Goal: Task Accomplishment & Management: Use online tool/utility

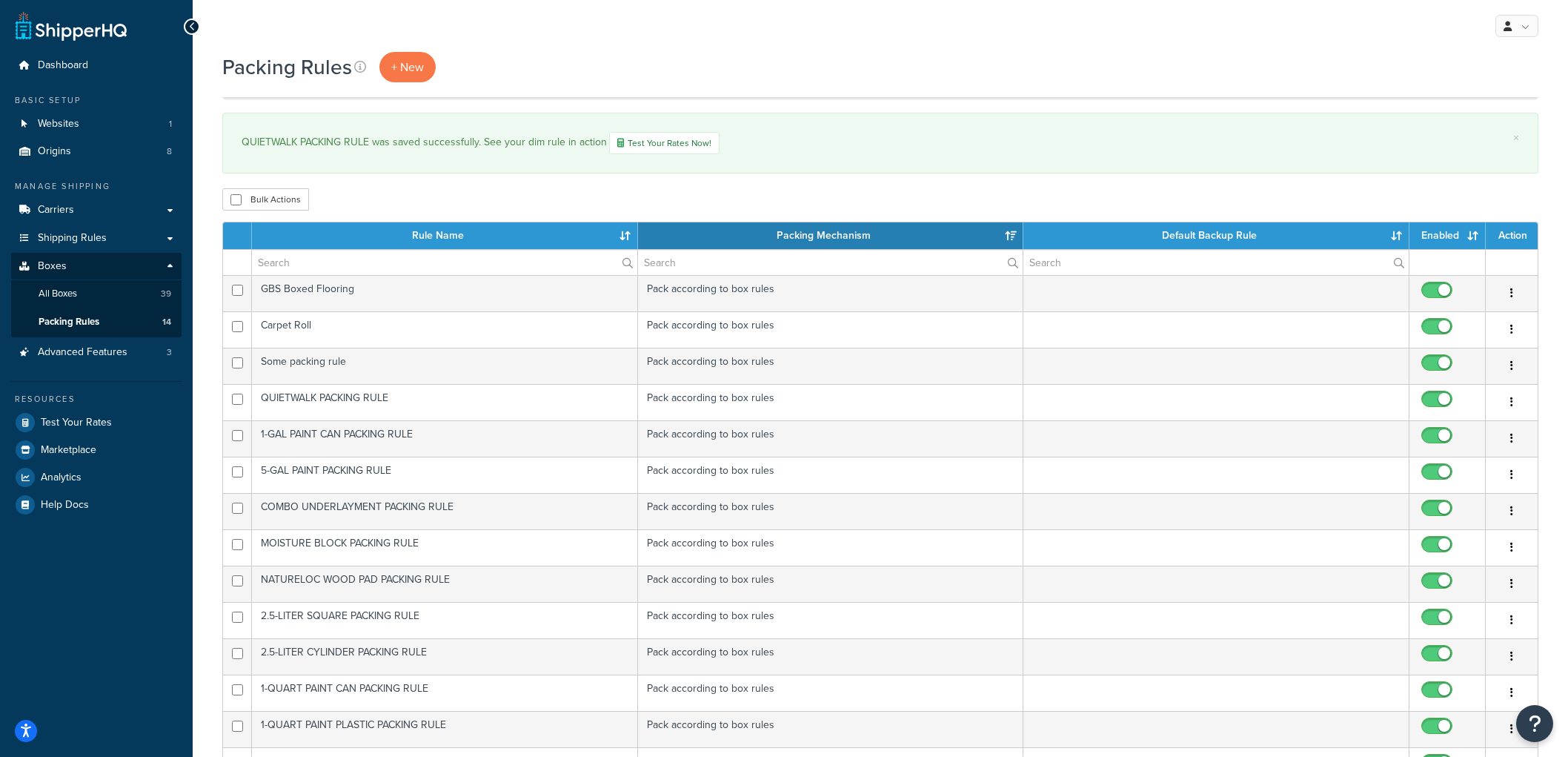
select select "15"
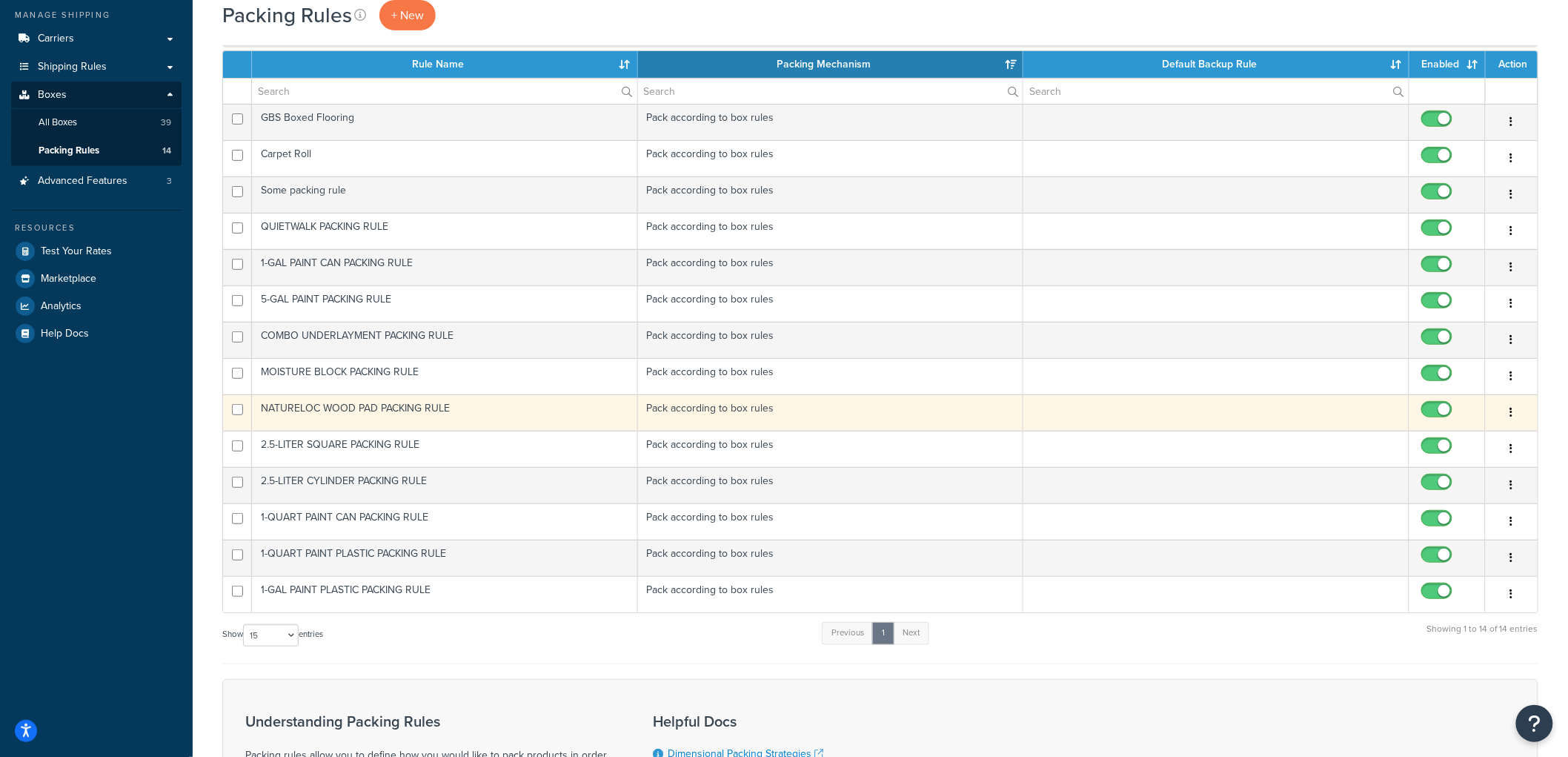
click at [388, 415] on td "NATURELOC WOOD PAD PACKING RULE" at bounding box center [445, 412] width 386 height 36
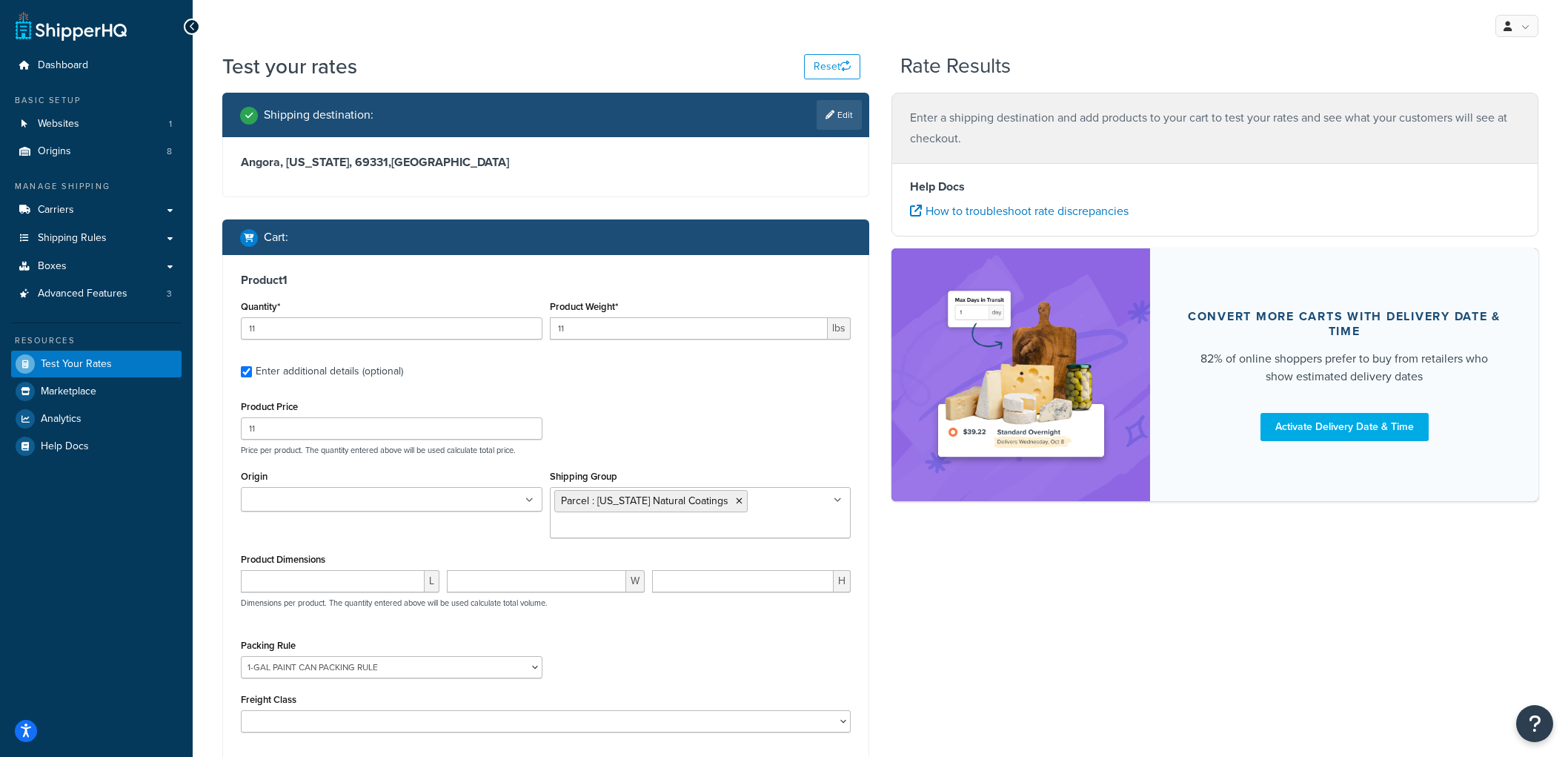
select select "87710"
click at [805, 251] on div "Cart :" at bounding box center [546, 237] width 647 height 35
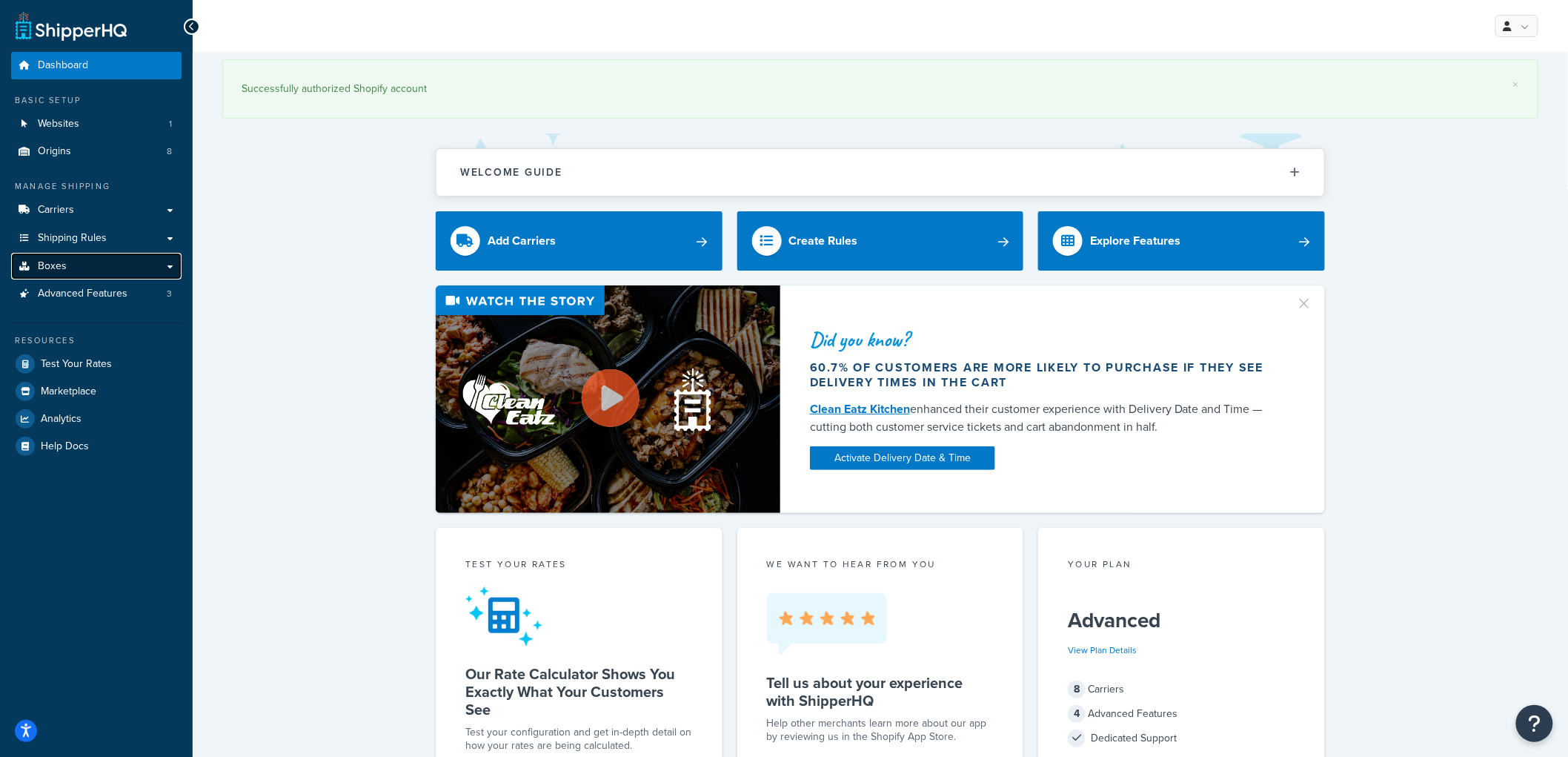
click at [97, 264] on link "Boxes" at bounding box center [97, 266] width 171 height 27
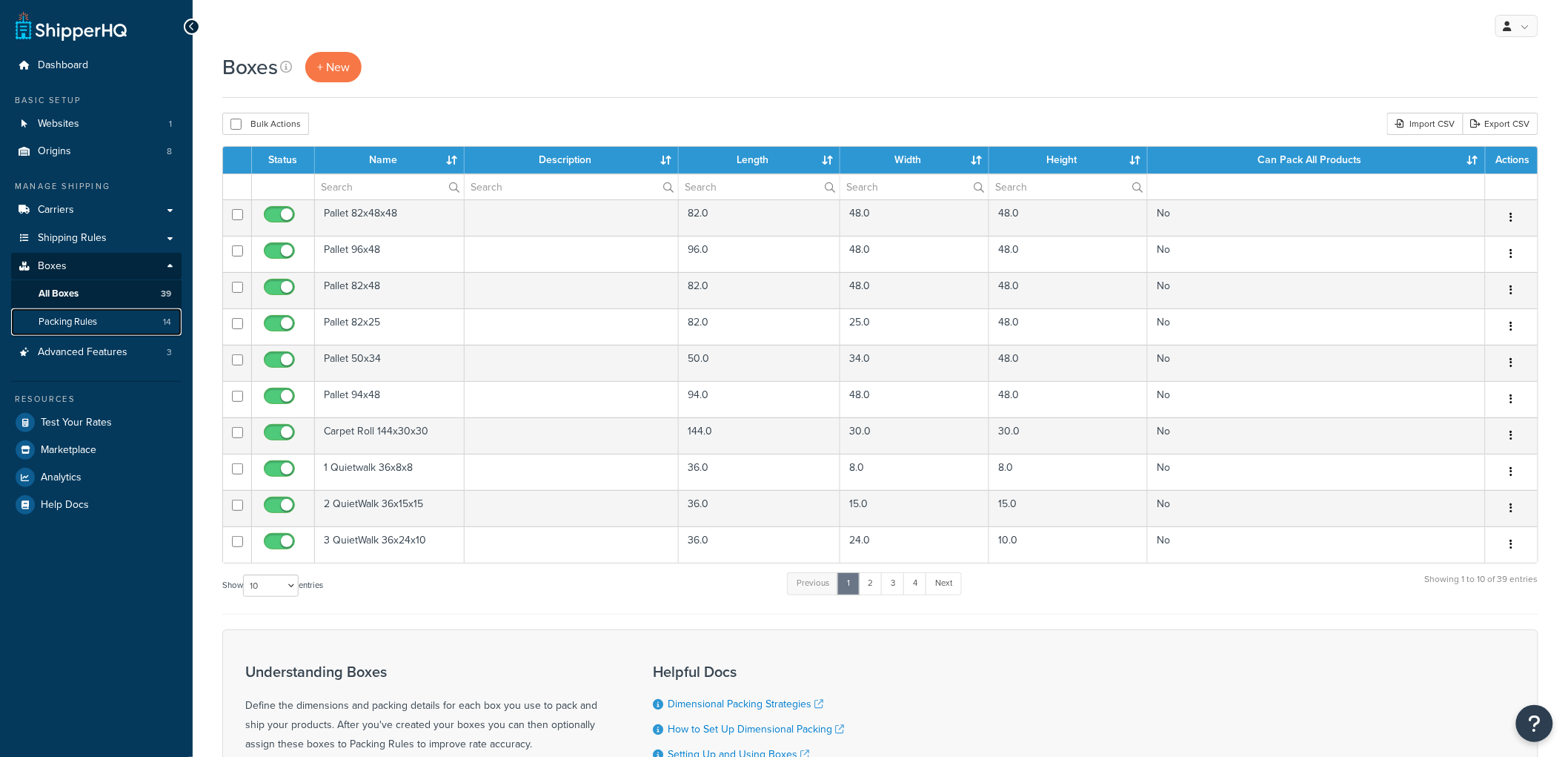
click at [83, 311] on link "Packing Rules 14" at bounding box center [97, 322] width 171 height 27
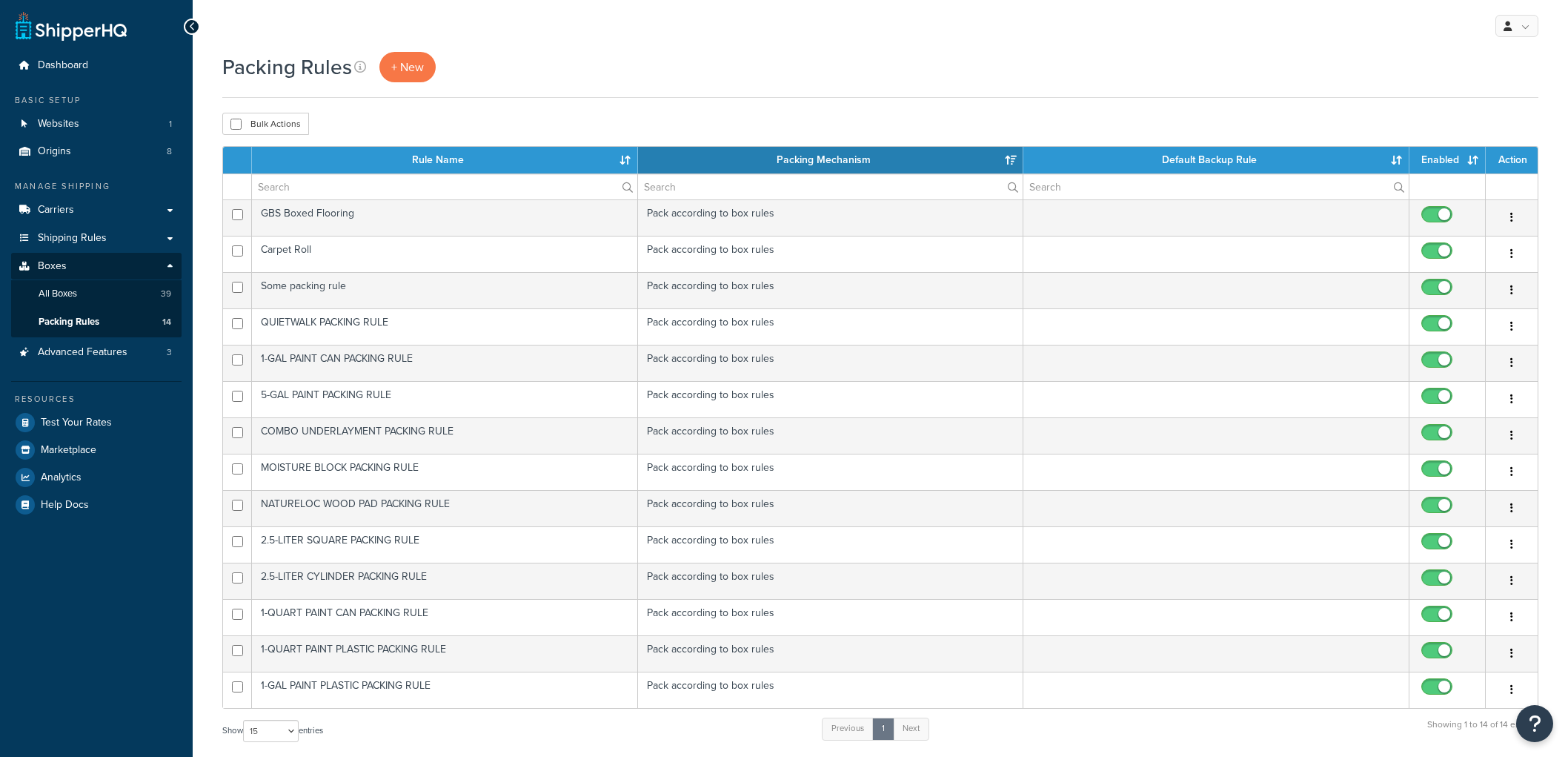
select select "15"
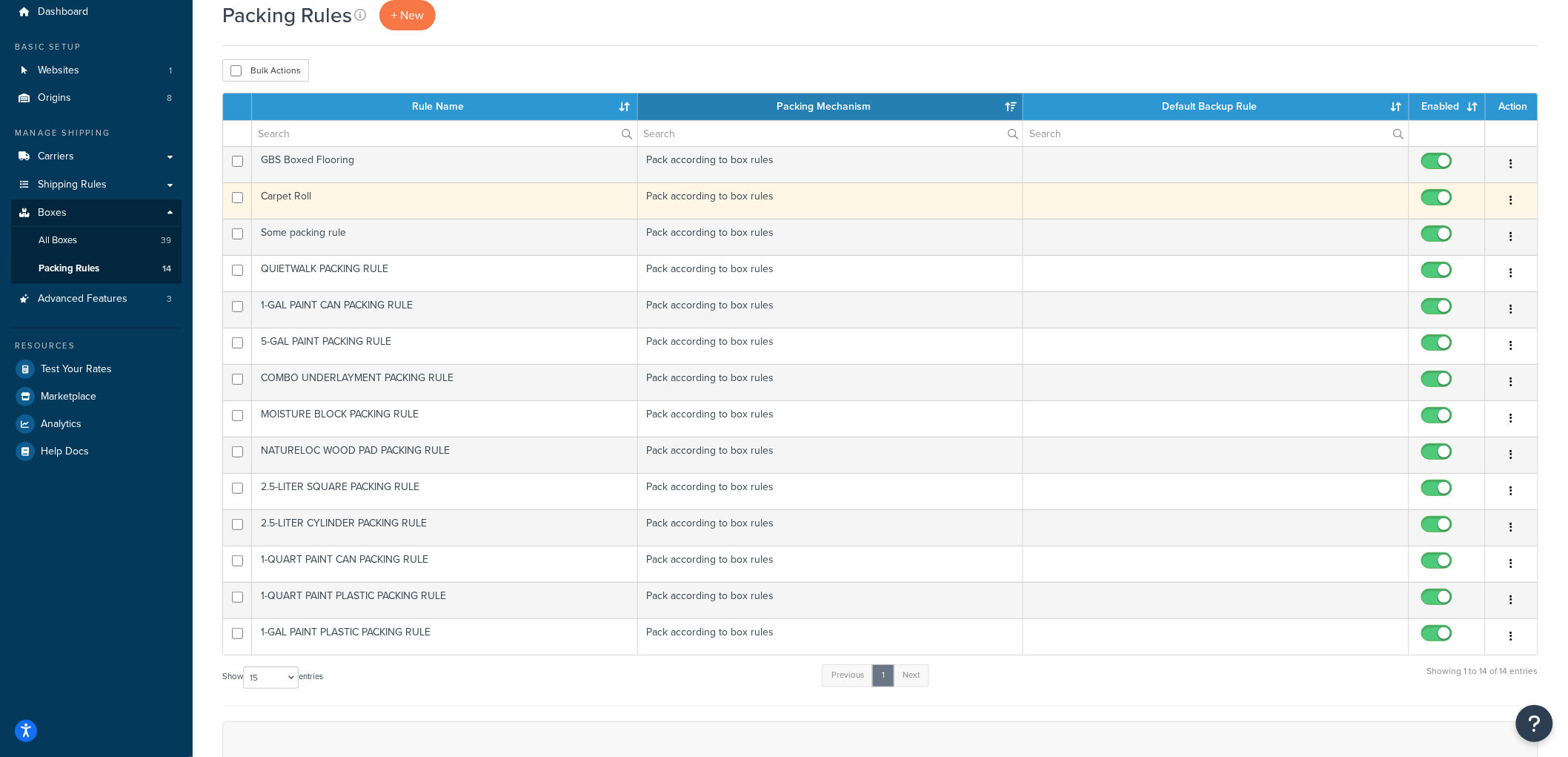
scroll to position [83, 0]
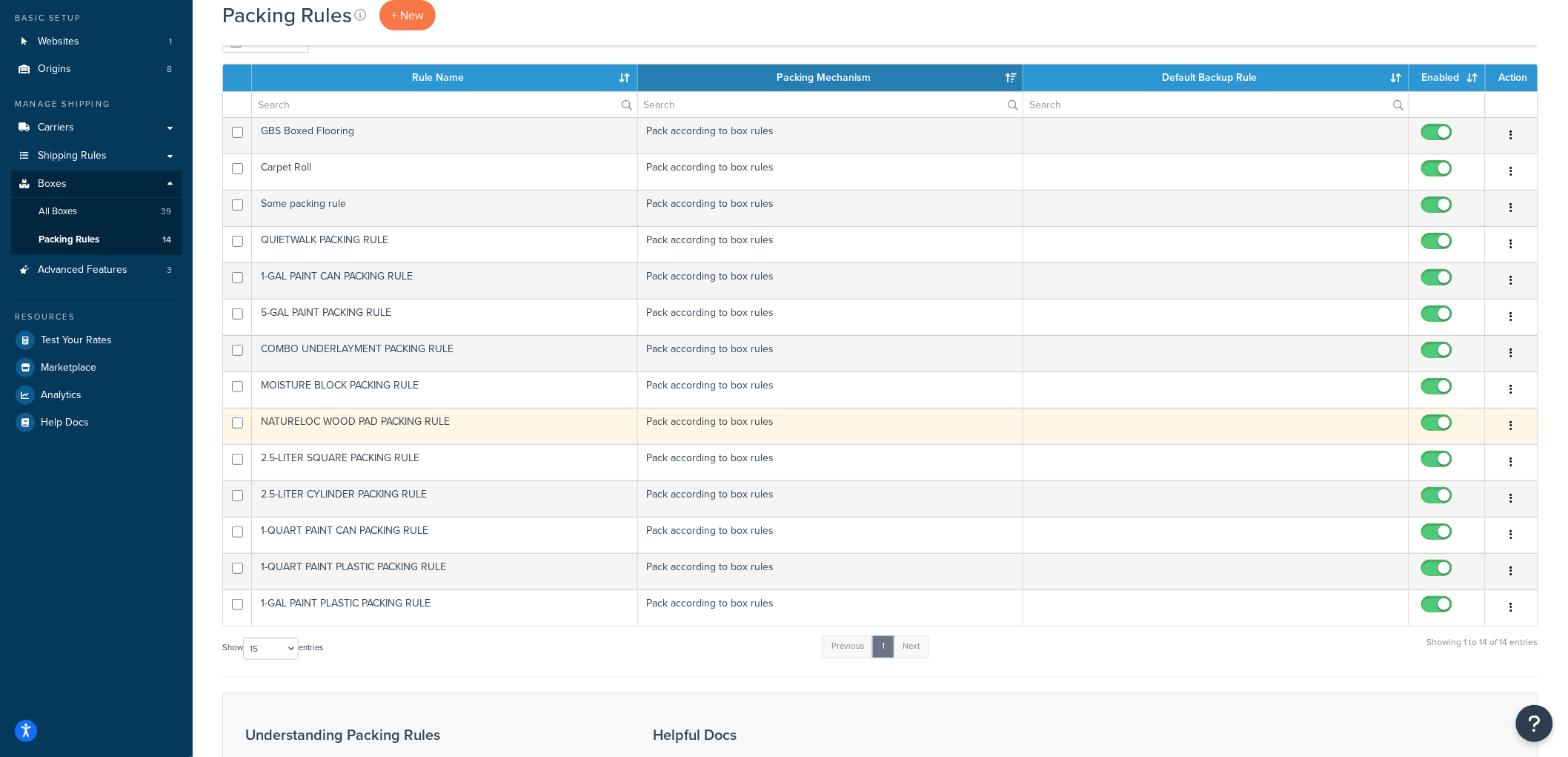
click at [426, 433] on td "NATURELOC WOOD PAD PACKING RULE" at bounding box center [445, 426] width 386 height 36
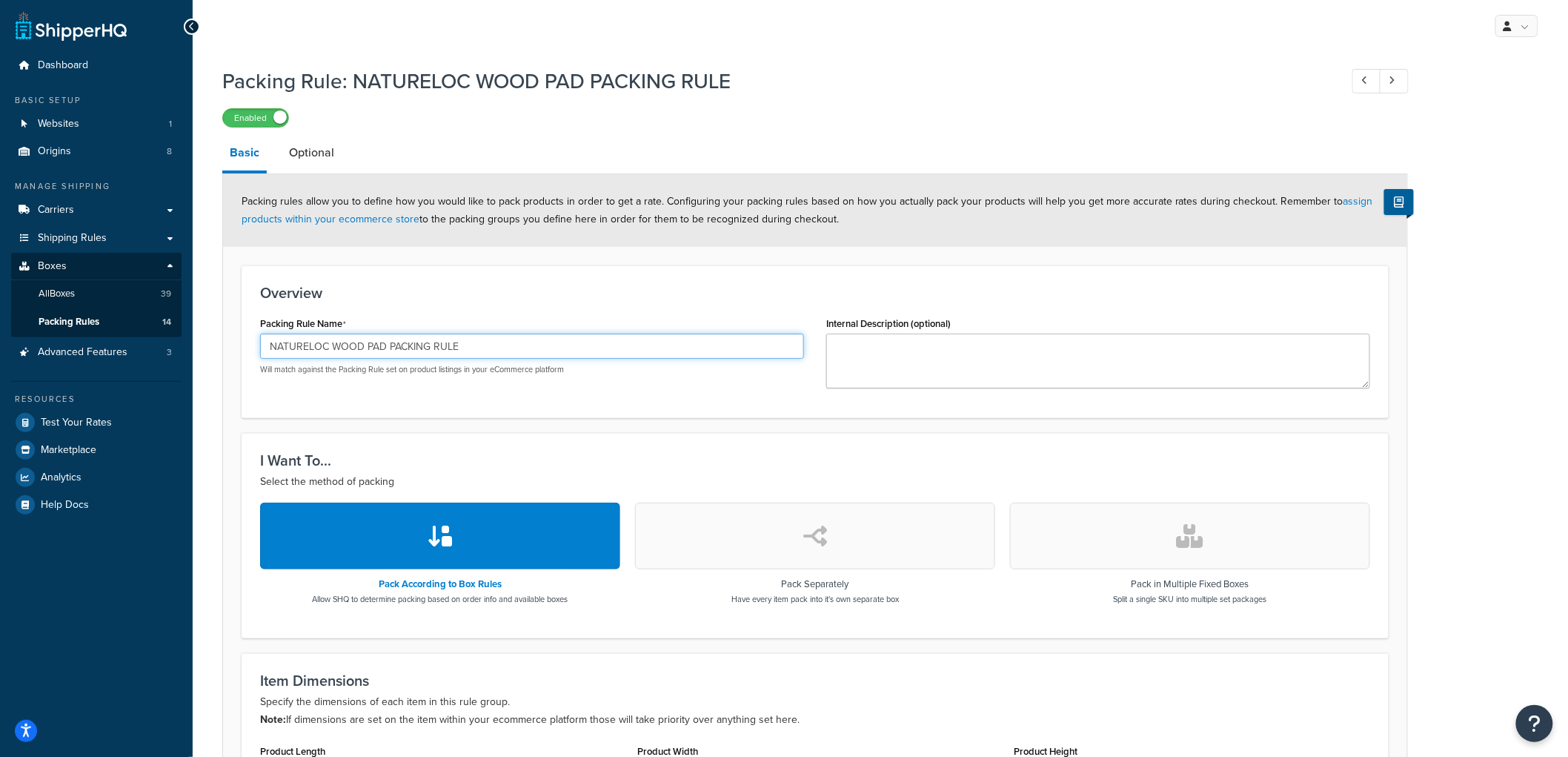
click at [361, 345] on input "NATURELOC WOOD PAD PACKING RULE" at bounding box center [532, 346] width 544 height 25
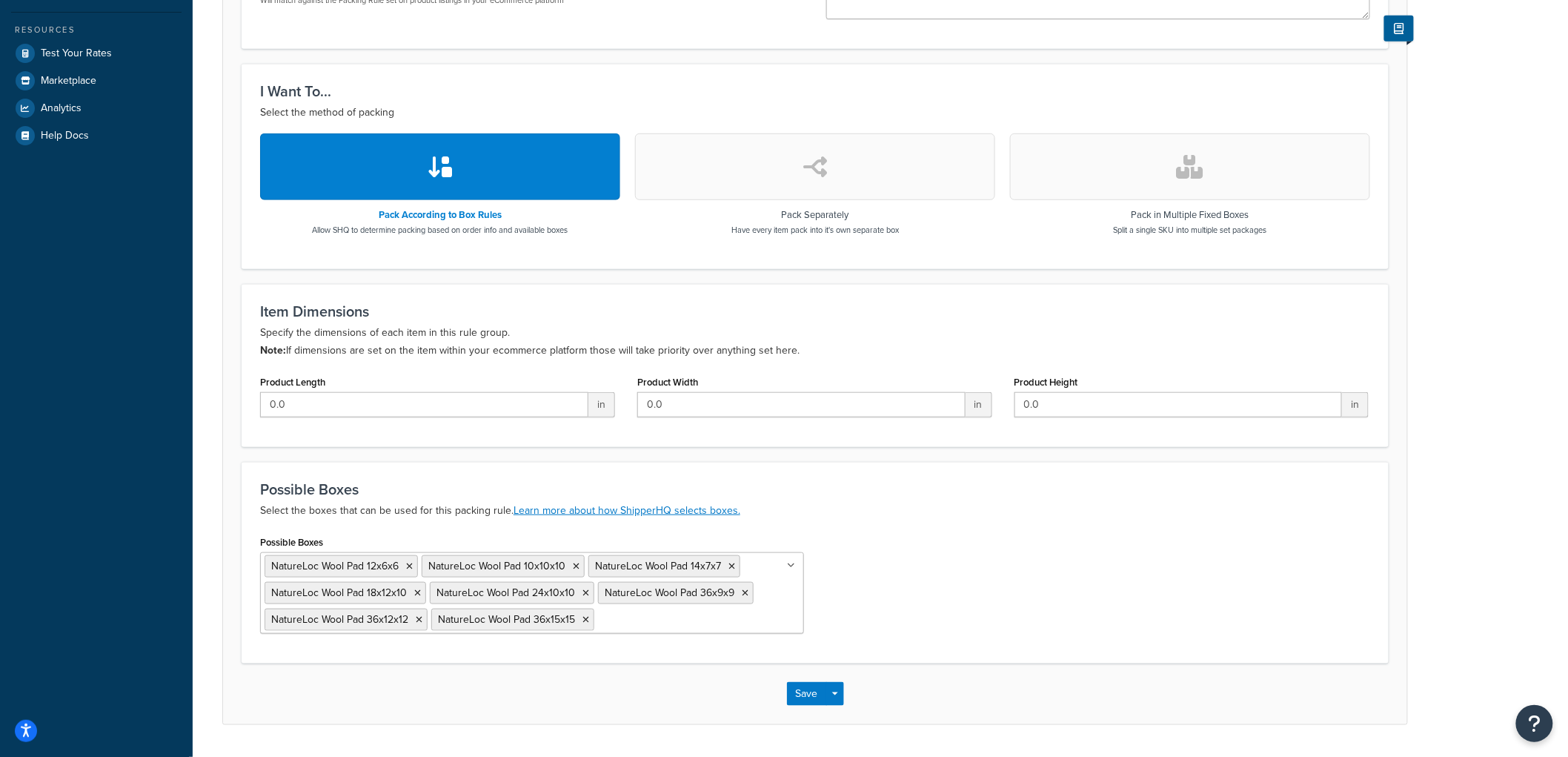
scroll to position [412, 0]
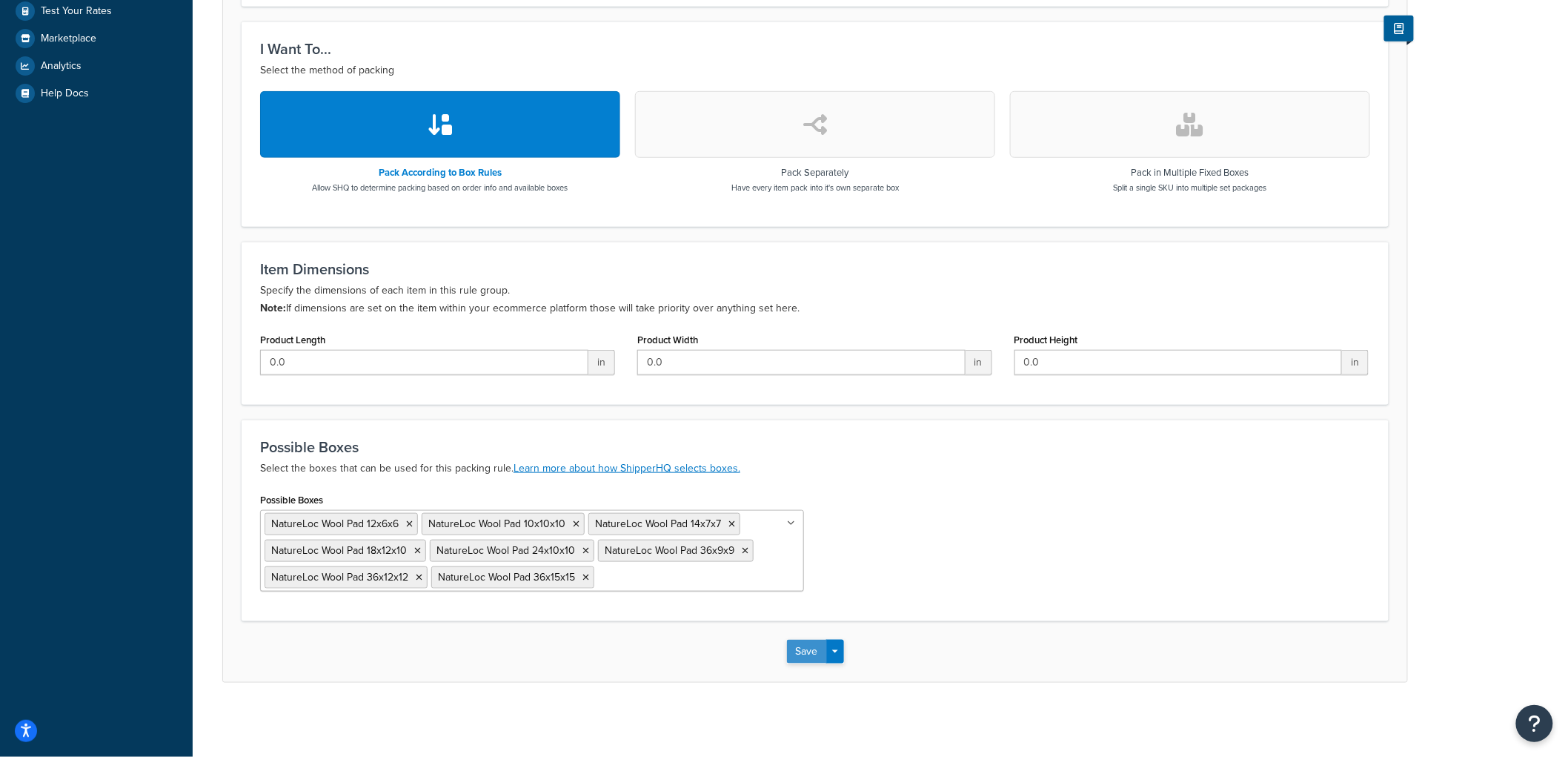
type input "NATURELOC WOOL PAD PACKING RULE"
click at [788, 656] on button "Save" at bounding box center [807, 651] width 40 height 24
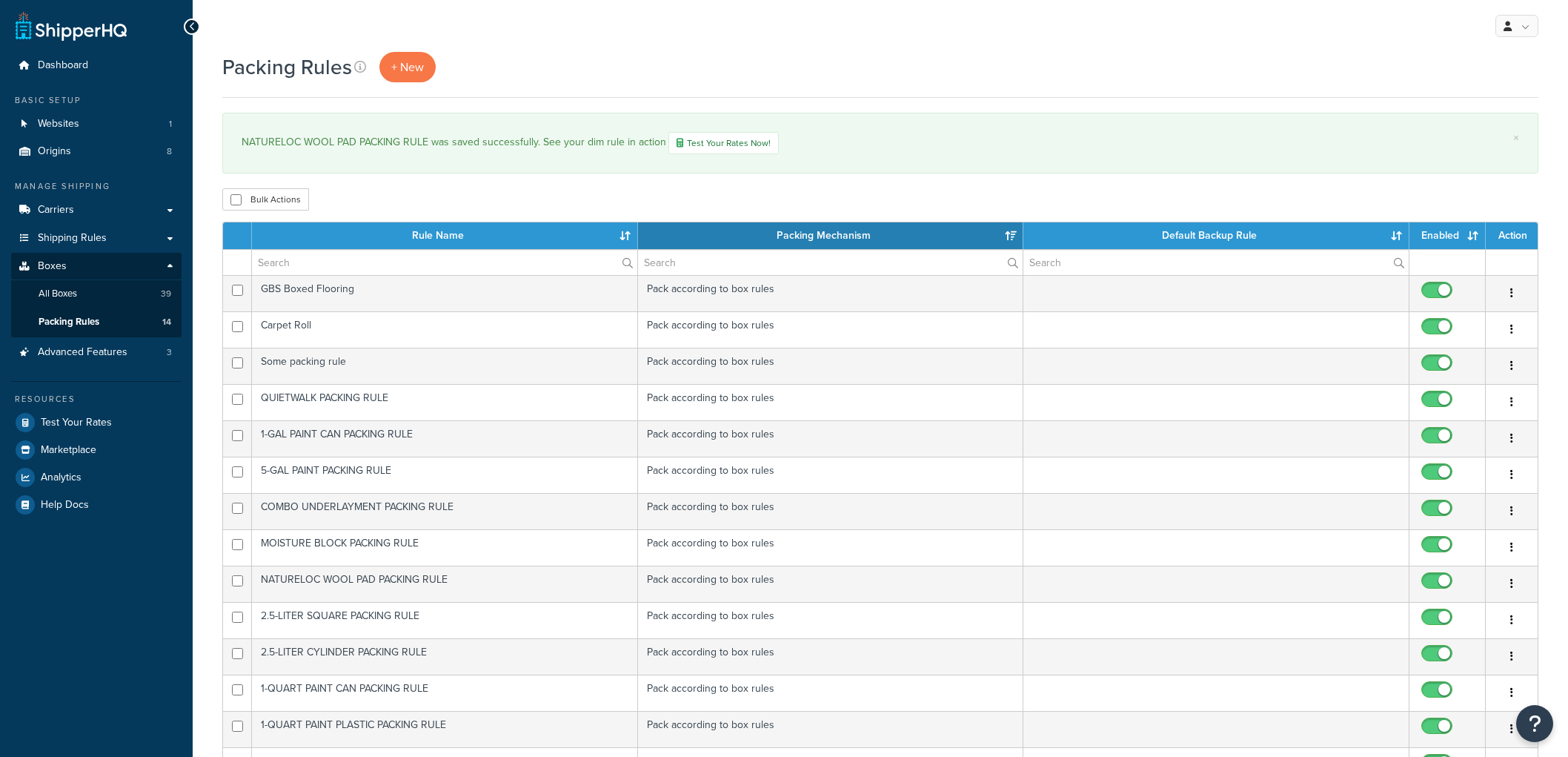
select select "15"
click at [78, 211] on link "Carriers" at bounding box center [97, 209] width 171 height 27
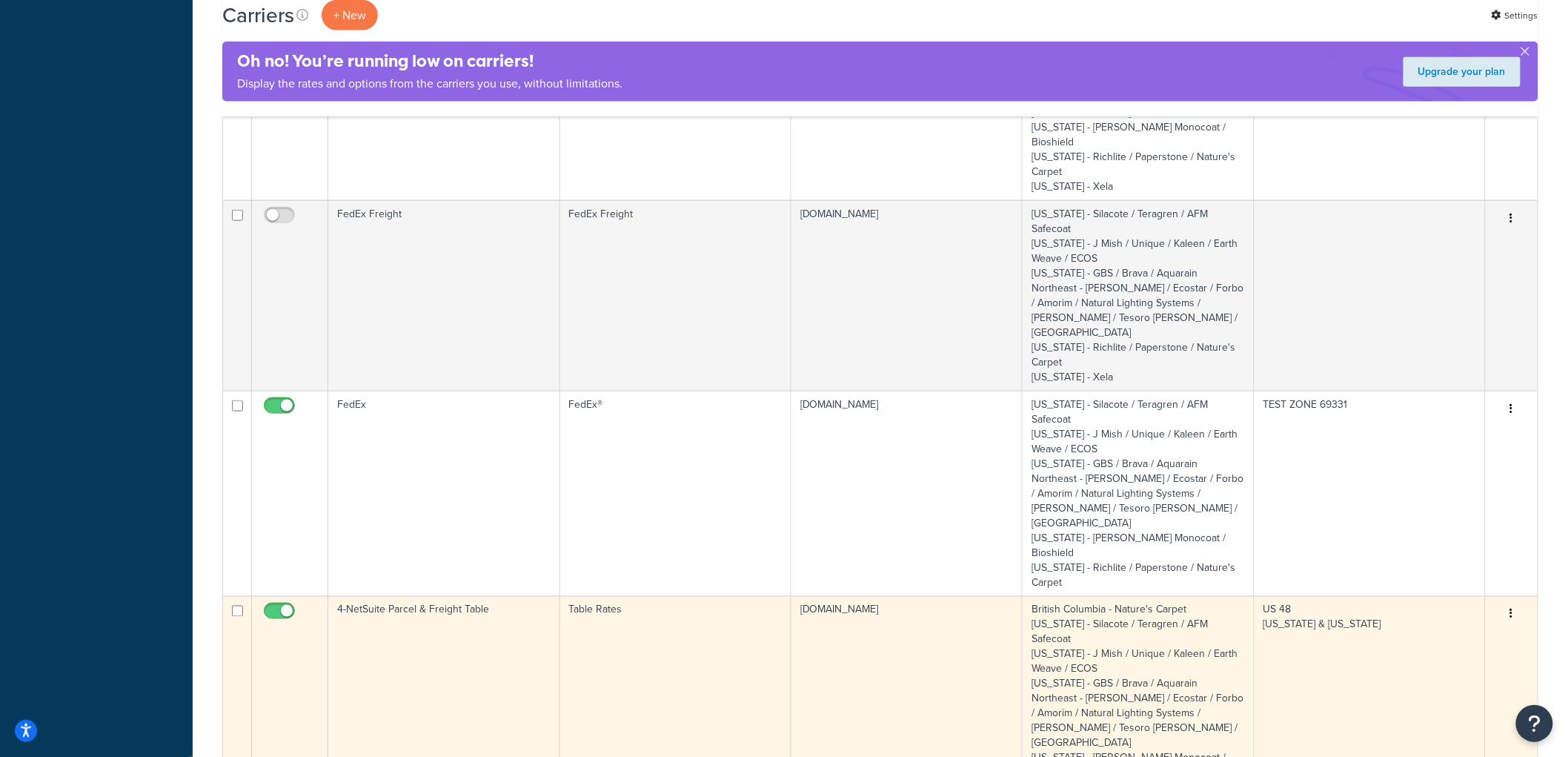
scroll to position [571, 0]
click at [423, 598] on td "4-NetSuite Parcel & Freight Table" at bounding box center [443, 715] width 231 height 235
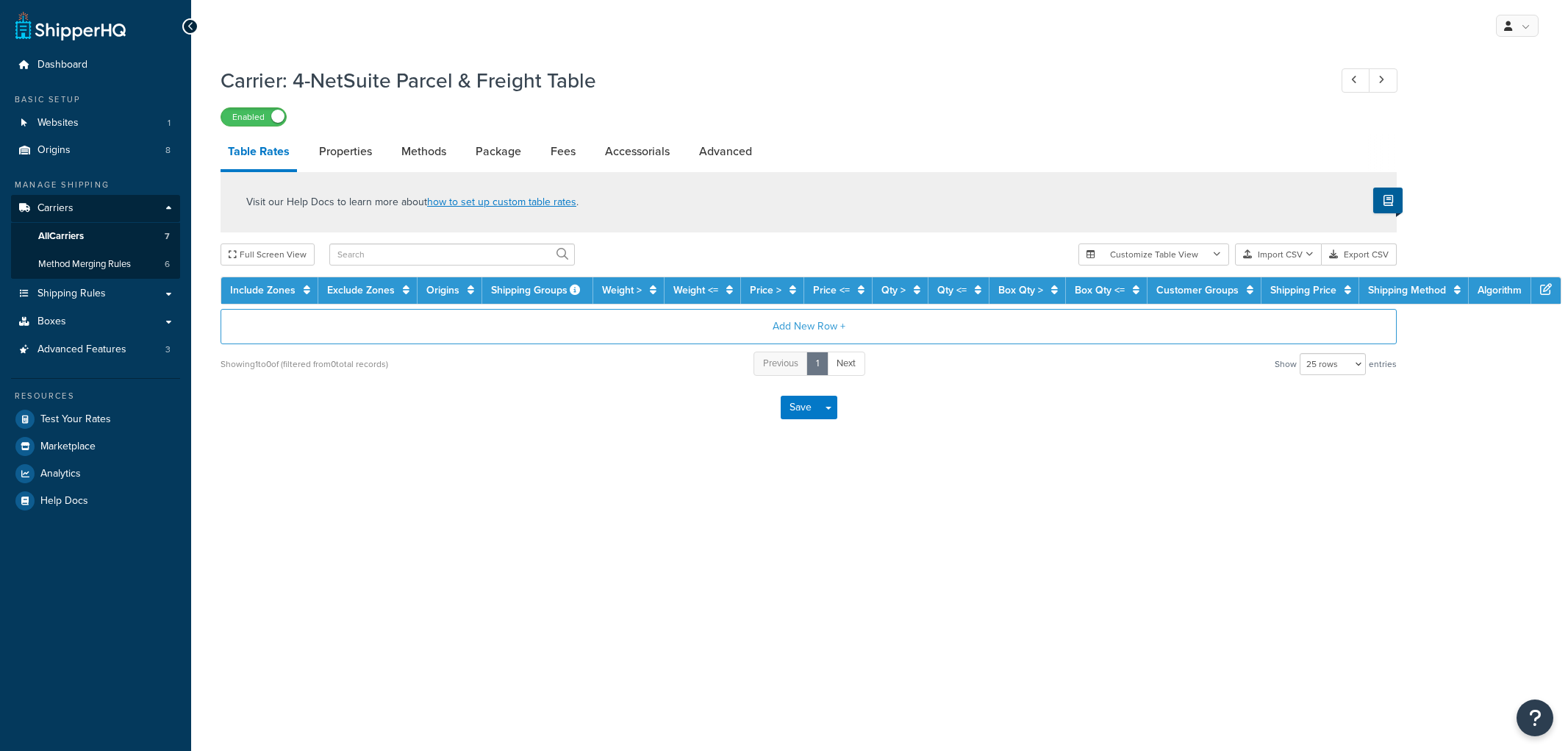
select select "25"
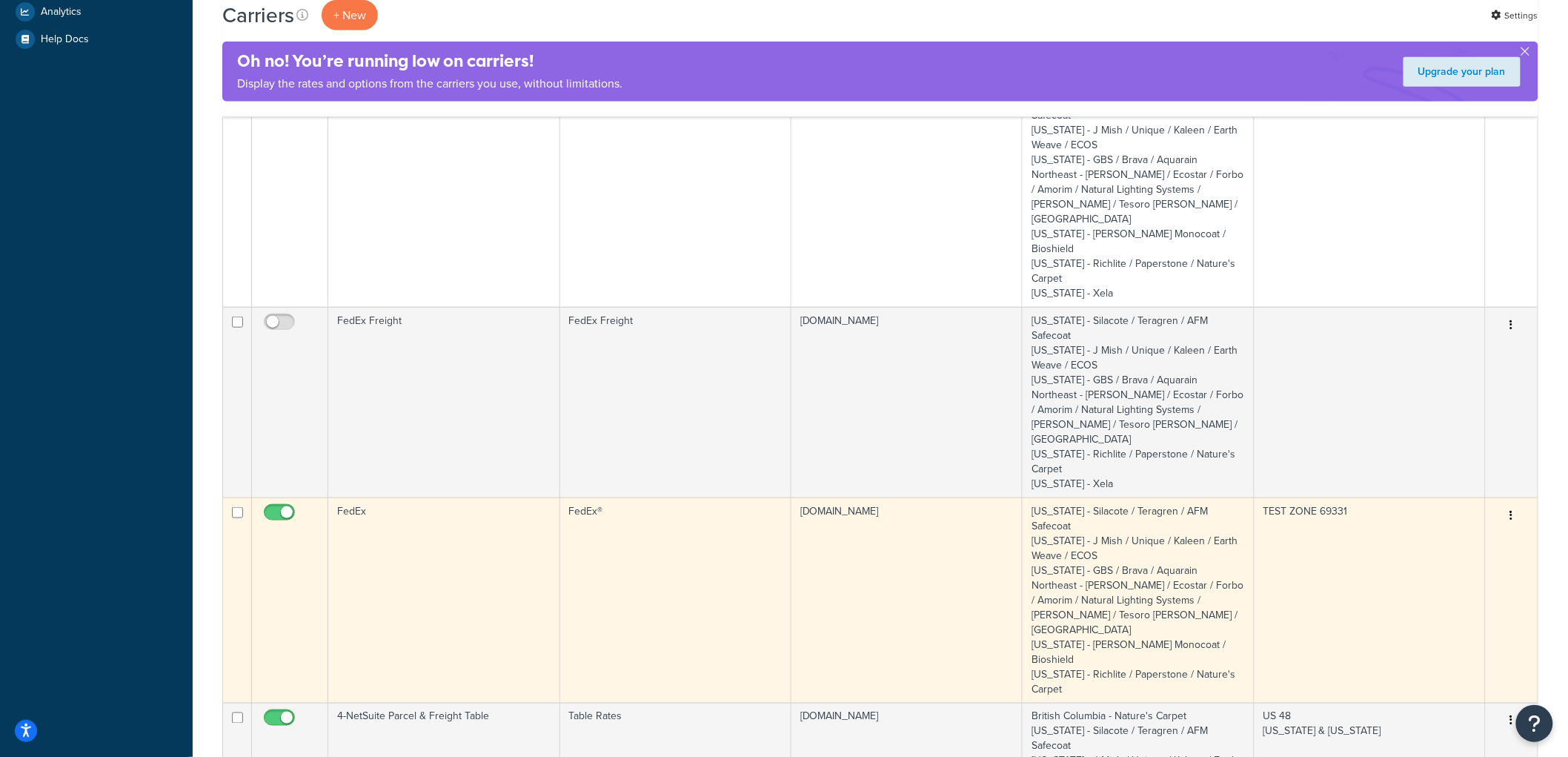
scroll to position [488, 0]
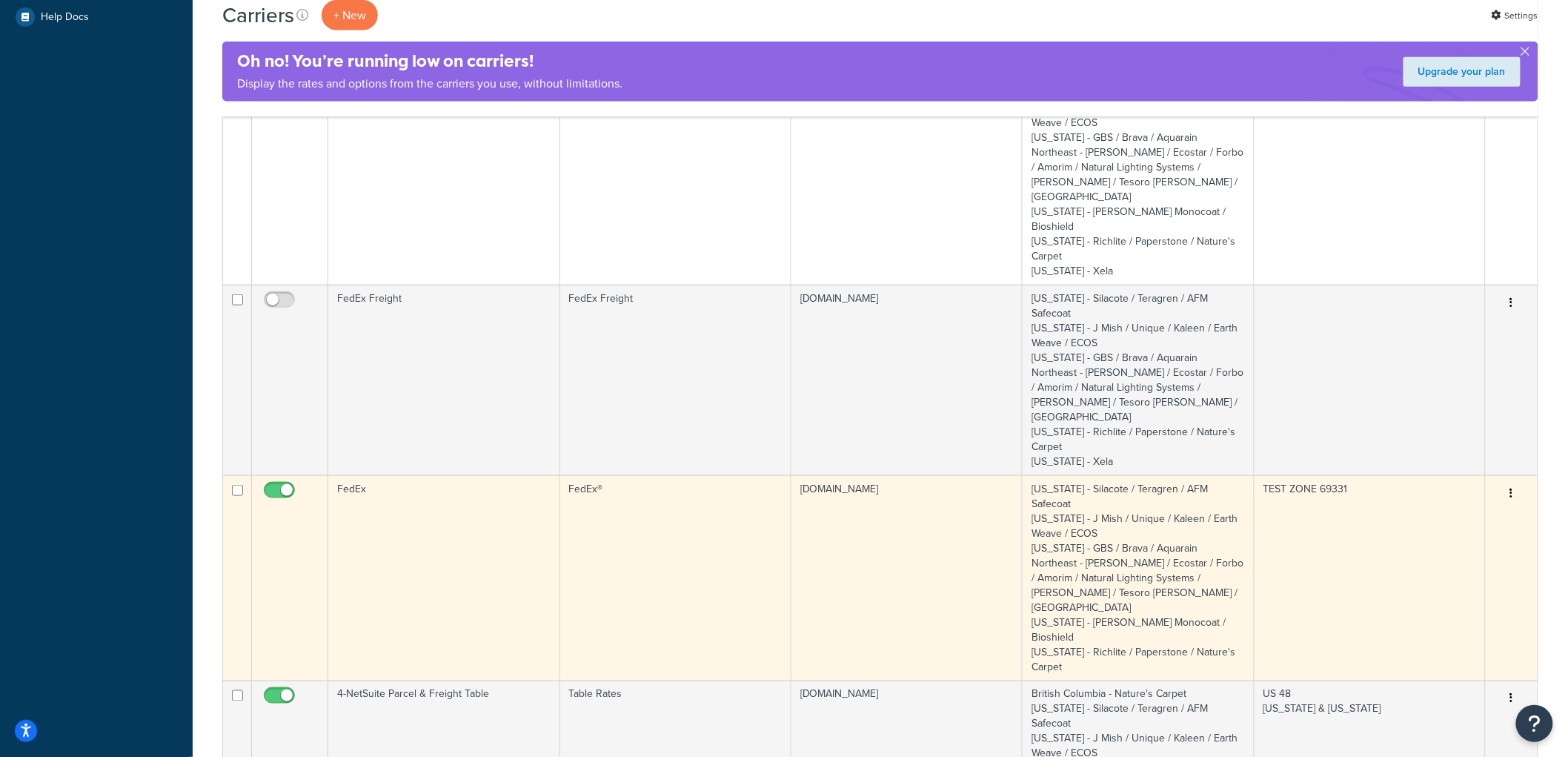
click at [467, 475] on td "FedEx" at bounding box center [443, 578] width 231 height 206
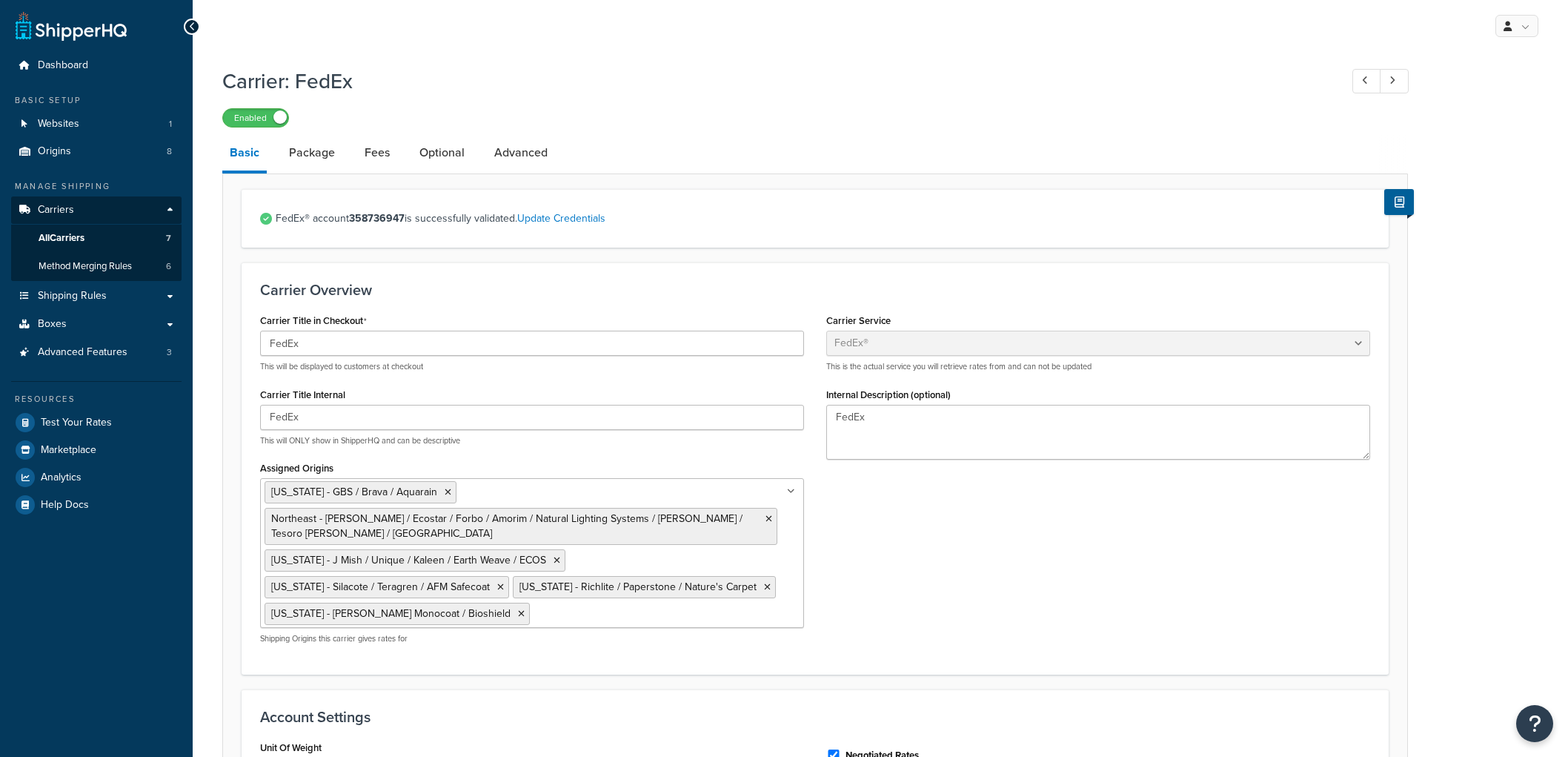
select select "fedEx"
select select "REGULAR_PICKUP"
select select "YOUR_PACKAGING"
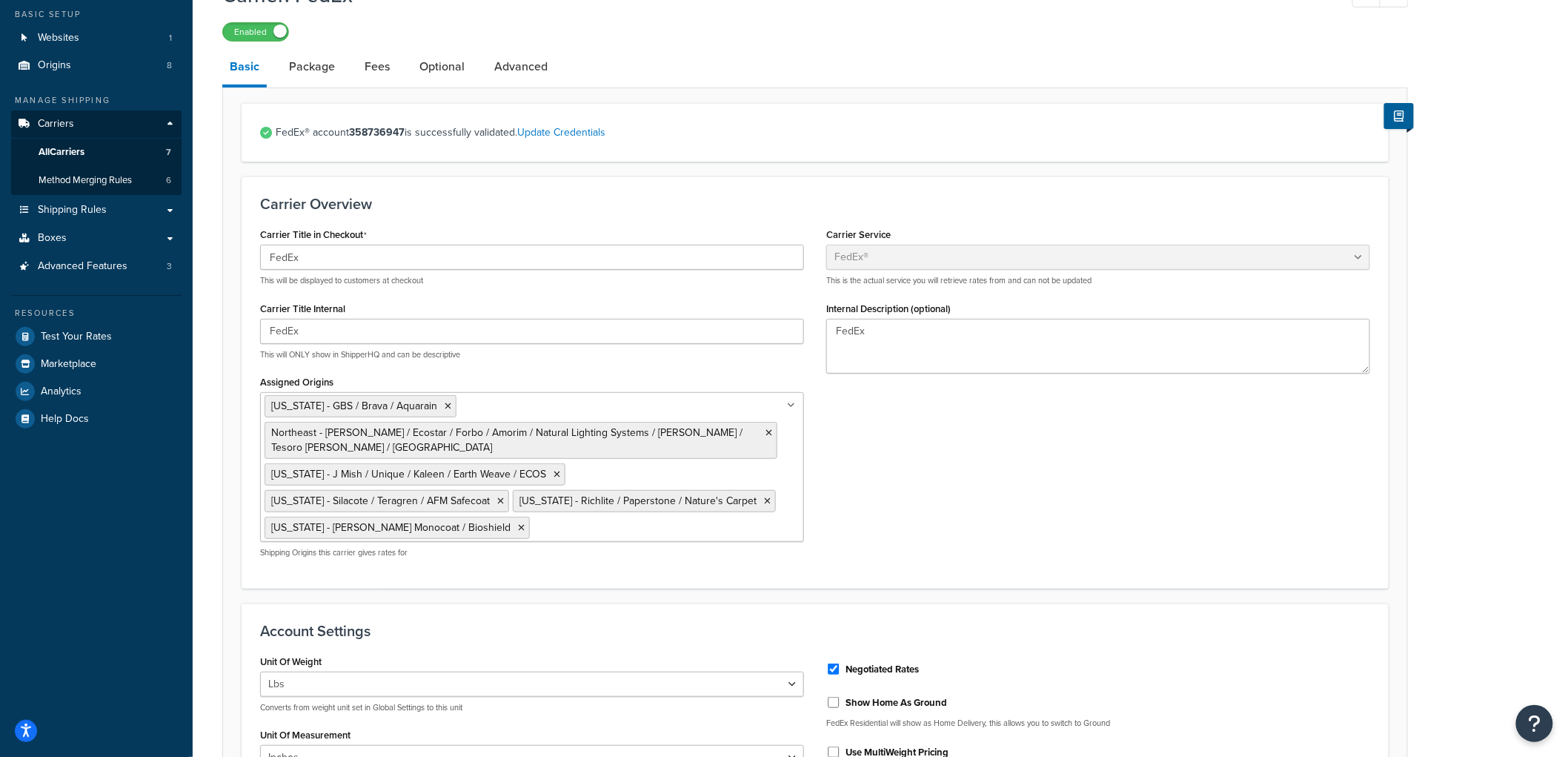
scroll to position [76, 0]
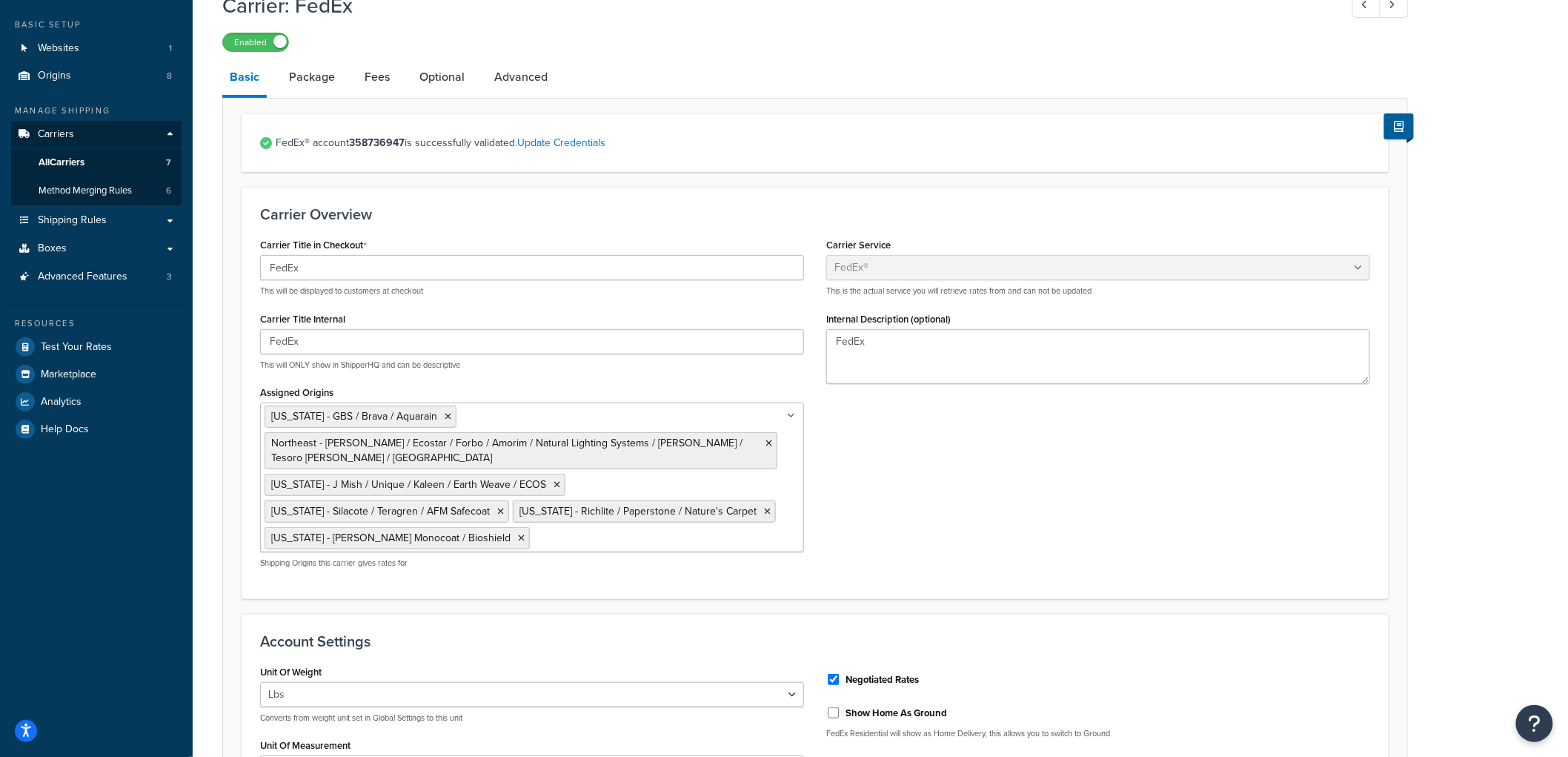
click at [1115, 495] on div "Carrier Title in Checkout FedEx This will be displayed to customers at checkout…" at bounding box center [815, 406] width 1132 height 346
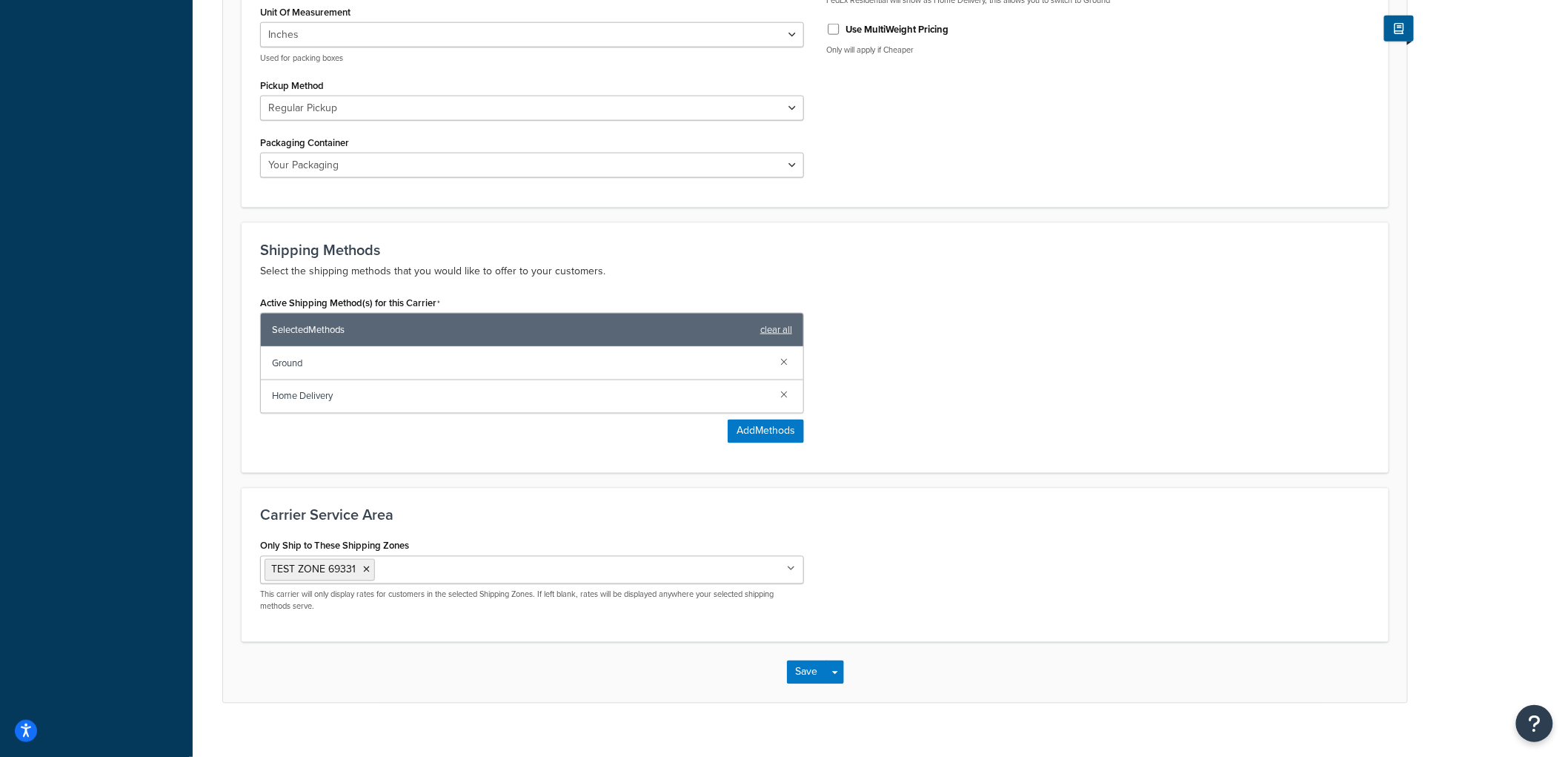
scroll to position [817, 0]
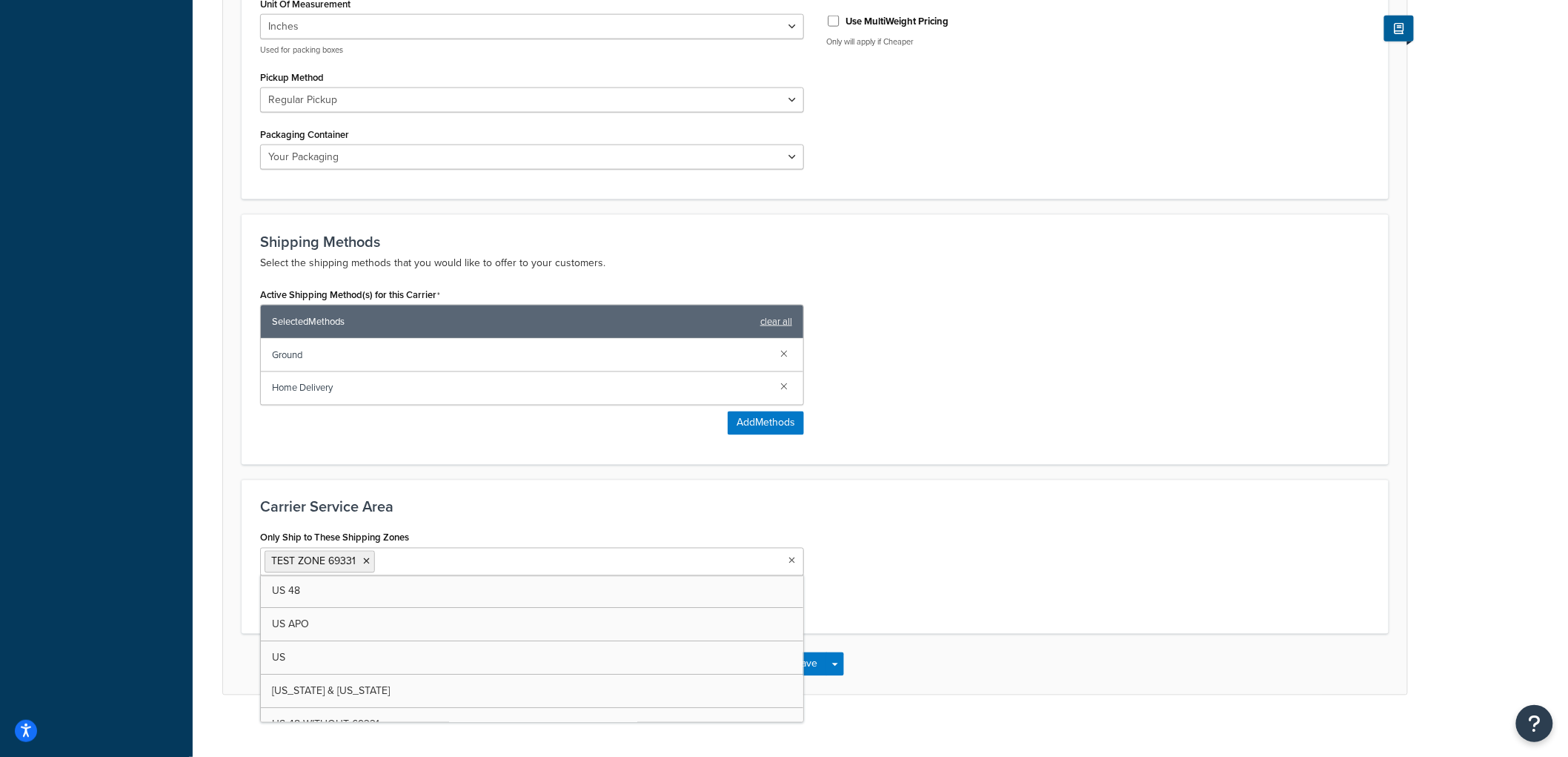
click at [437, 553] on input "Only Ship to These Shipping Zones" at bounding box center [444, 561] width 131 height 17
click at [537, 510] on div "Carrier Service Area Only Ship to These Shipping Zones US 48 TEST ZONE 69331 US…" at bounding box center [815, 556] width 1147 height 154
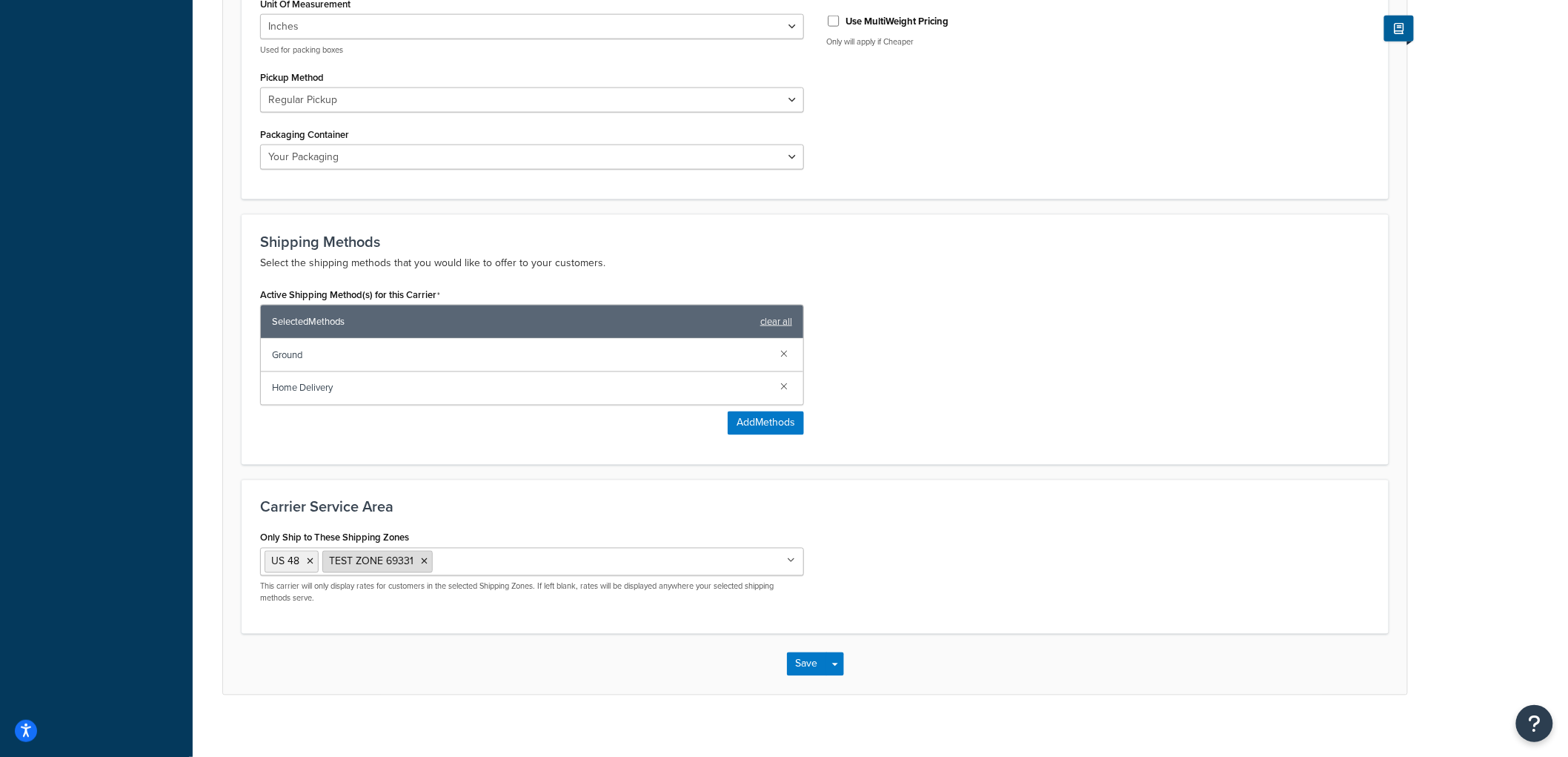
click at [421, 557] on icon at bounding box center [425, 562] width 7 height 9
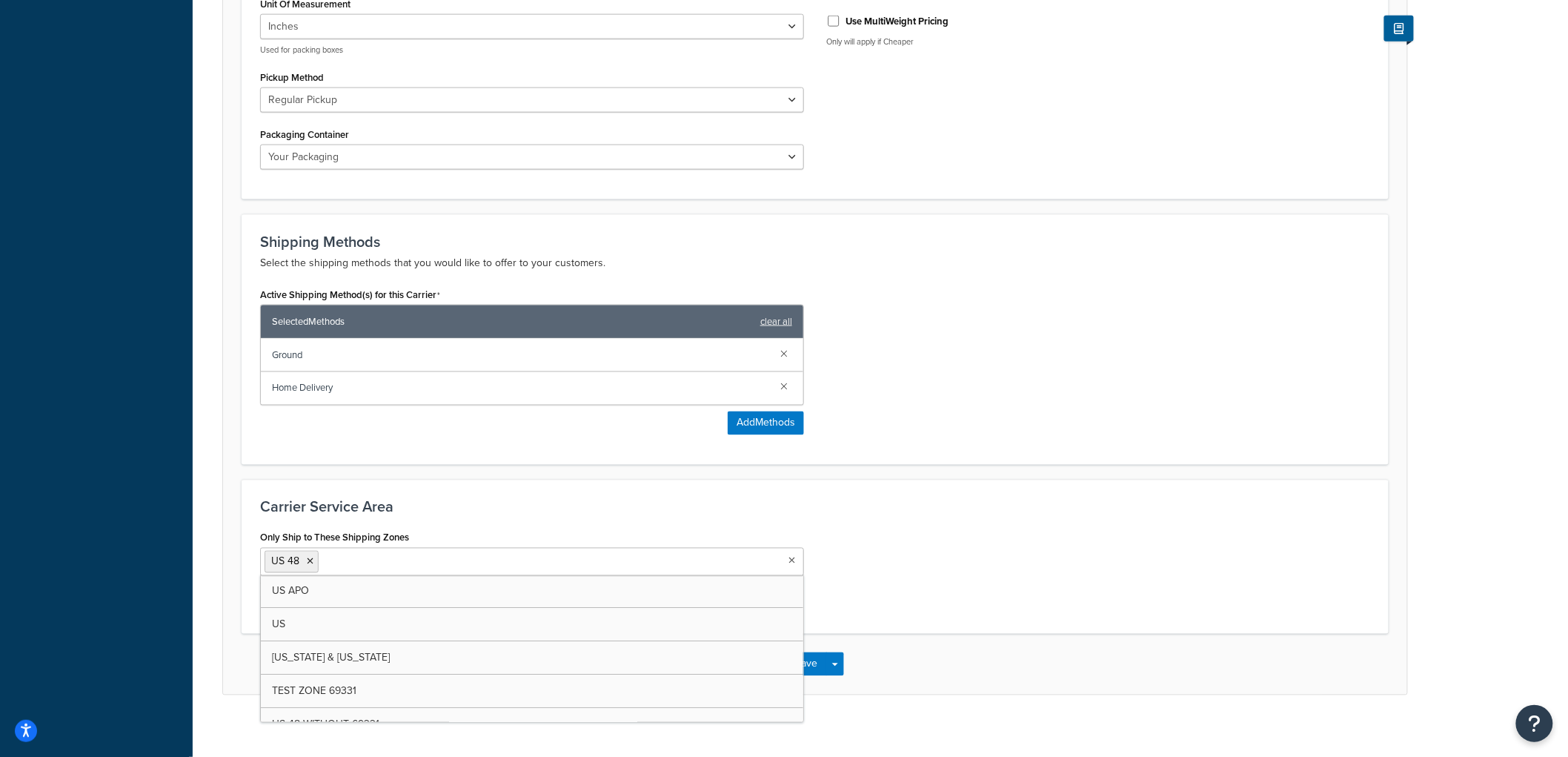
click at [997, 499] on h3 "Carrier Service Area" at bounding box center [815, 506] width 1110 height 17
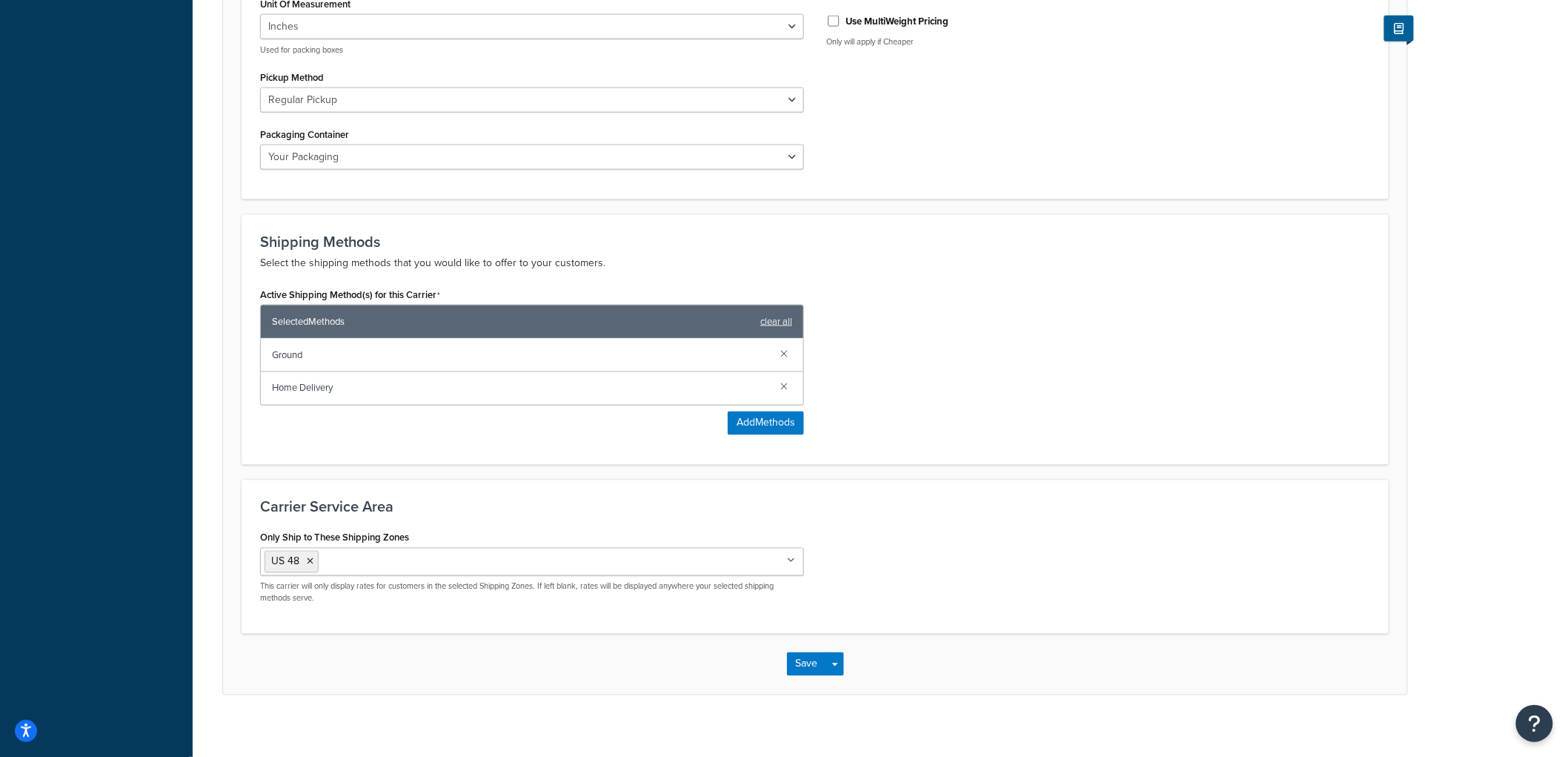
click at [366, 553] on input "Only Ship to These Shipping Zones" at bounding box center [388, 561] width 131 height 17
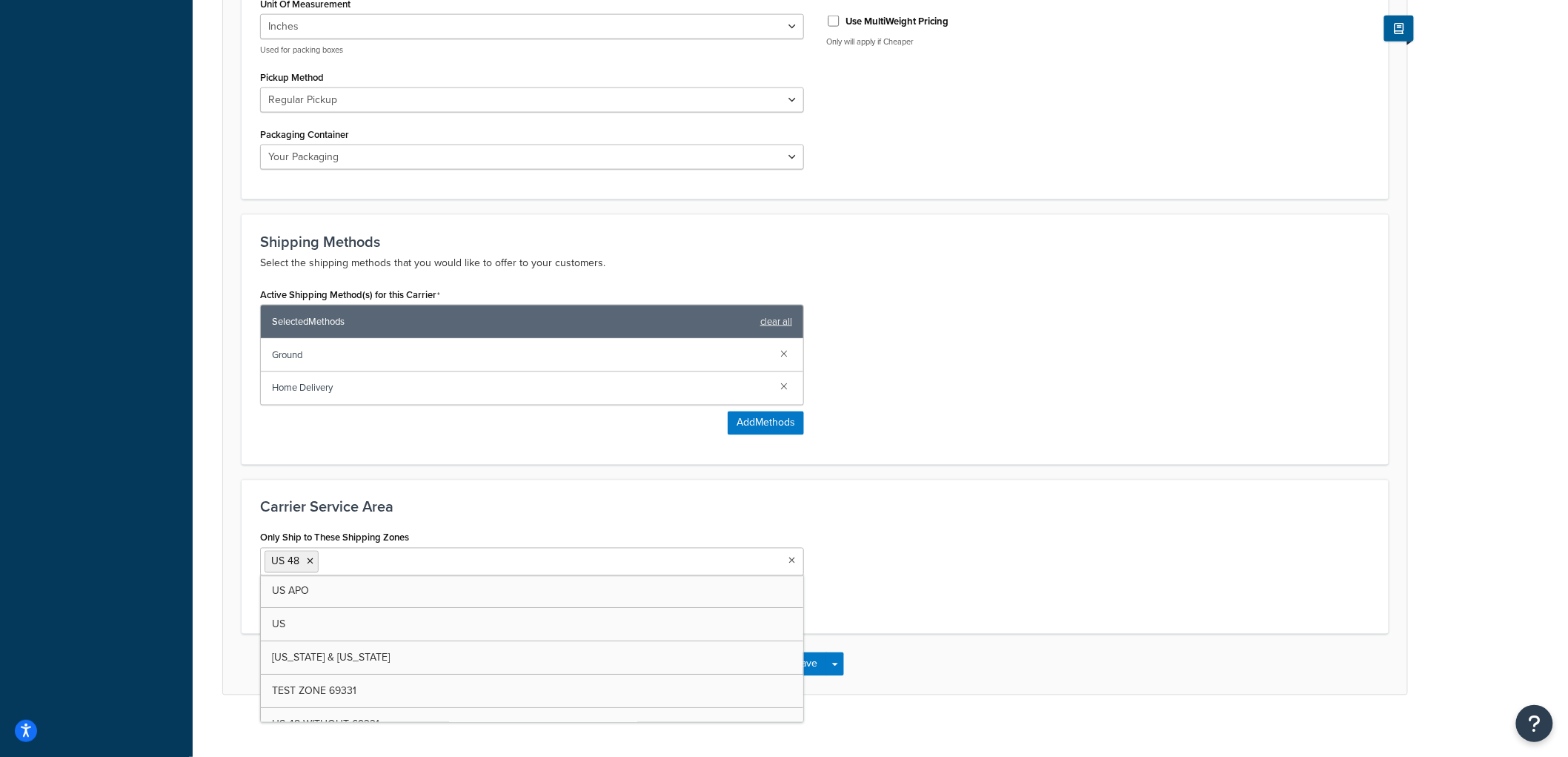
click at [973, 532] on div "Only Ship to These Shipping Zones US 48 US APO US Alaska & Hawaii TEST ZONE 693…" at bounding box center [815, 571] width 1132 height 88
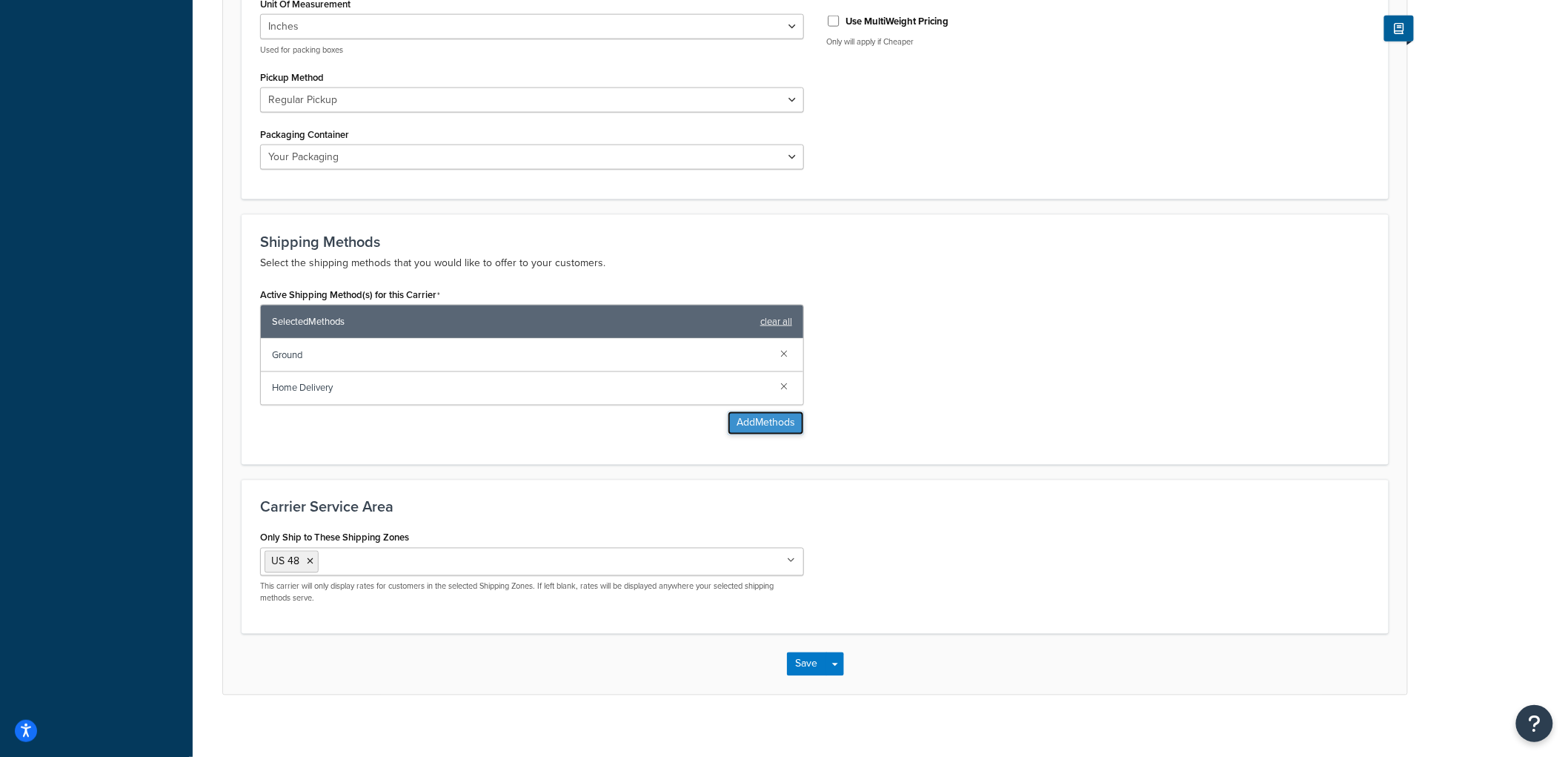
click at [771, 411] on button "Add Methods" at bounding box center [766, 423] width 76 height 24
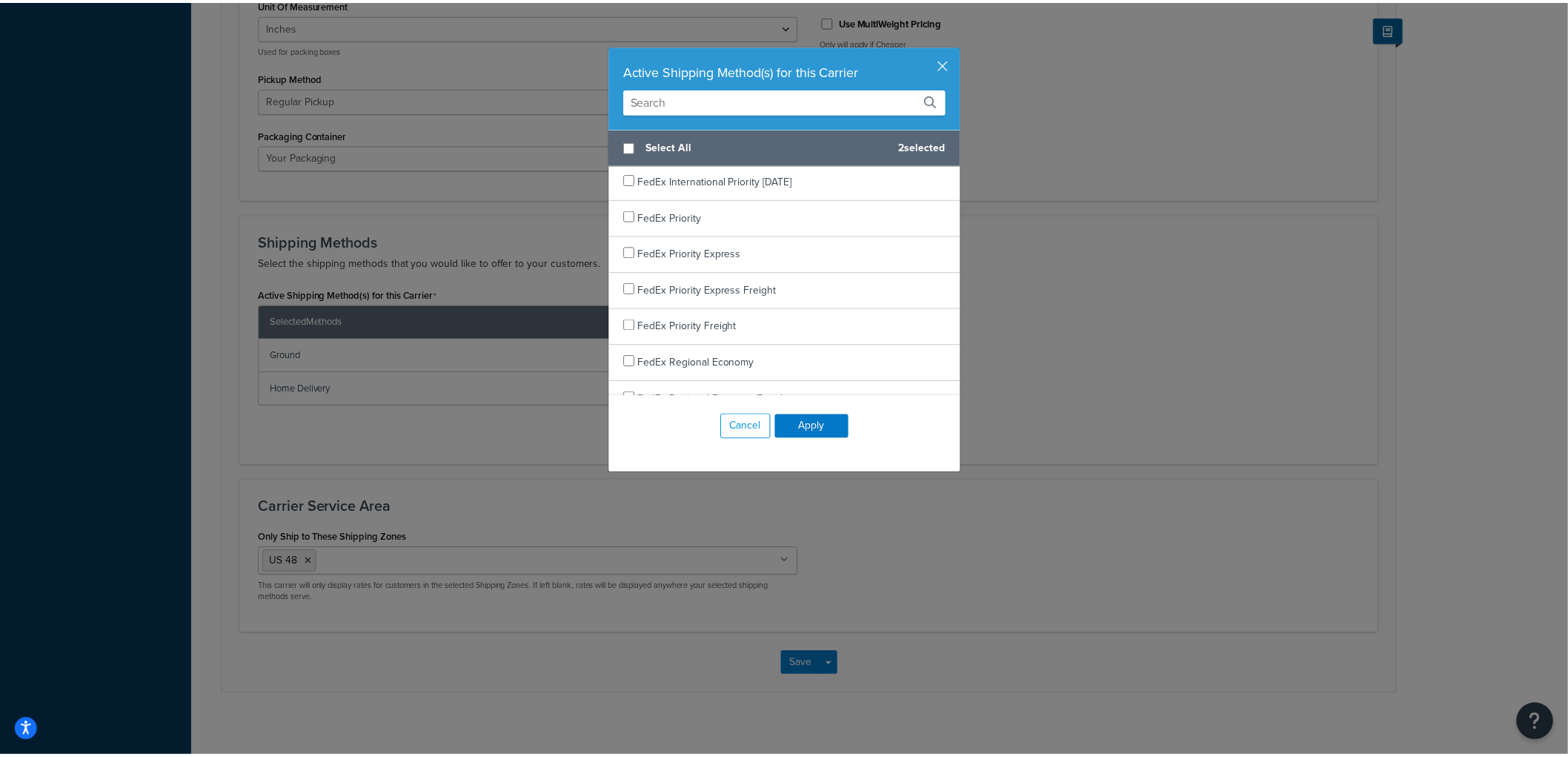
scroll to position [576, 0]
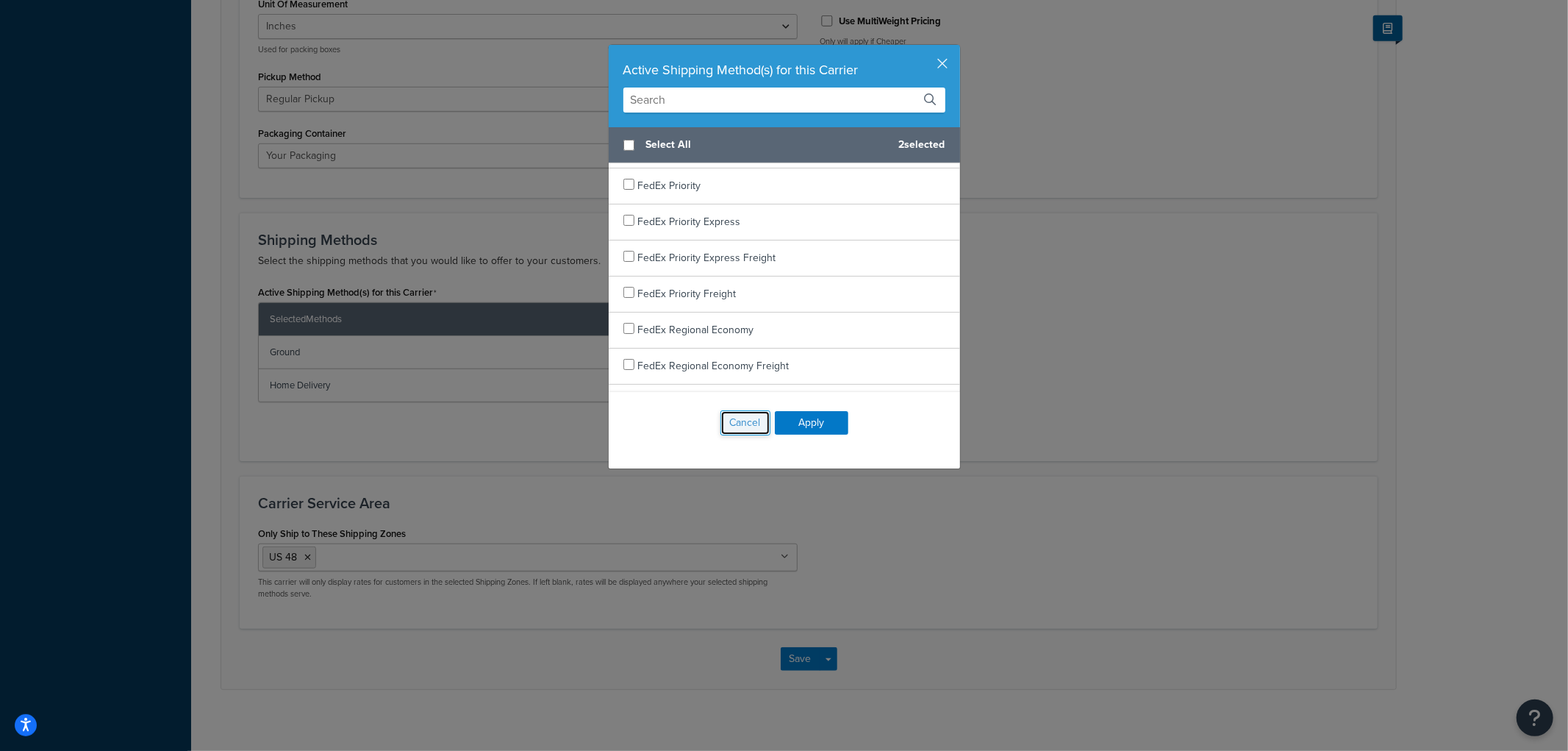
click at [740, 427] on button "Cancel" at bounding box center [745, 422] width 50 height 25
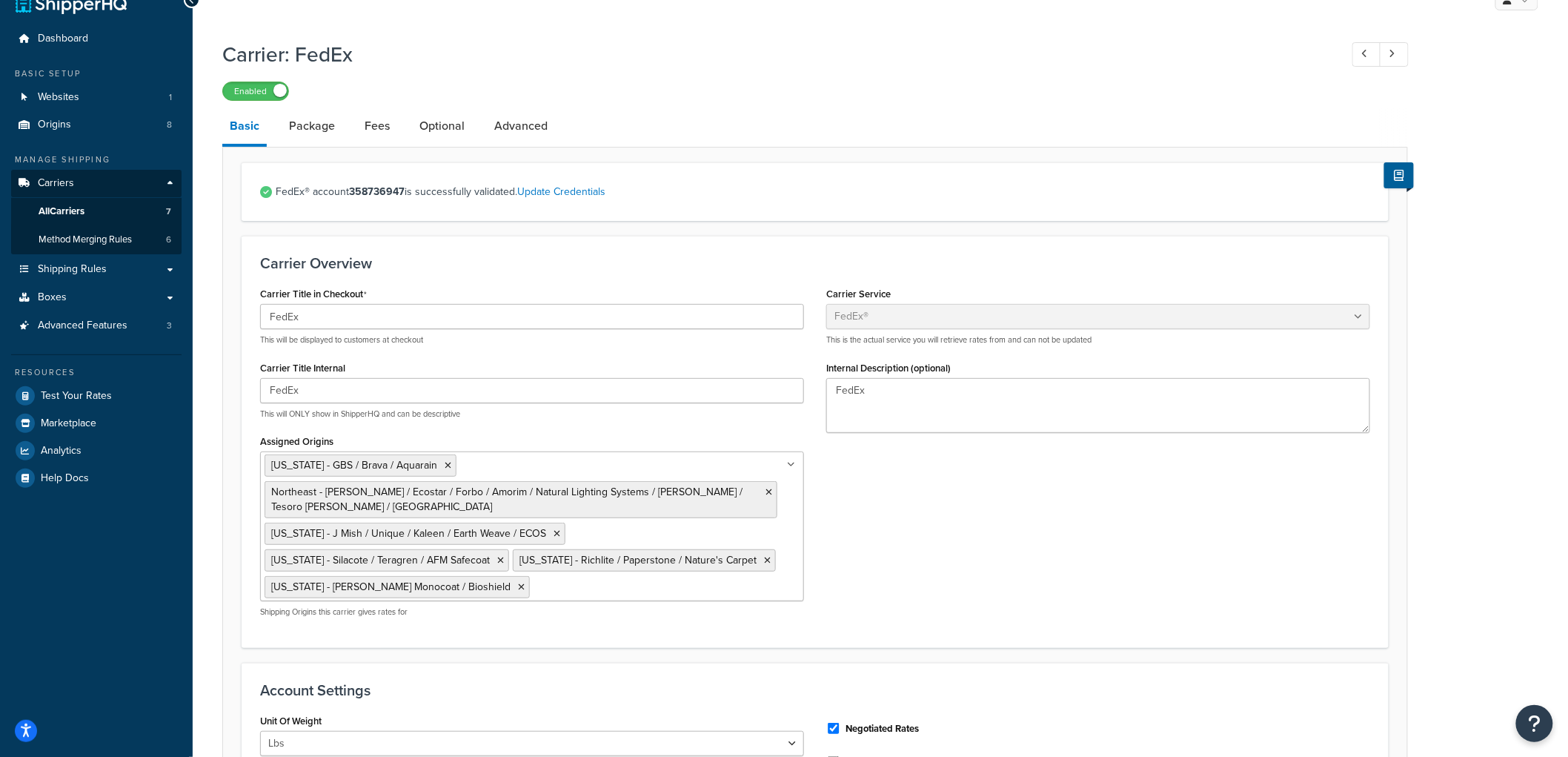
scroll to position [0, 0]
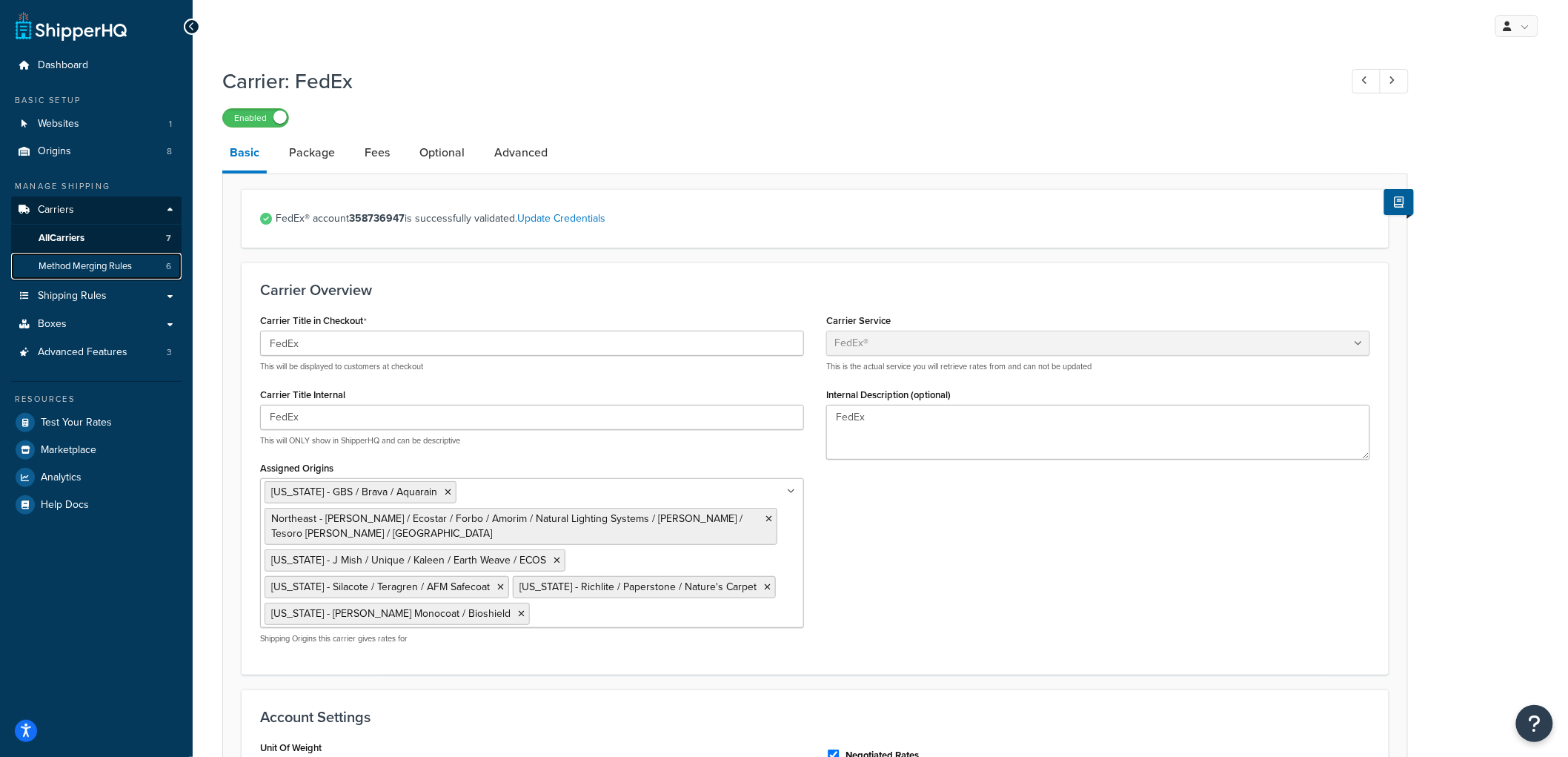
click at [120, 262] on span "Method Merging Rules" at bounding box center [85, 266] width 93 height 12
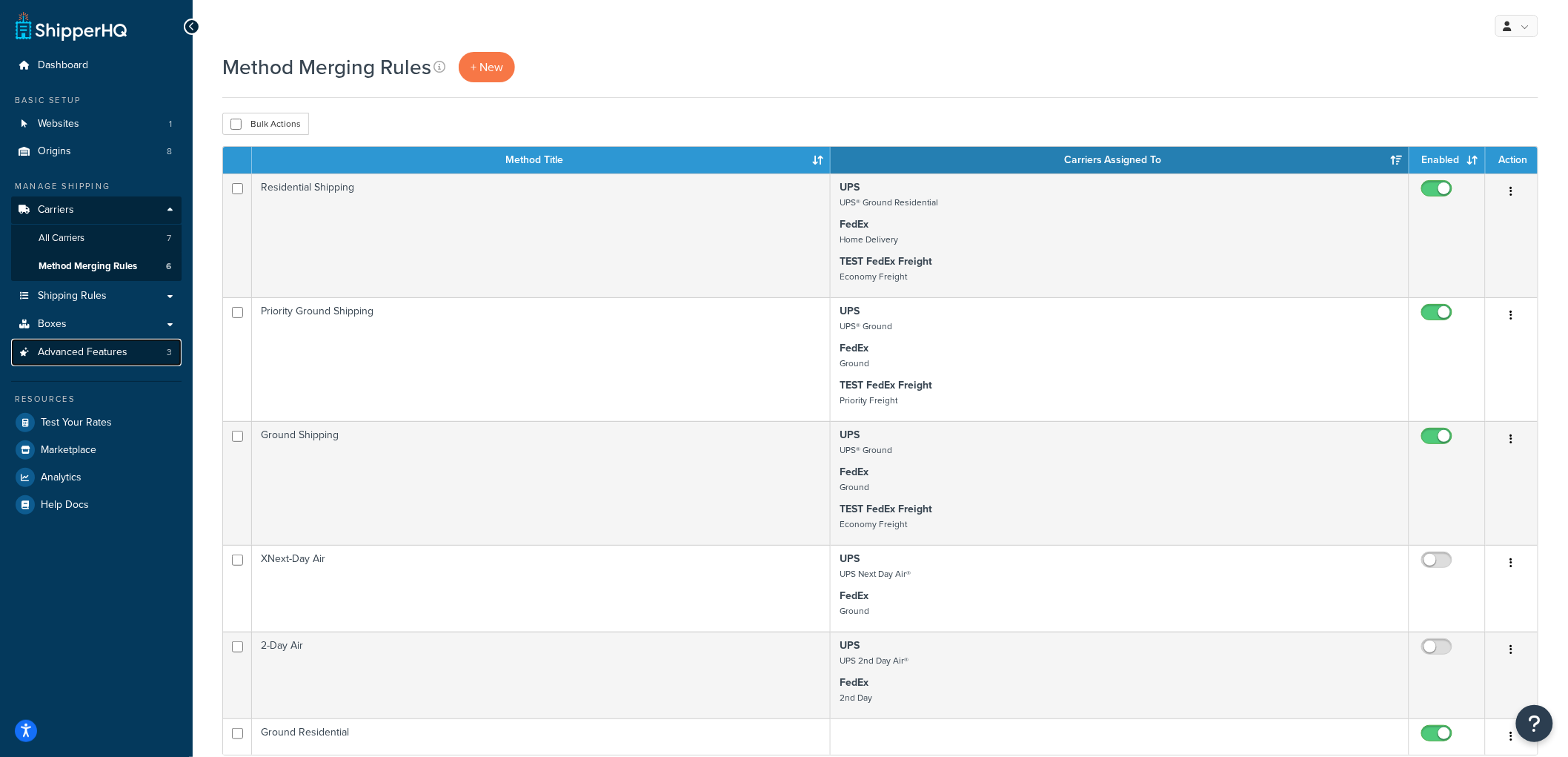
click at [78, 342] on link "Advanced Features 3" at bounding box center [97, 352] width 171 height 27
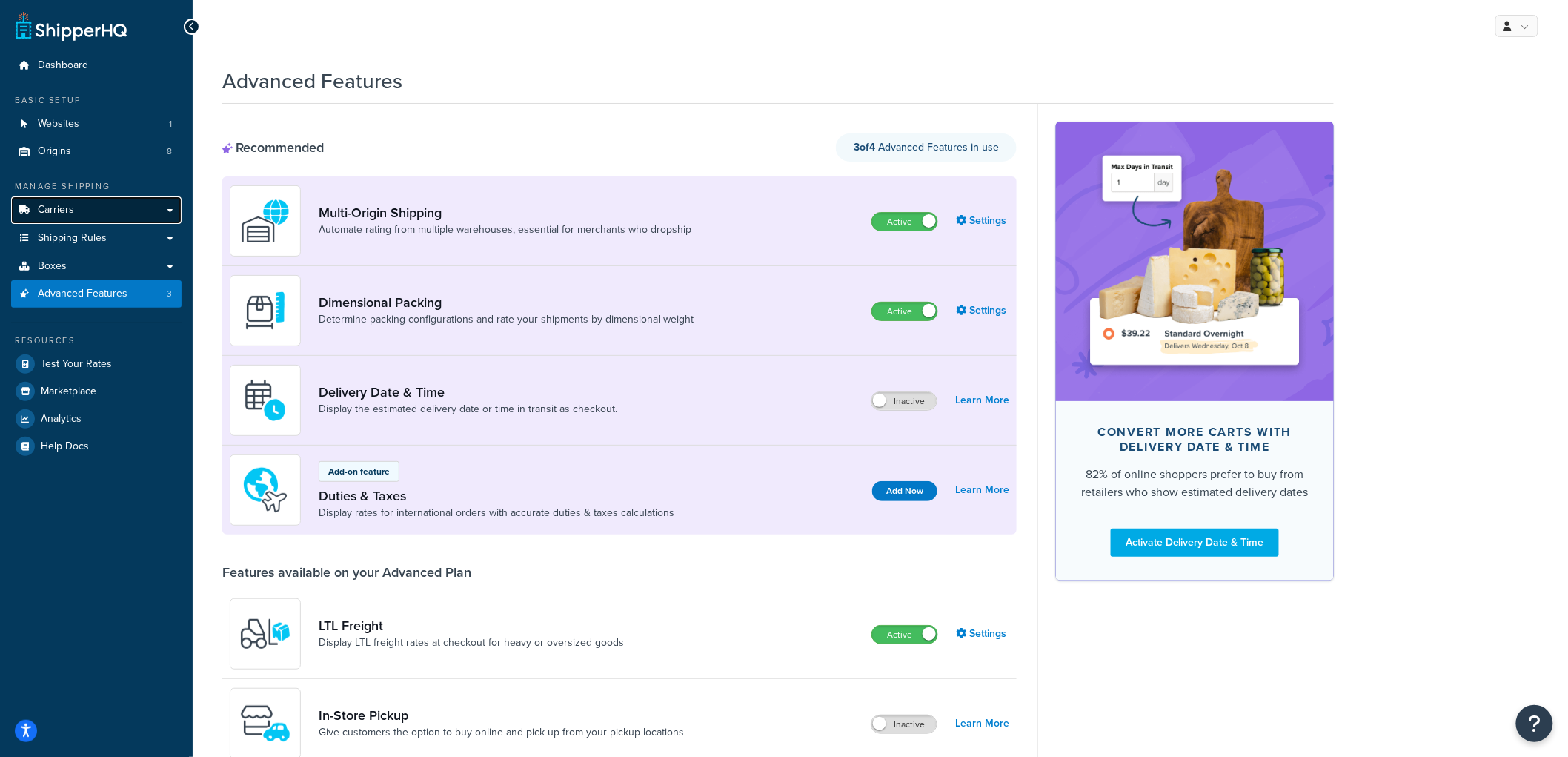
click at [173, 206] on link "Carriers" at bounding box center [97, 209] width 171 height 27
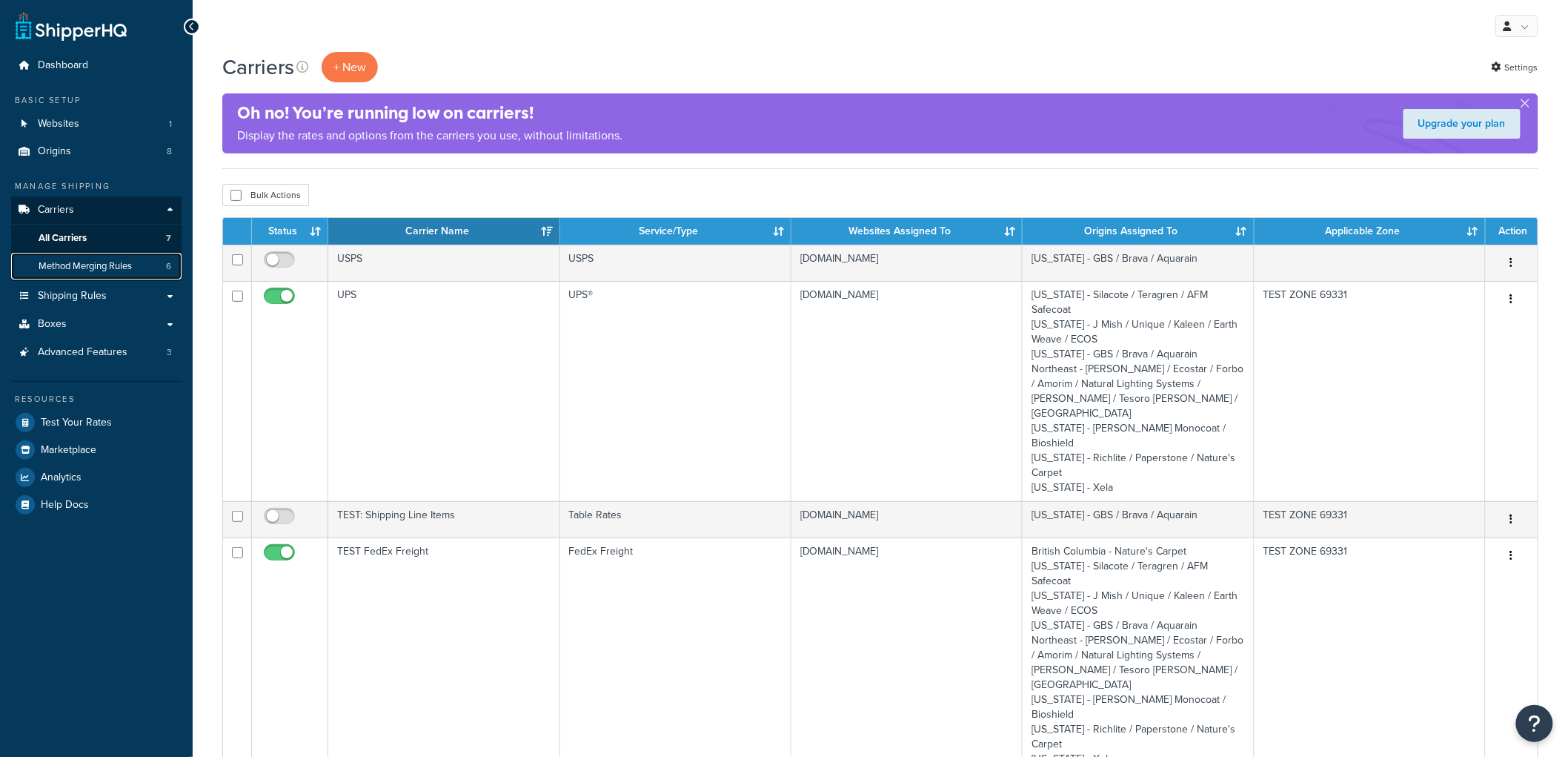
click at [129, 258] on link "Method Merging Rules 6" at bounding box center [97, 266] width 171 height 27
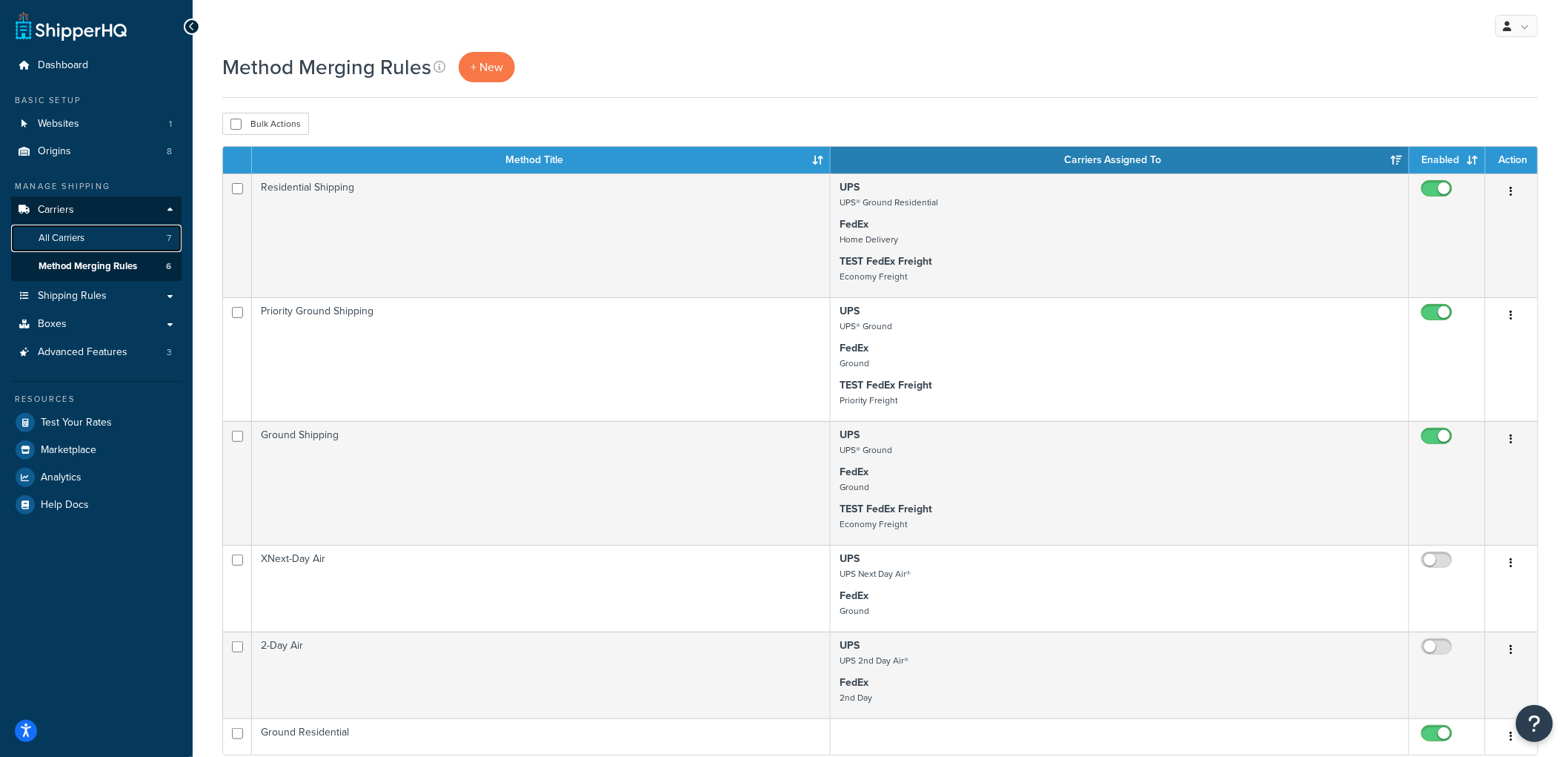
click at [78, 242] on span "All Carriers" at bounding box center [62, 238] width 46 height 12
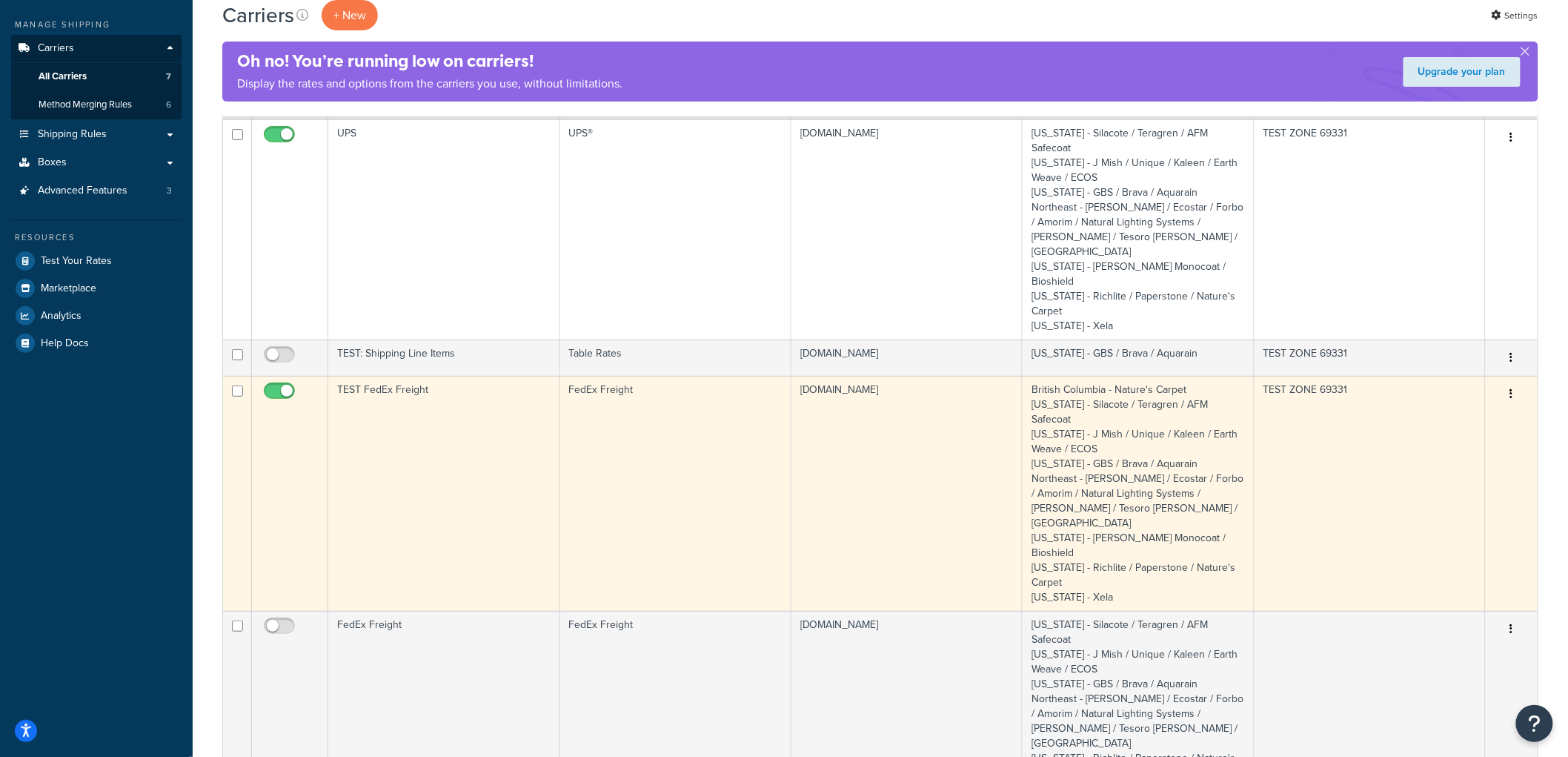
scroll to position [164, 0]
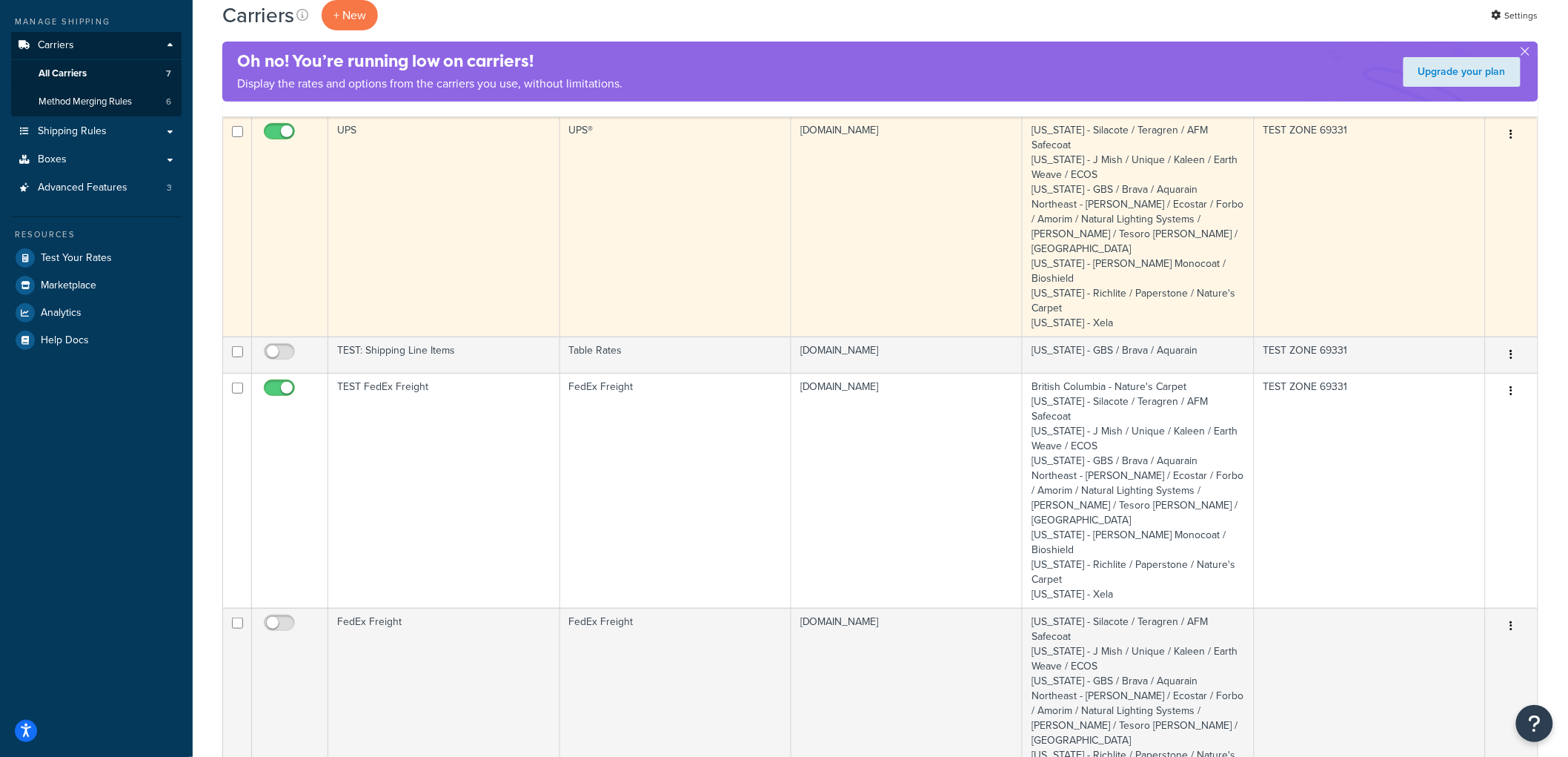
click at [418, 181] on td "UPS" at bounding box center [443, 226] width 231 height 220
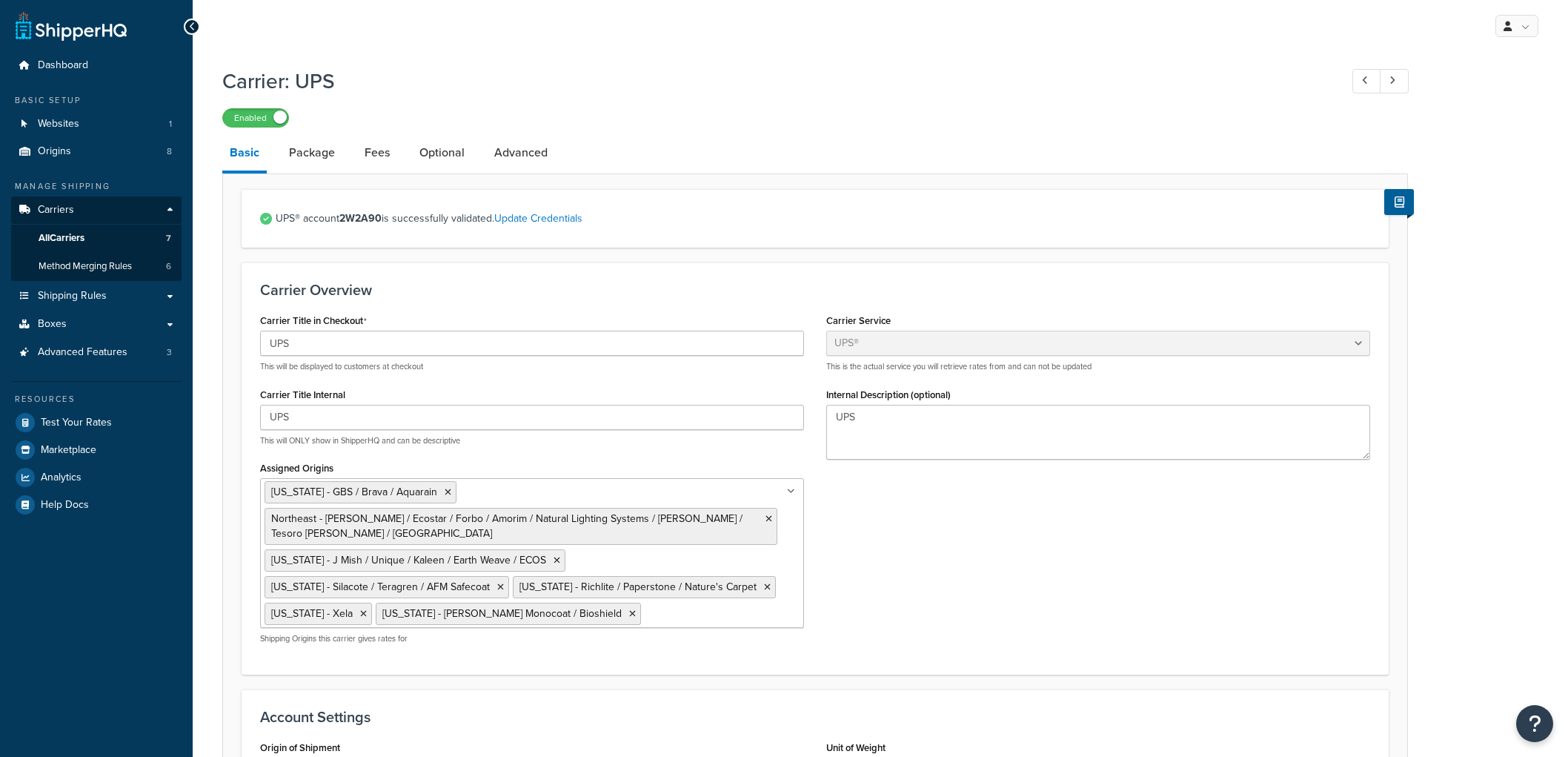
select select "ups"
click at [327, 164] on link "Package" at bounding box center [311, 152] width 61 height 35
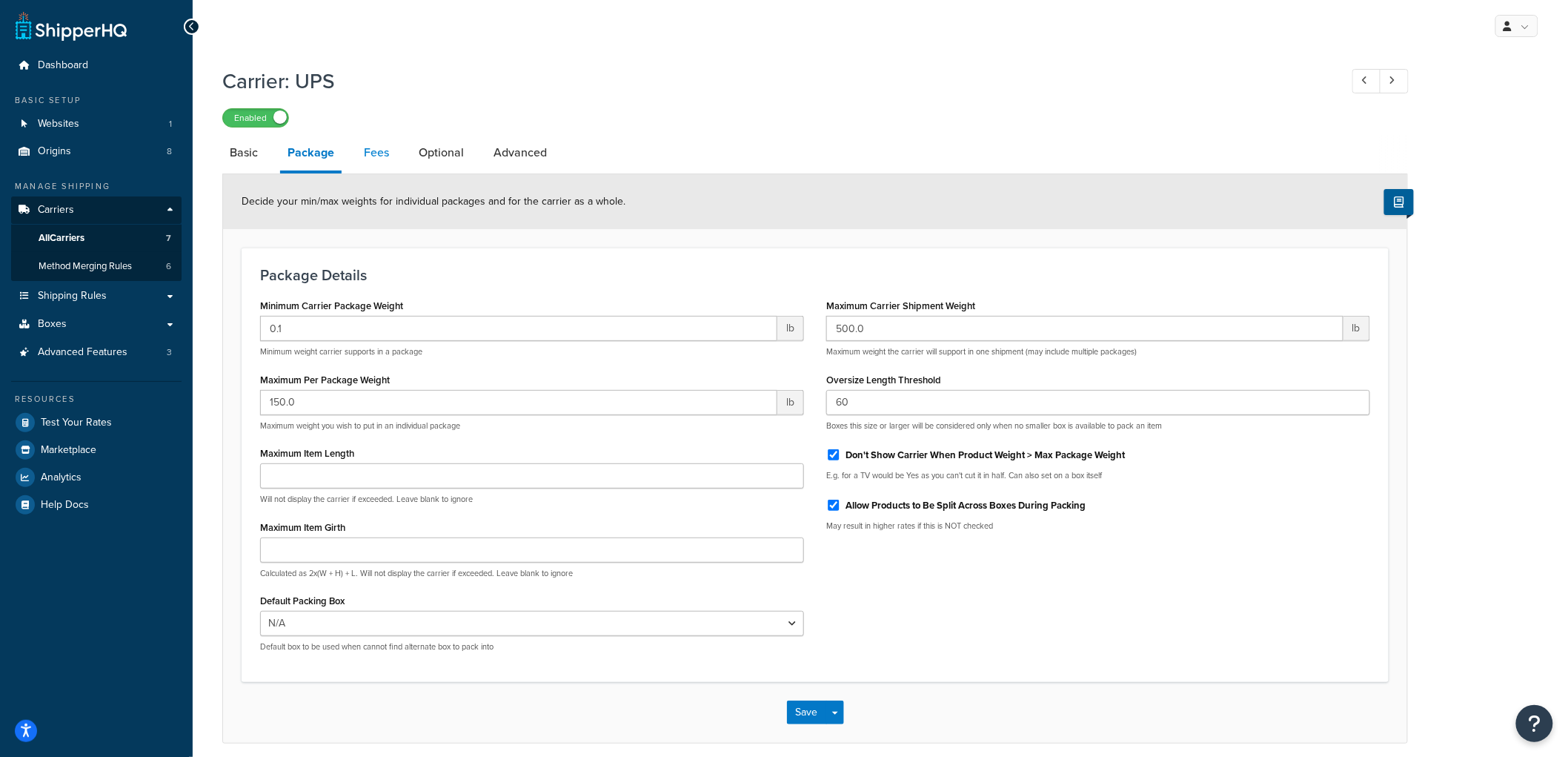
click at [374, 159] on link "Fees" at bounding box center [377, 152] width 40 height 35
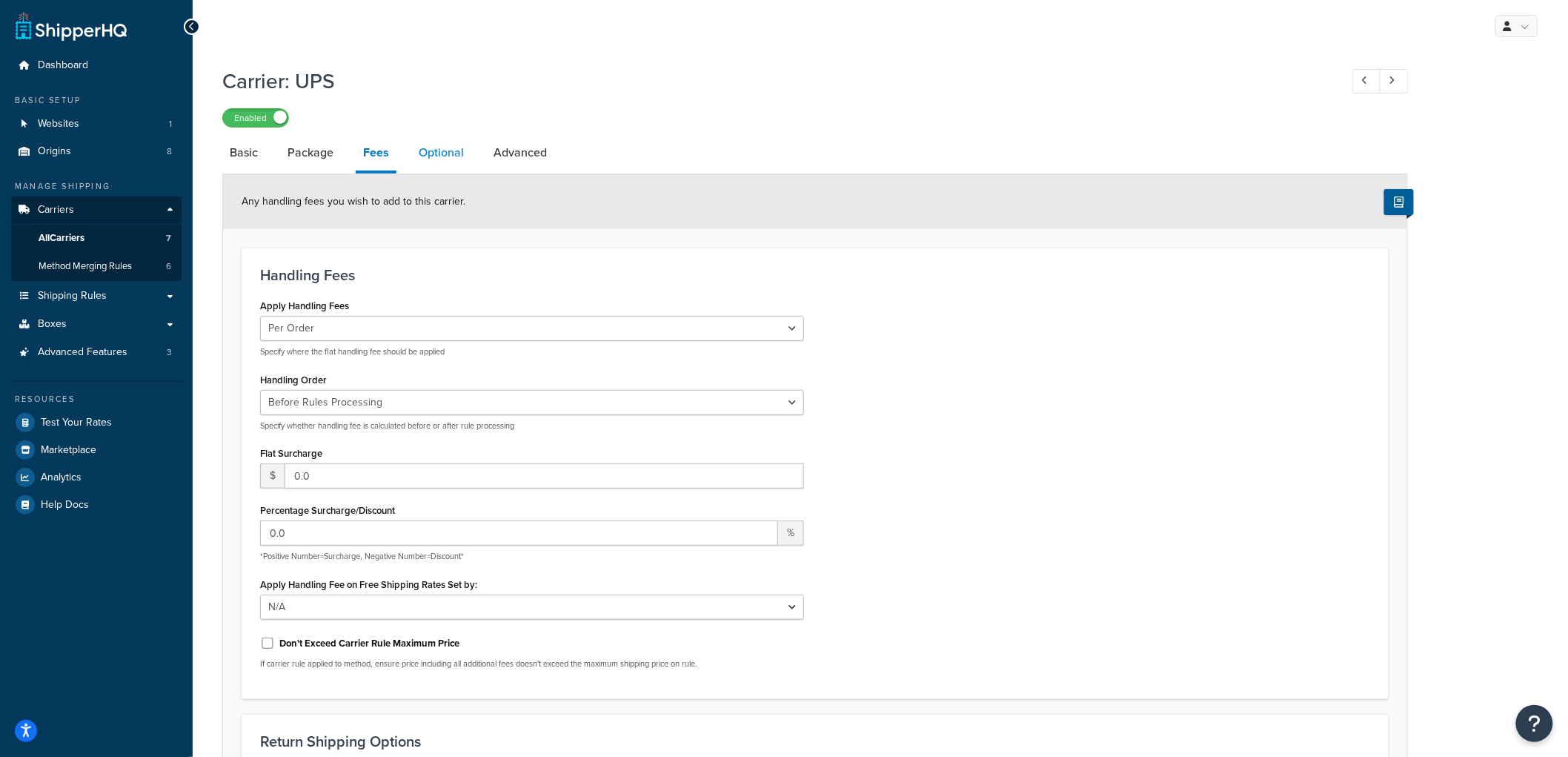
click at [453, 156] on link "Optional" at bounding box center [441, 152] width 60 height 35
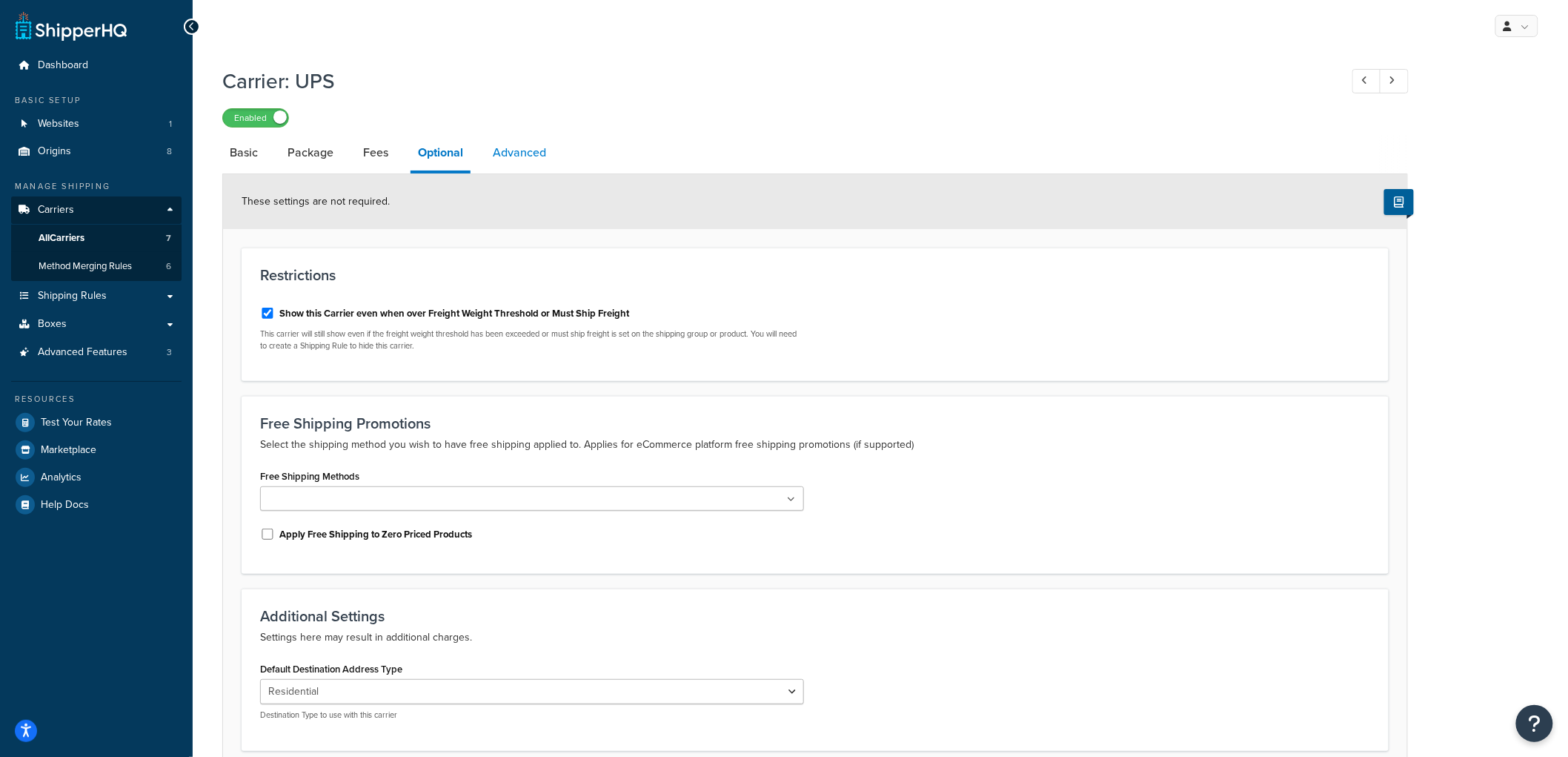
click at [519, 154] on link "Advanced" at bounding box center [519, 152] width 69 height 35
select select "false"
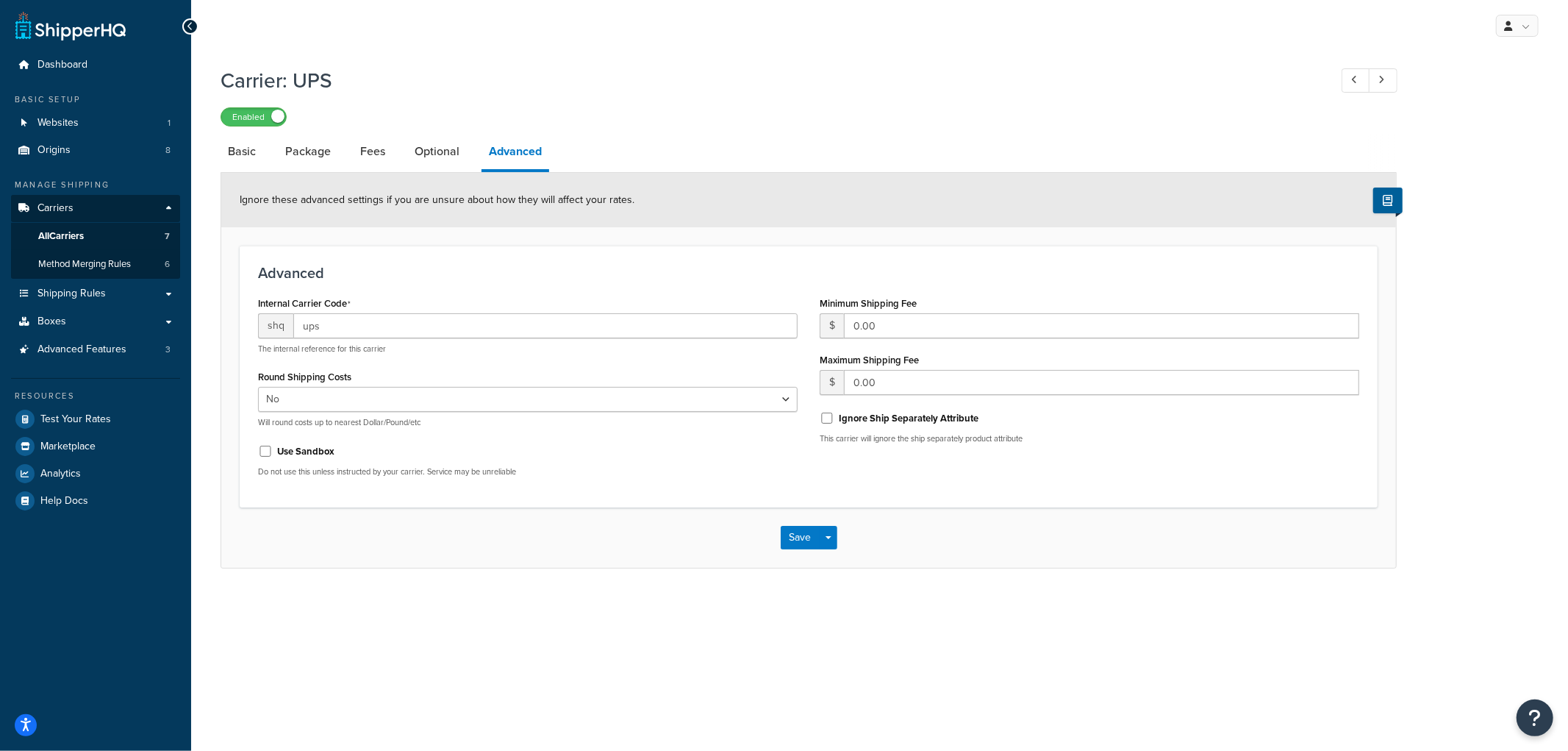
click at [890, 691] on div "My Profile Billing Global Settings Contact Us Logout Carrier: UPS Enabled Basic…" at bounding box center [879, 375] width 1377 height 751
click at [242, 163] on link "Basic" at bounding box center [242, 151] width 43 height 35
select select "ups"
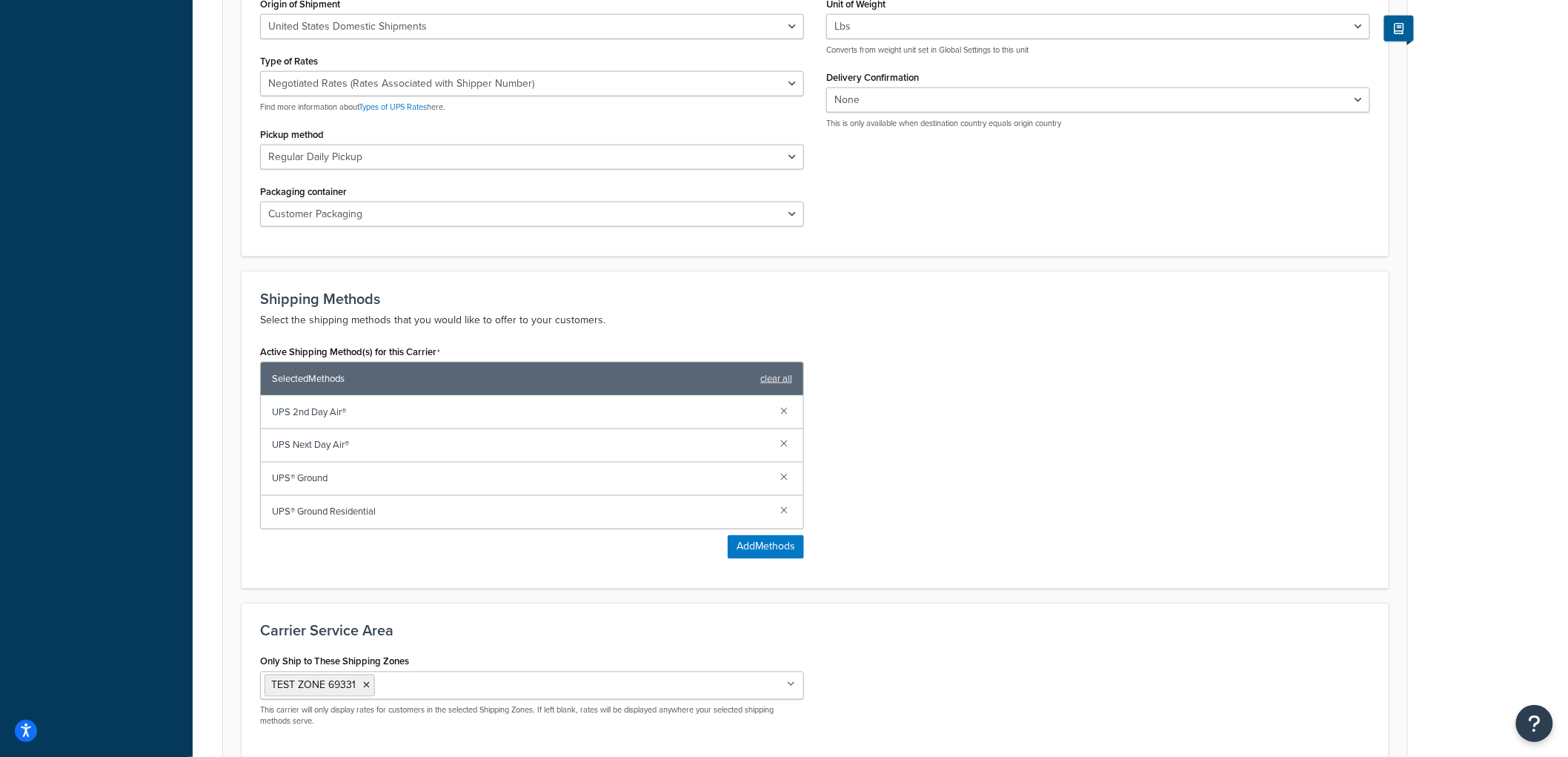
scroll to position [867, 0]
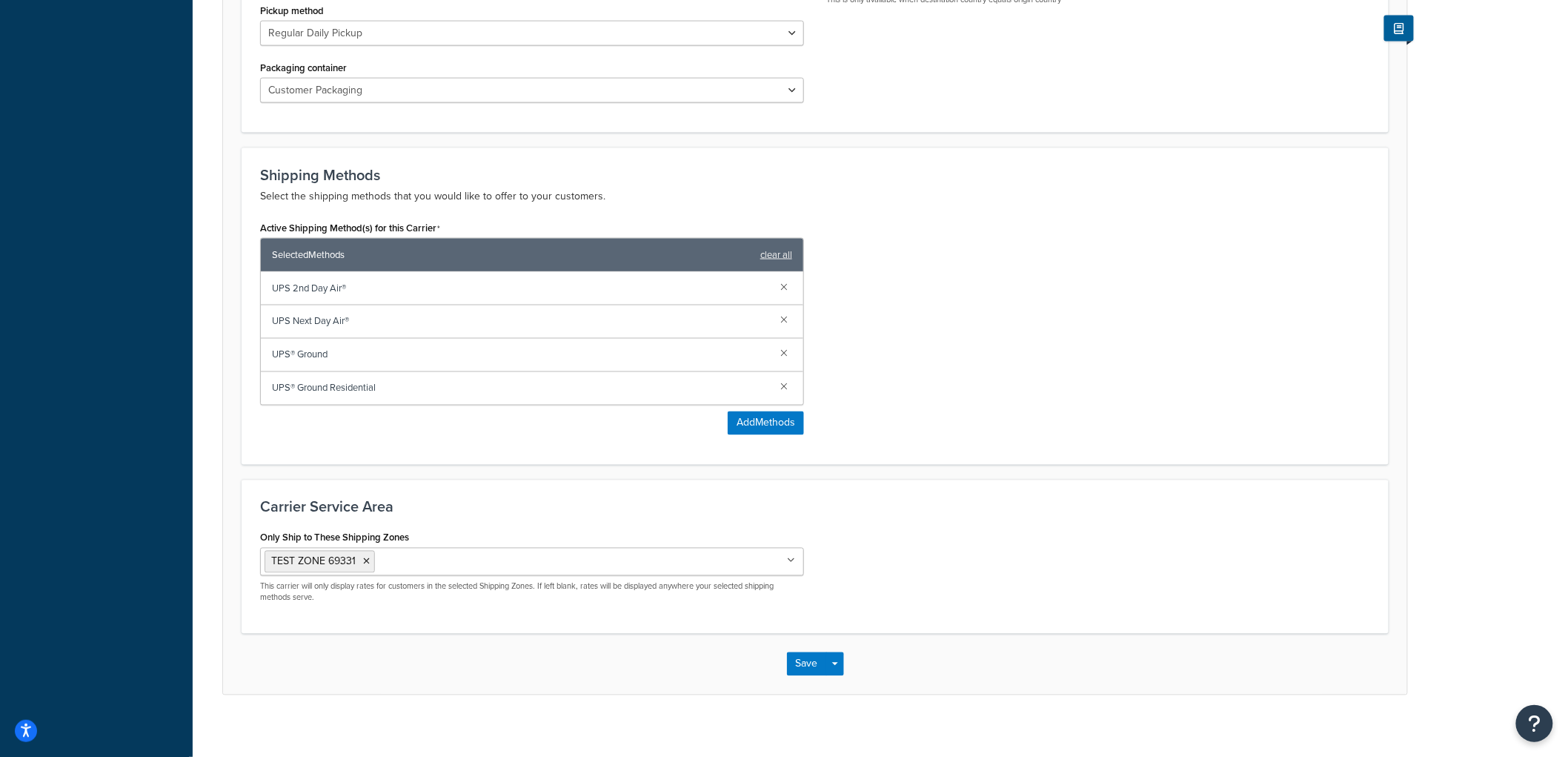
click at [364, 557] on icon at bounding box center [367, 562] width 7 height 9
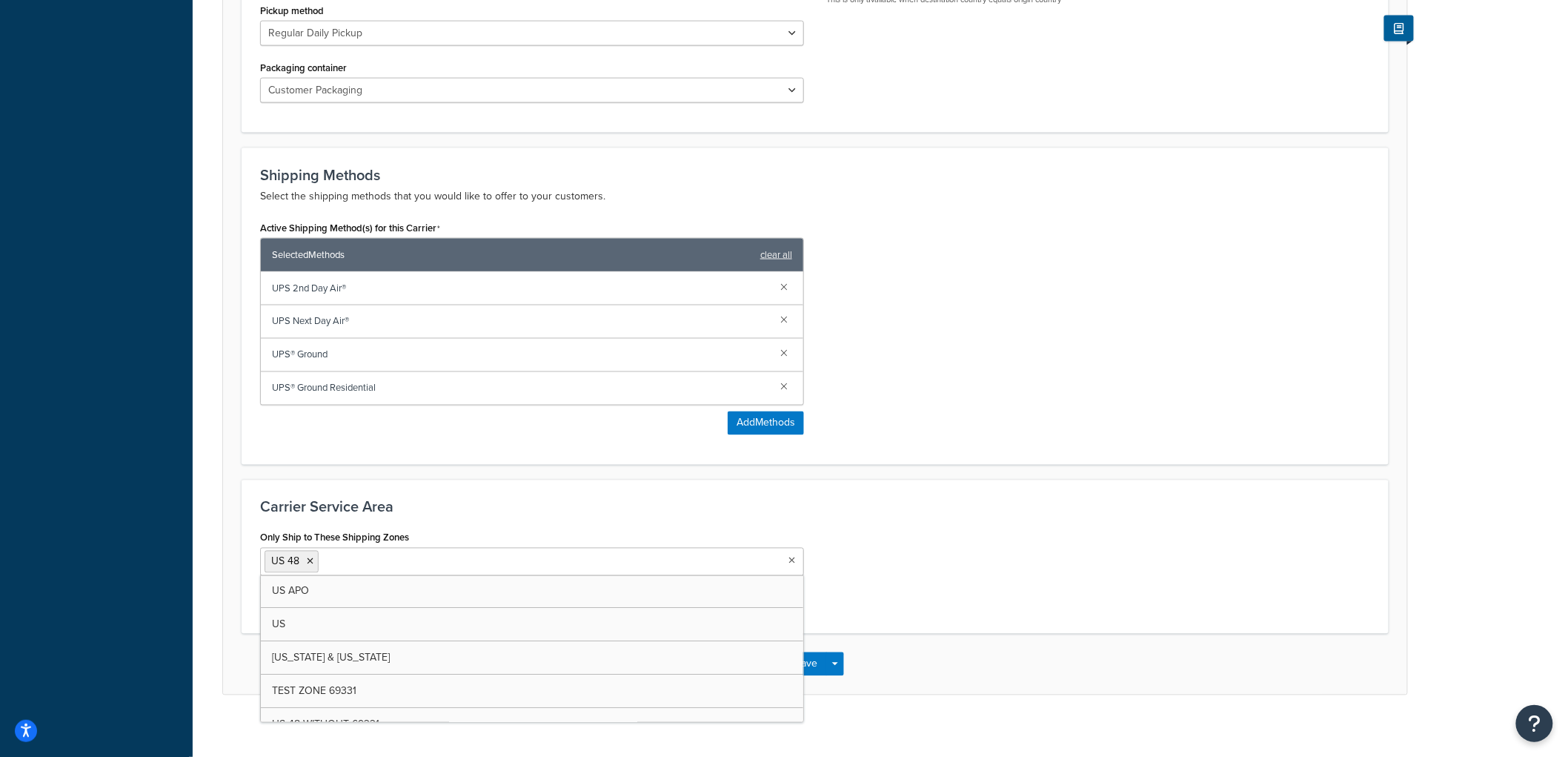
click at [1045, 561] on div "Only Ship to These Shipping Zones US 48 US APO US Alaska & Hawaii TEST ZONE 693…" at bounding box center [815, 571] width 1132 height 88
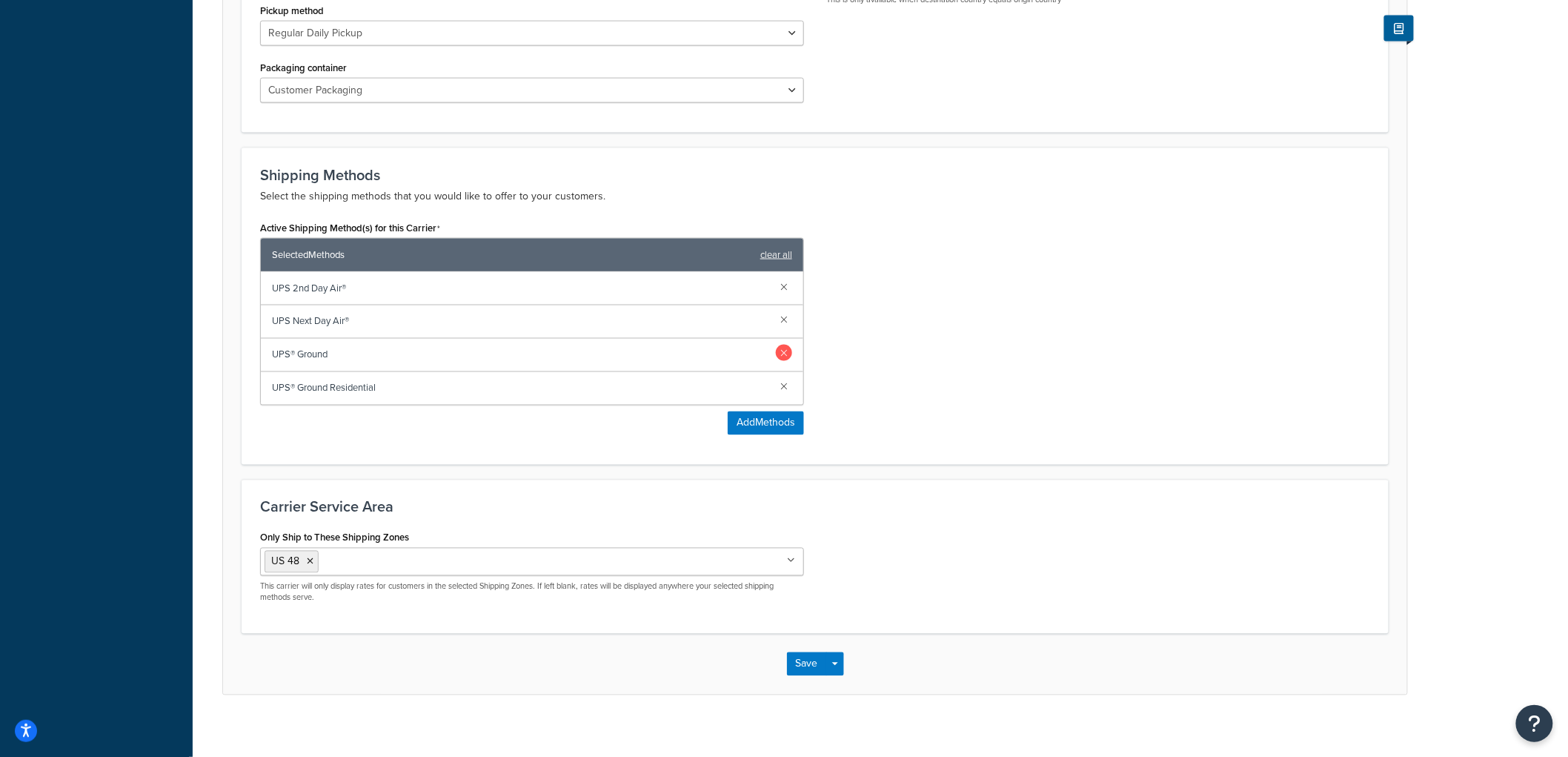
click at [781, 345] on link at bounding box center [784, 353] width 17 height 17
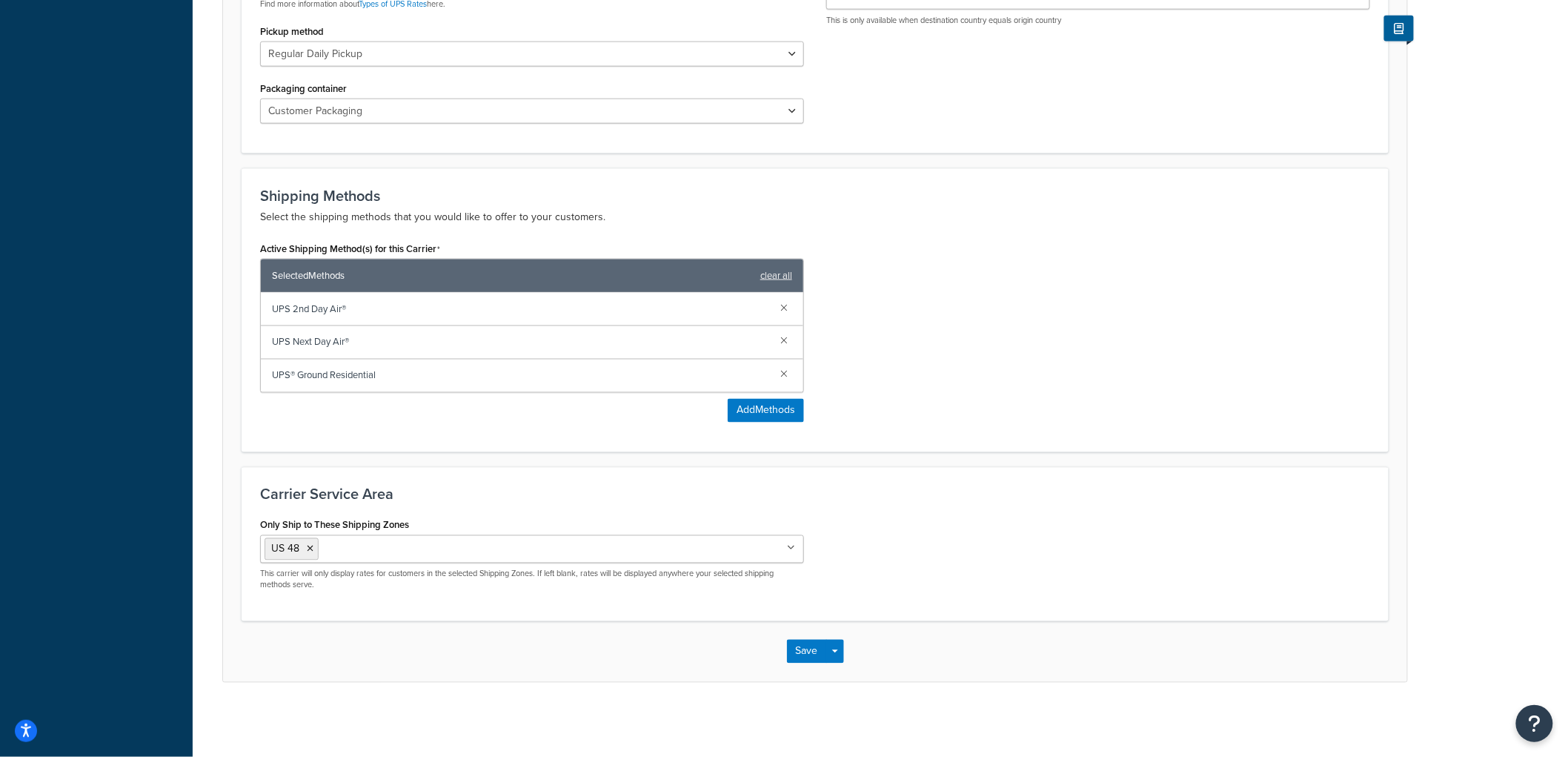
scroll to position [833, 0]
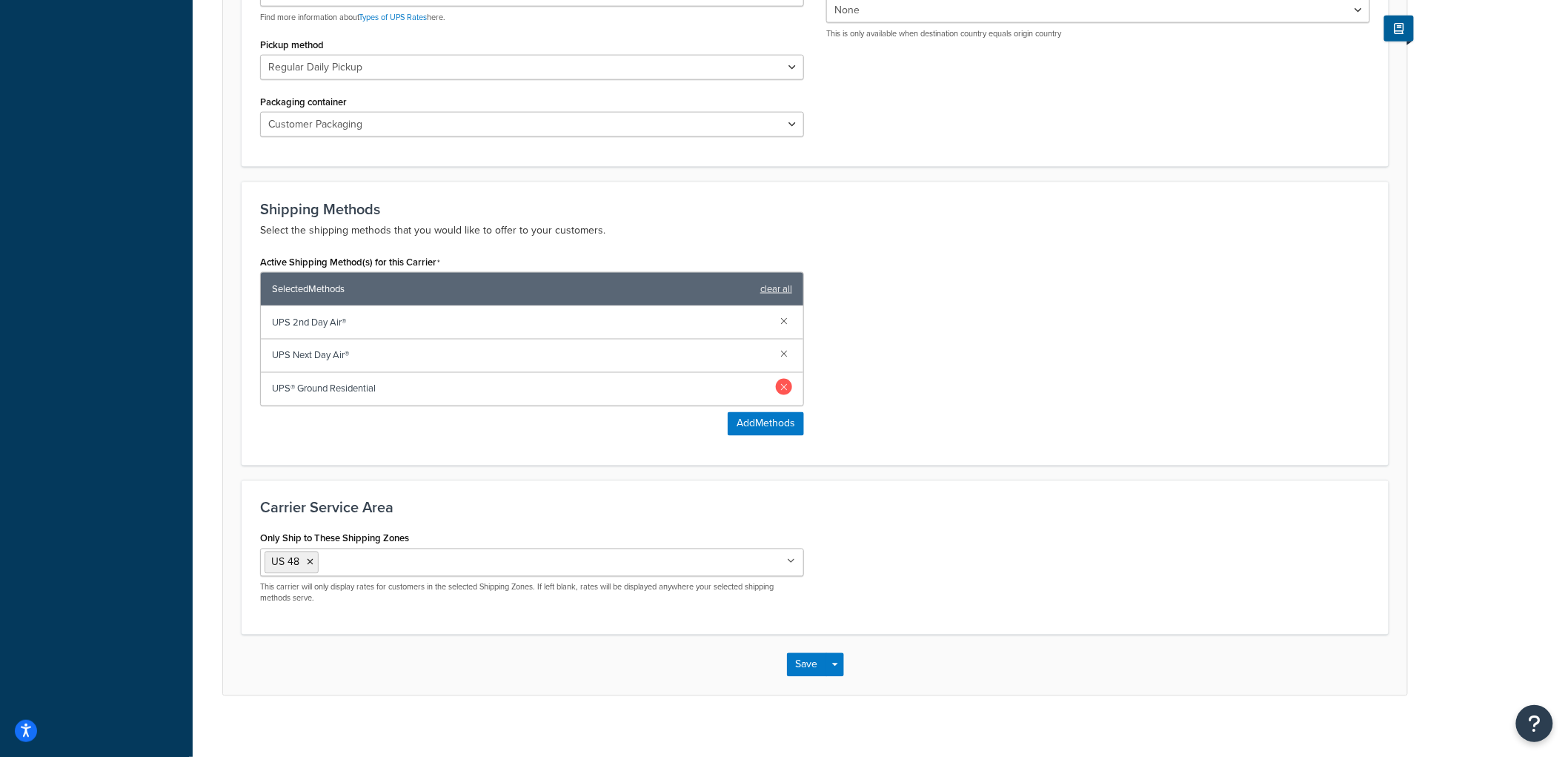
click at [790, 379] on link at bounding box center [784, 387] width 17 height 17
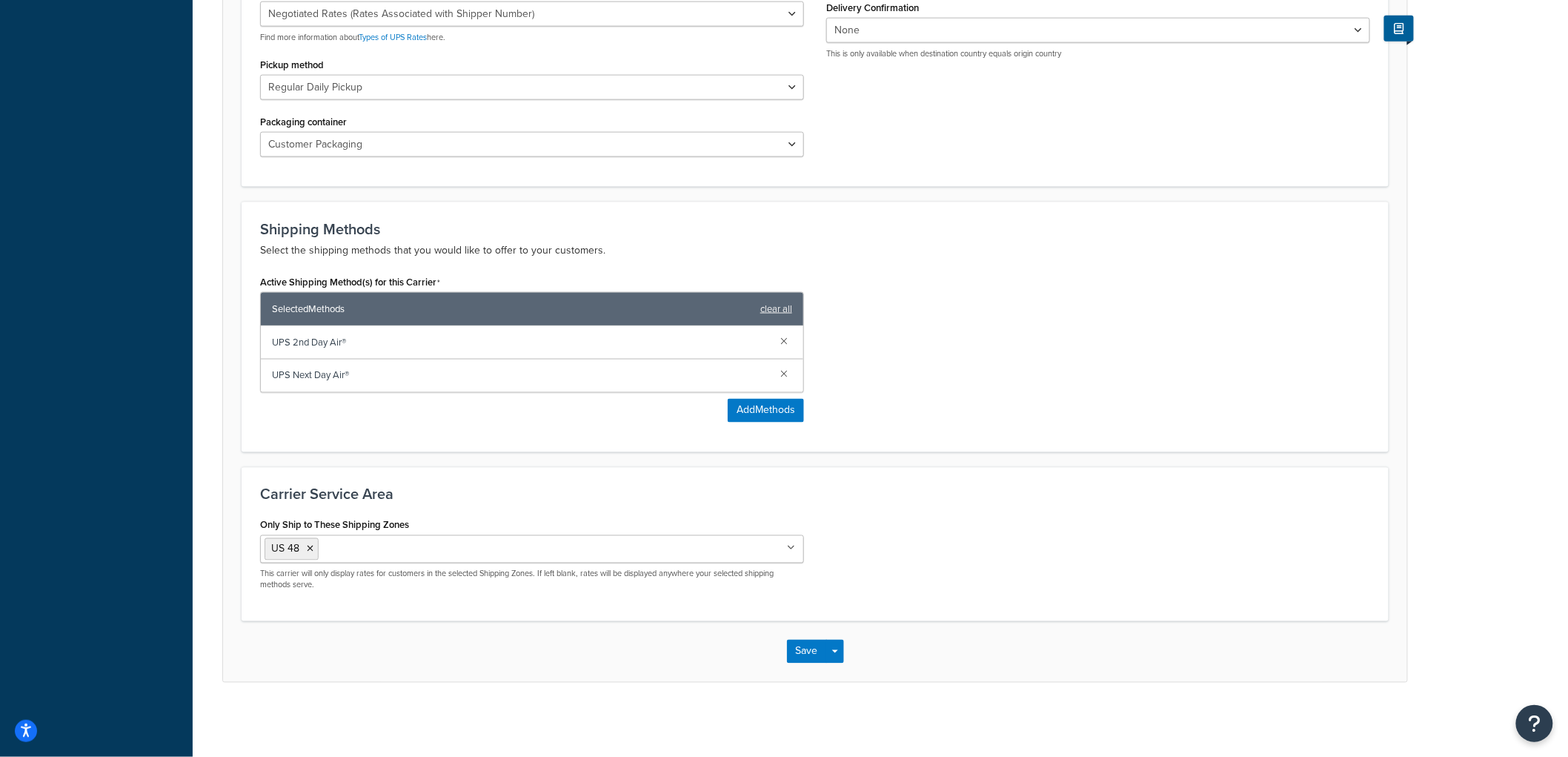
scroll to position [801, 0]
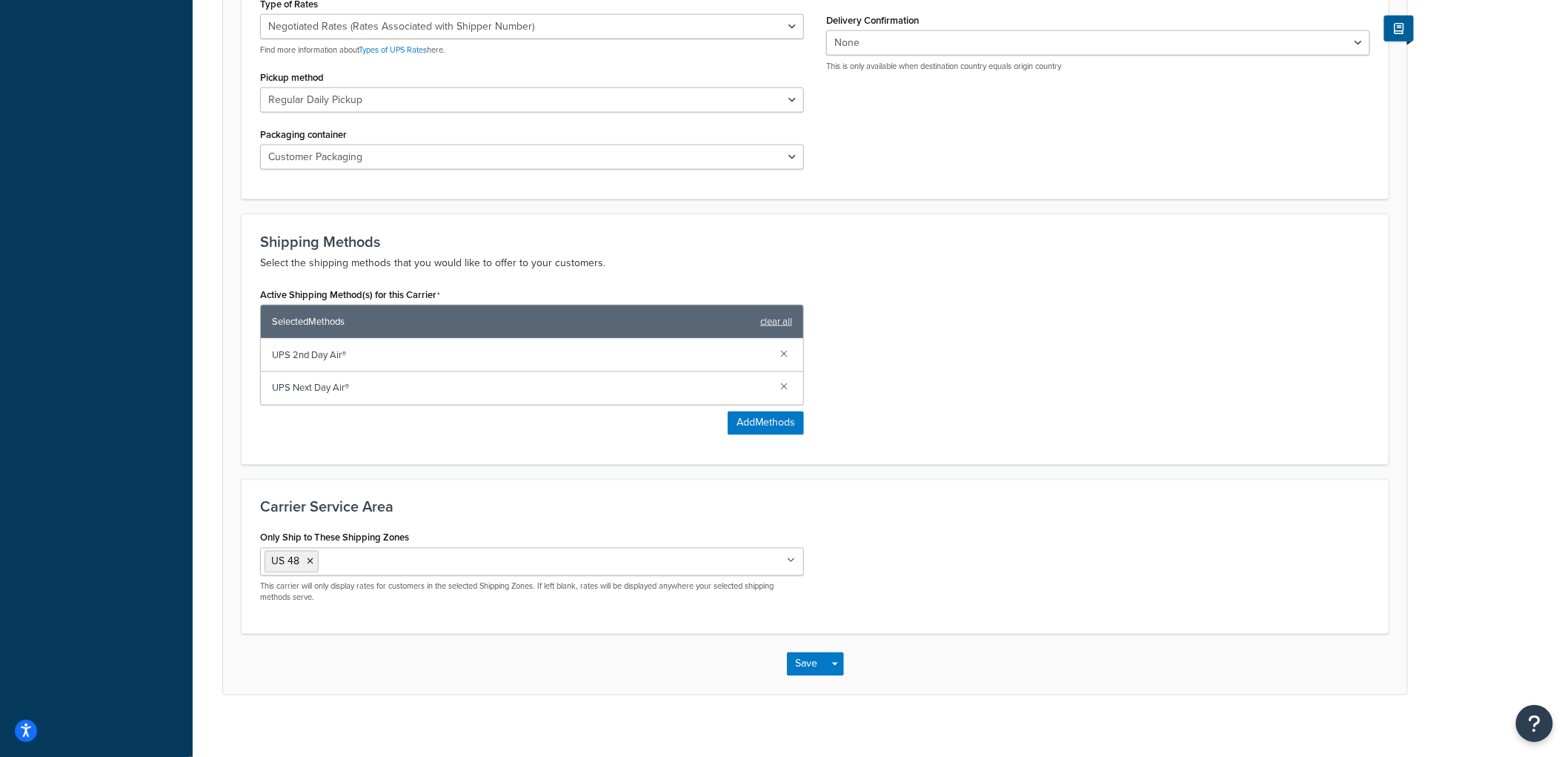
click at [895, 394] on div "Active Shipping Method(s) for this Carrier Selected Methods clear all UPS 2nd D…" at bounding box center [815, 365] width 1132 height 163
click at [808, 652] on button "Save" at bounding box center [807, 664] width 40 height 24
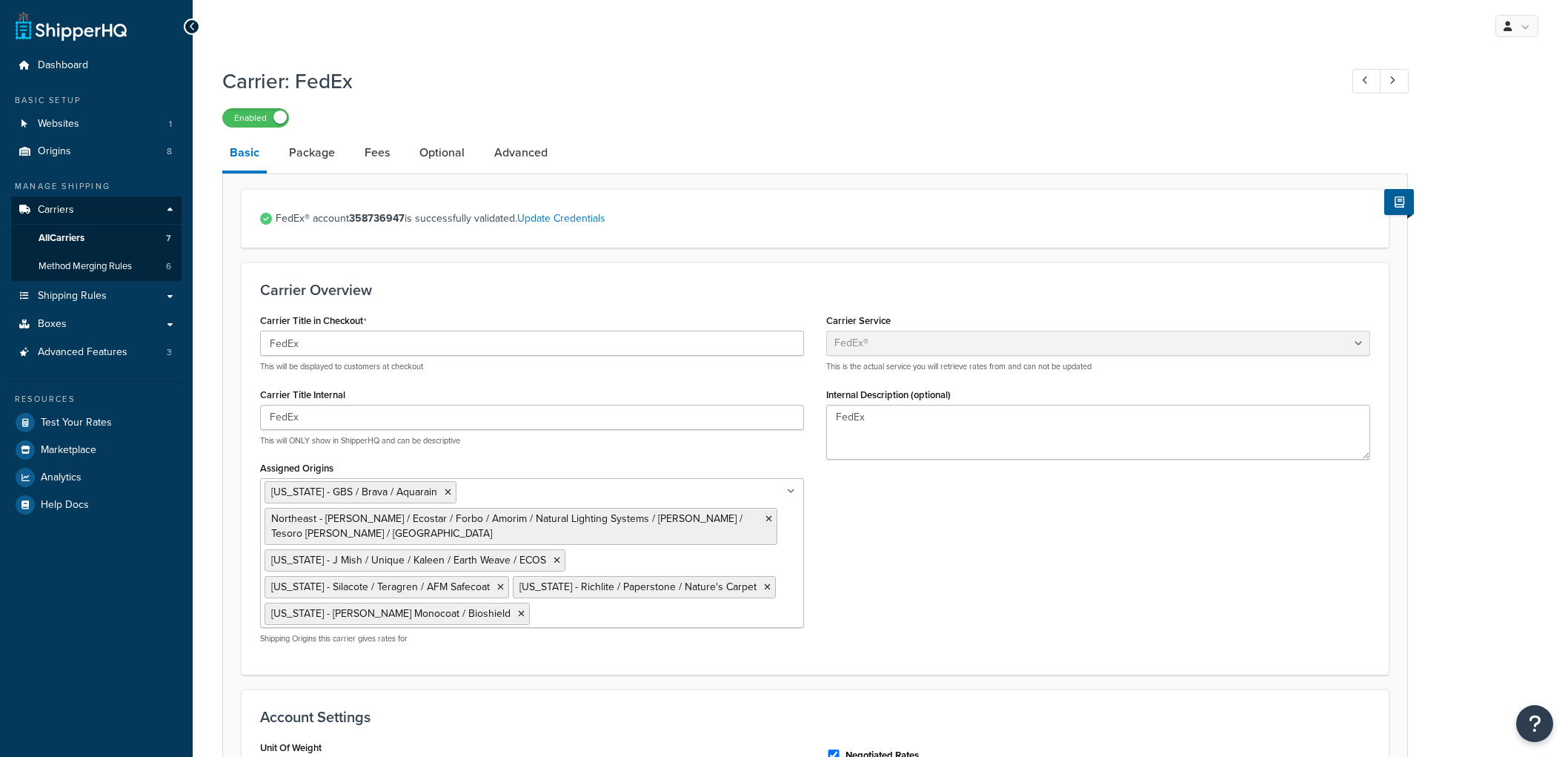
select select "fedEx"
select select "REGULAR_PICKUP"
select select "YOUR_PACKAGING"
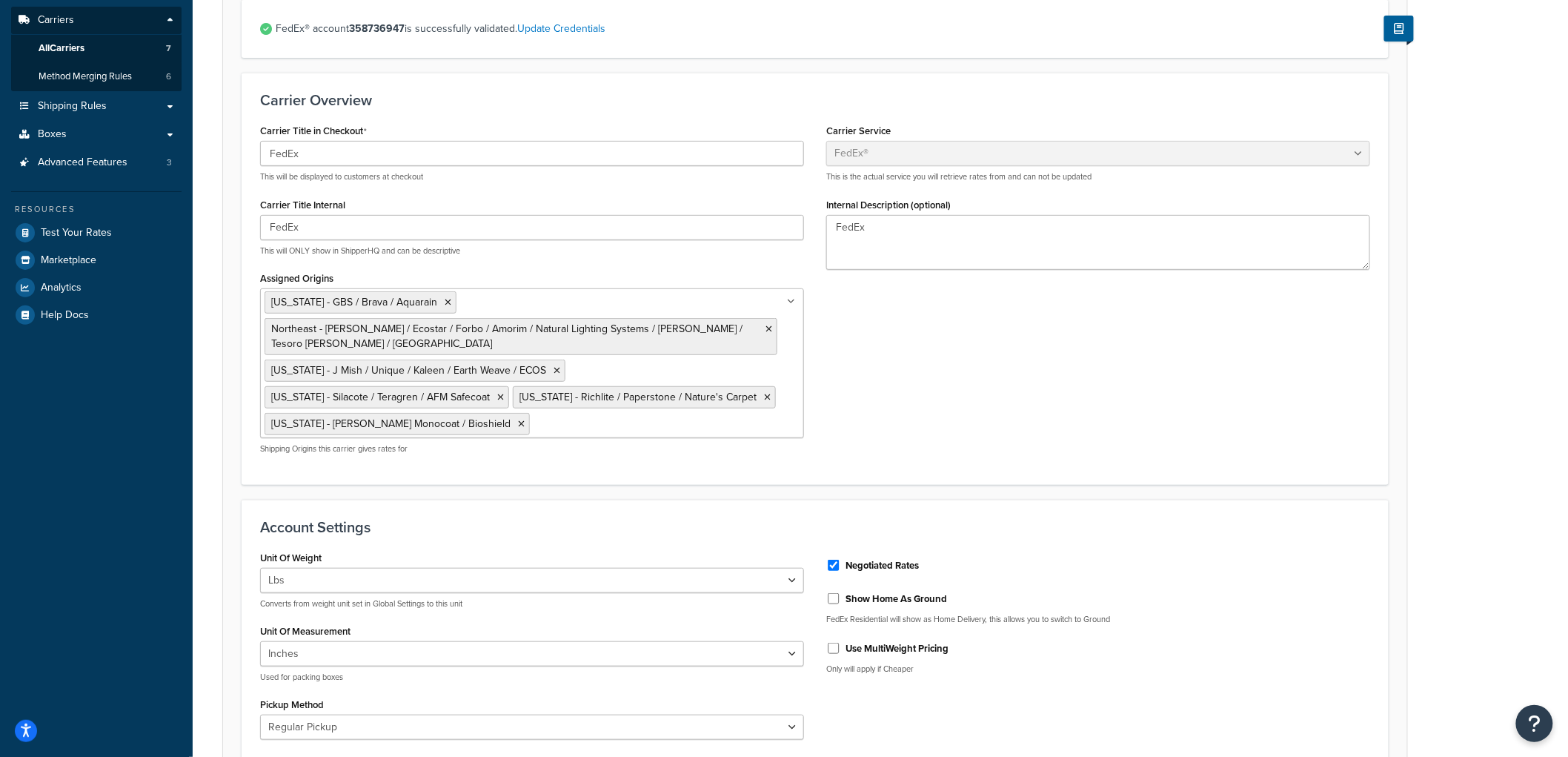
scroll to position [76, 0]
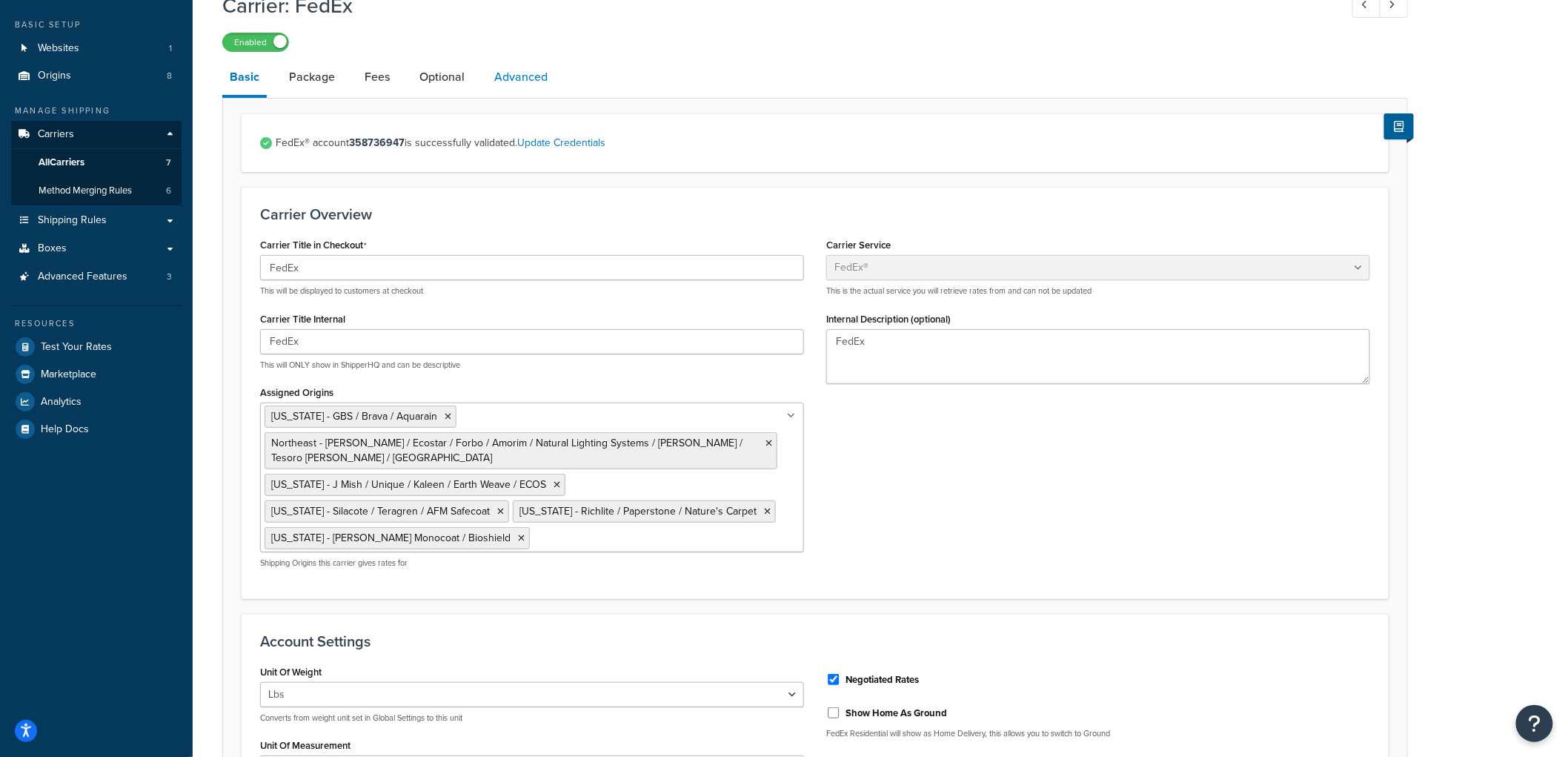
click at [505, 67] on link "Advanced" at bounding box center [521, 76] width 69 height 35
select select "false"
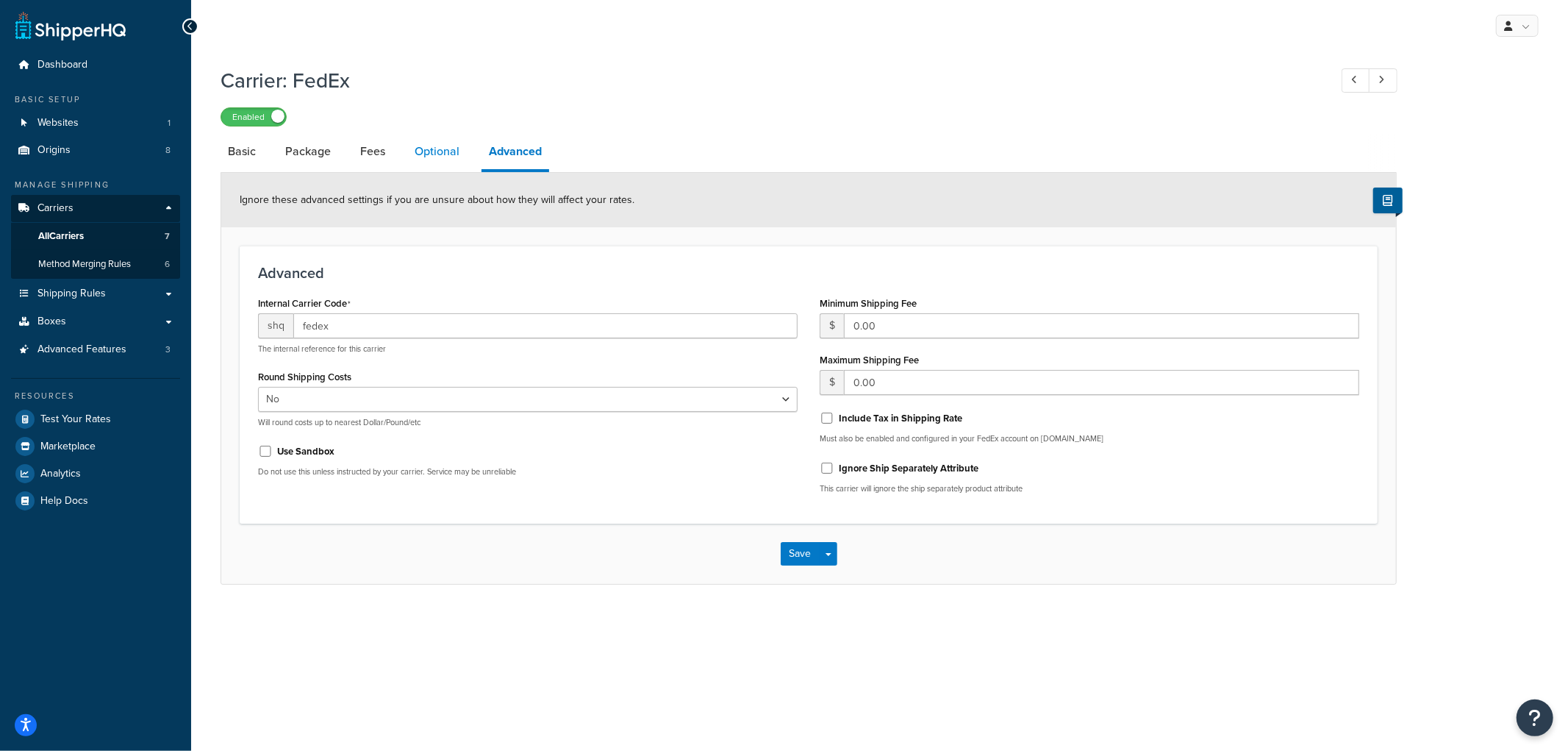
click at [451, 157] on link "Optional" at bounding box center [437, 151] width 59 height 35
select select "business"
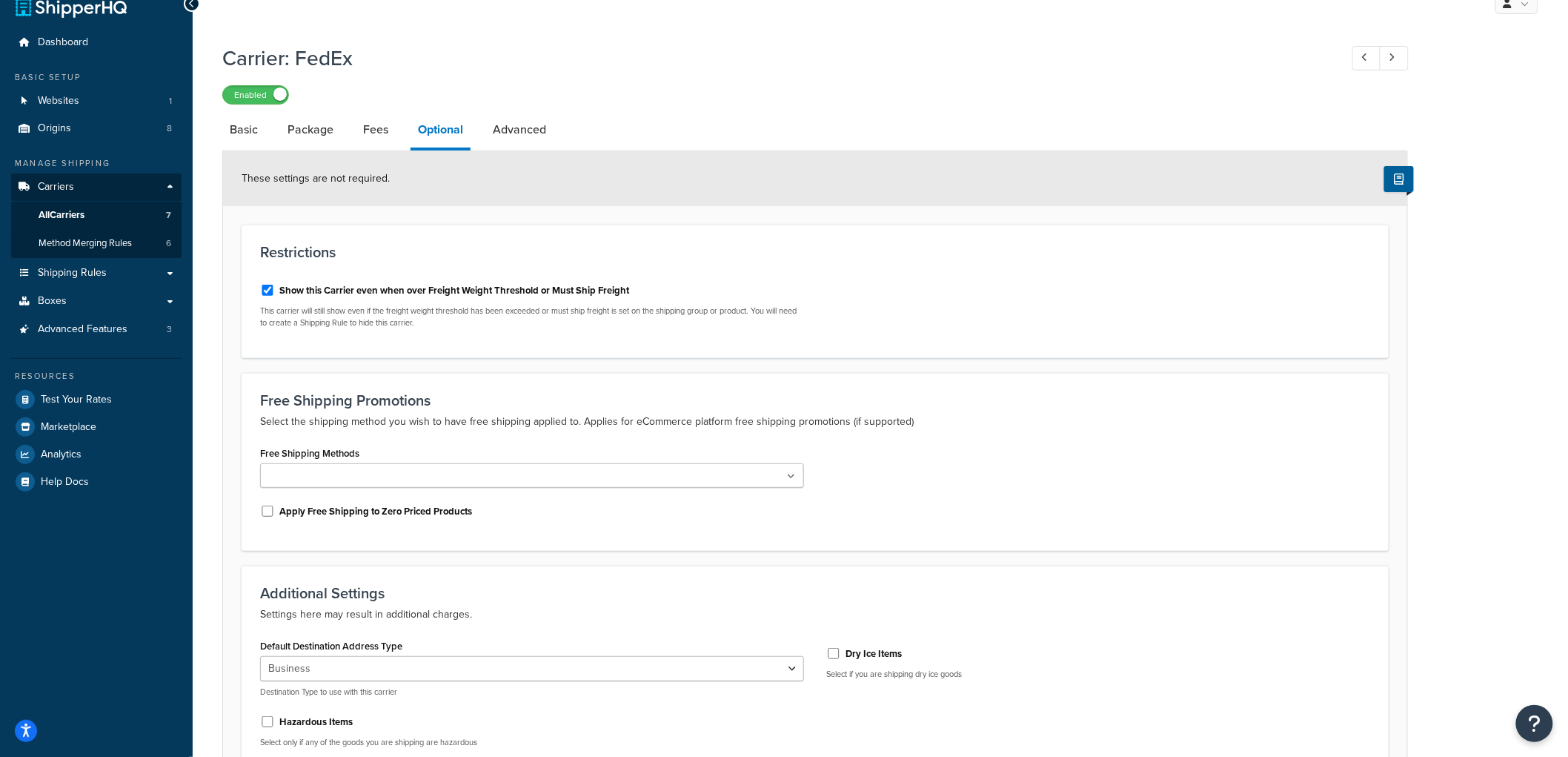
scroll to position [16, 0]
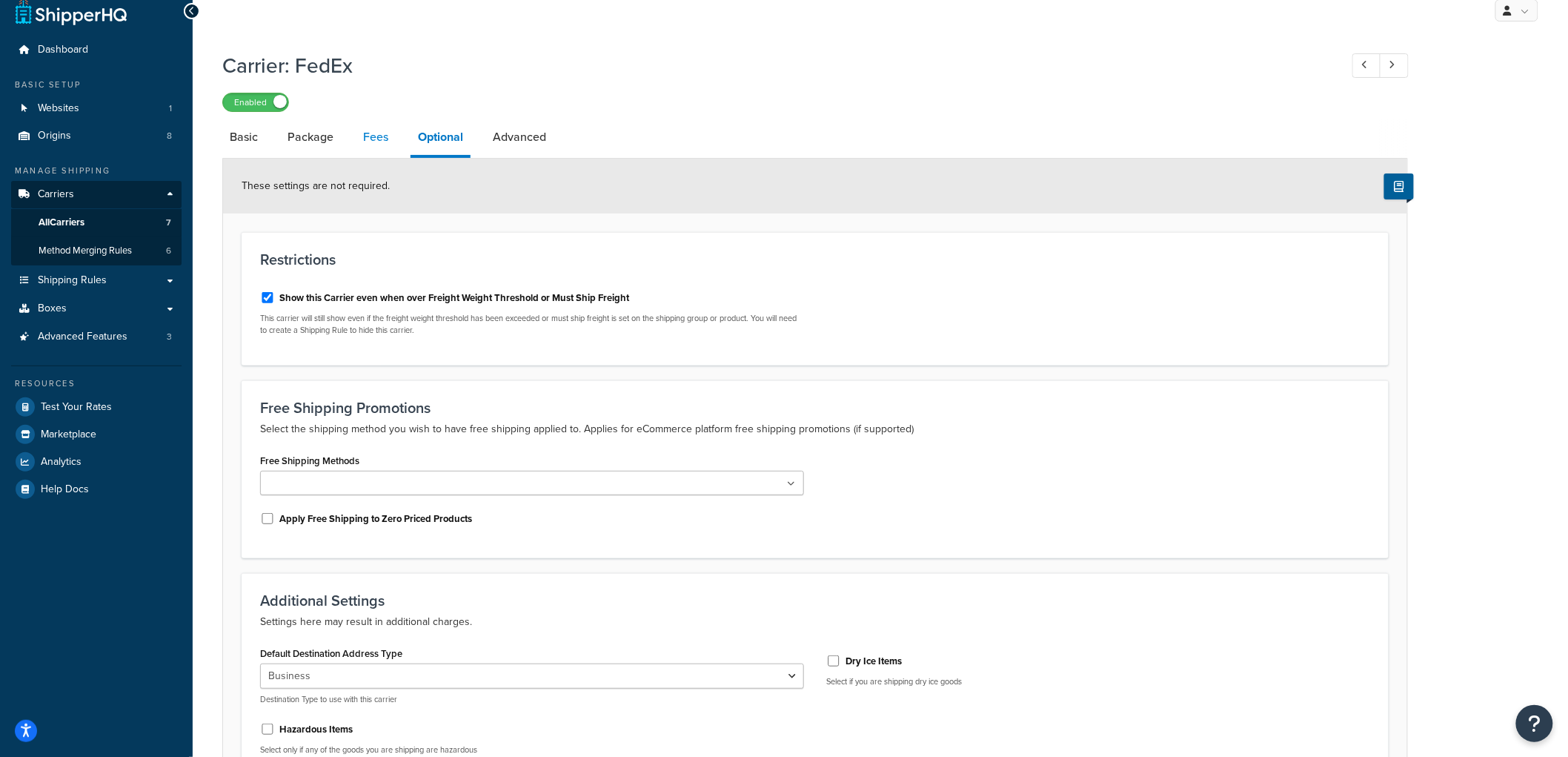
click at [375, 141] on link "Fees" at bounding box center [376, 137] width 40 height 35
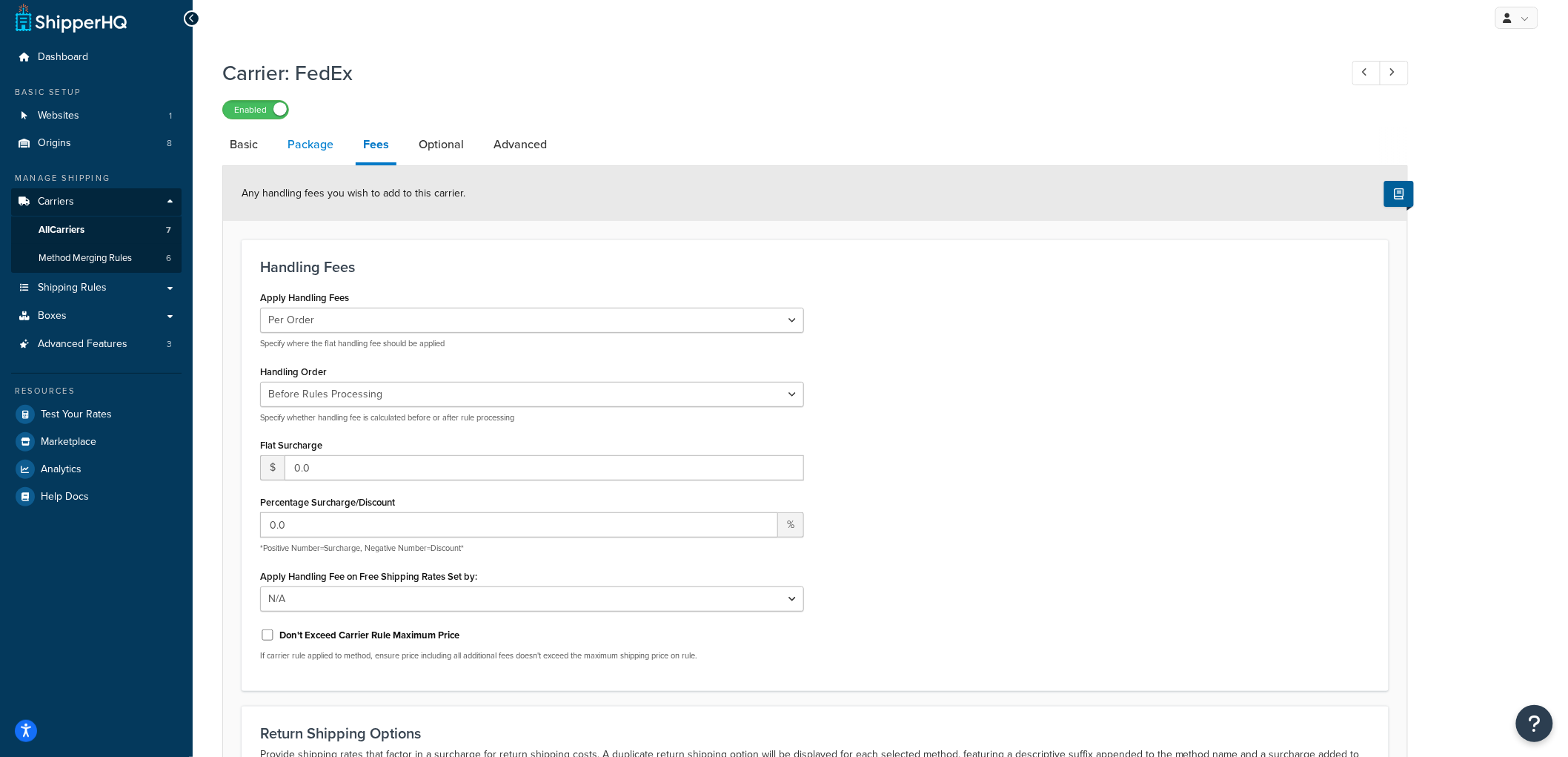
click at [324, 149] on link "Package" at bounding box center [310, 144] width 61 height 35
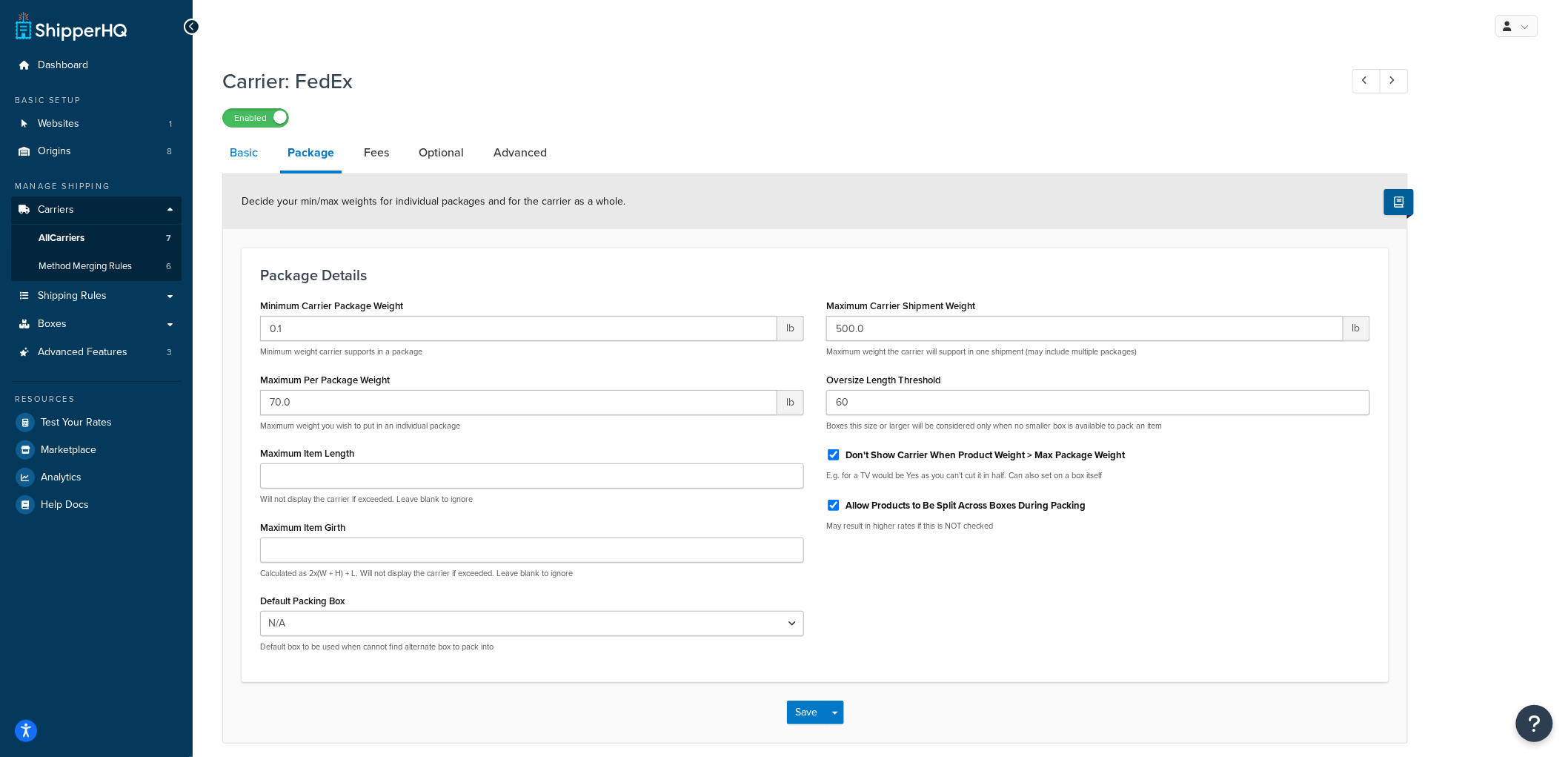
click at [247, 154] on link "Basic" at bounding box center [243, 152] width 43 height 35
select select "fedEx"
select select "REGULAR_PICKUP"
select select "YOUR_PACKAGING"
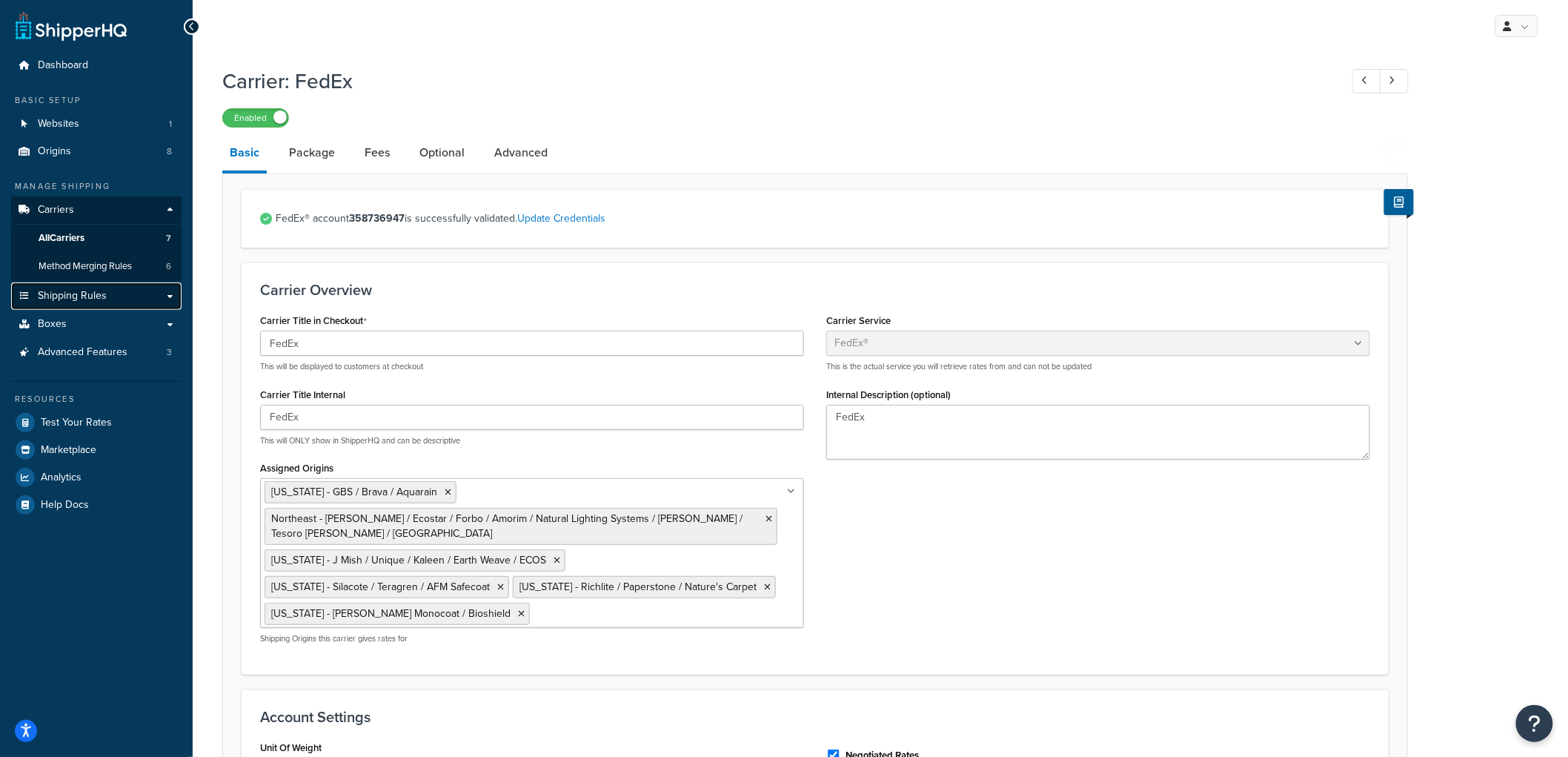
click at [113, 295] on link "Shipping Rules" at bounding box center [97, 295] width 171 height 27
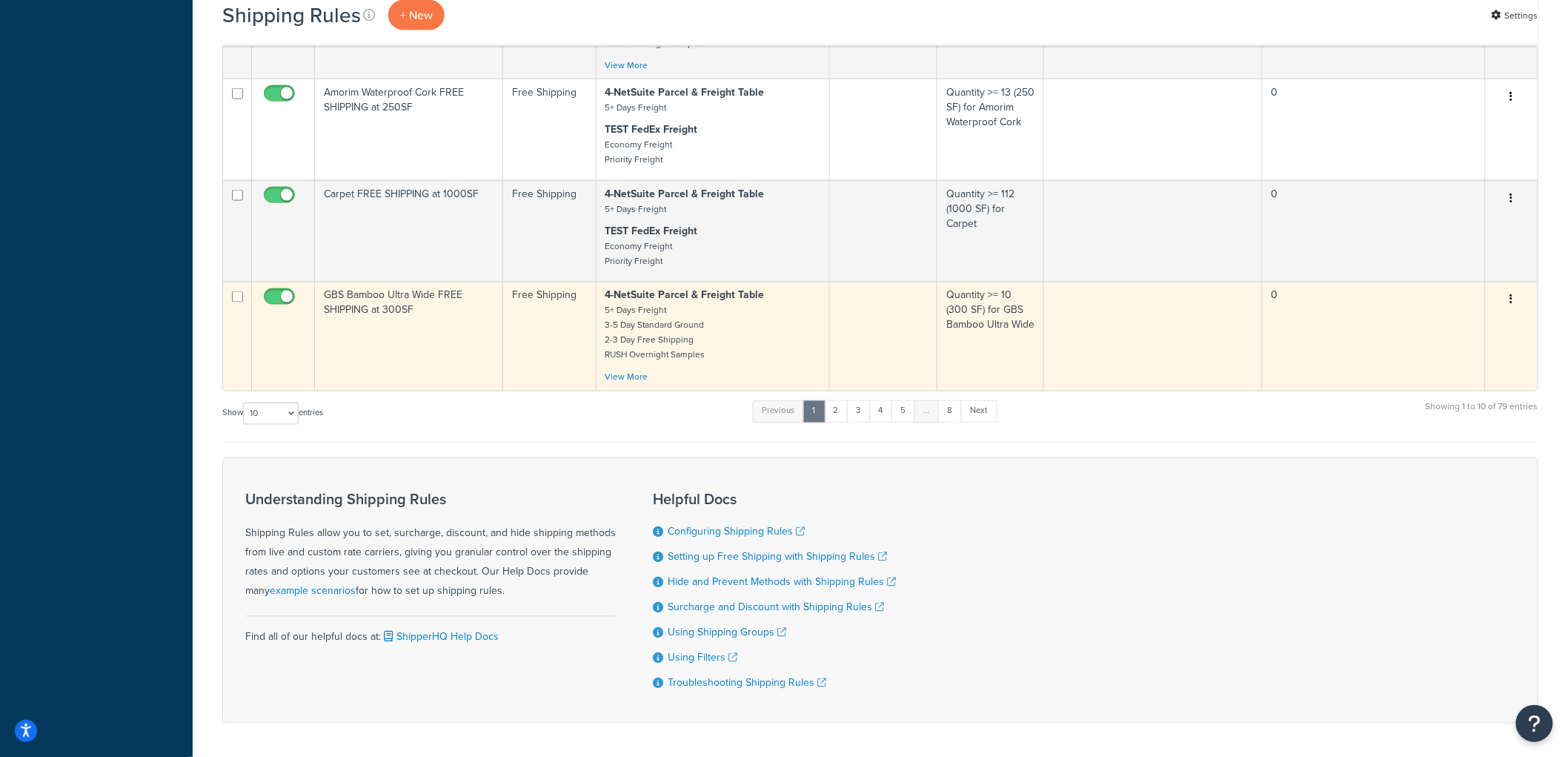
scroll to position [958, 0]
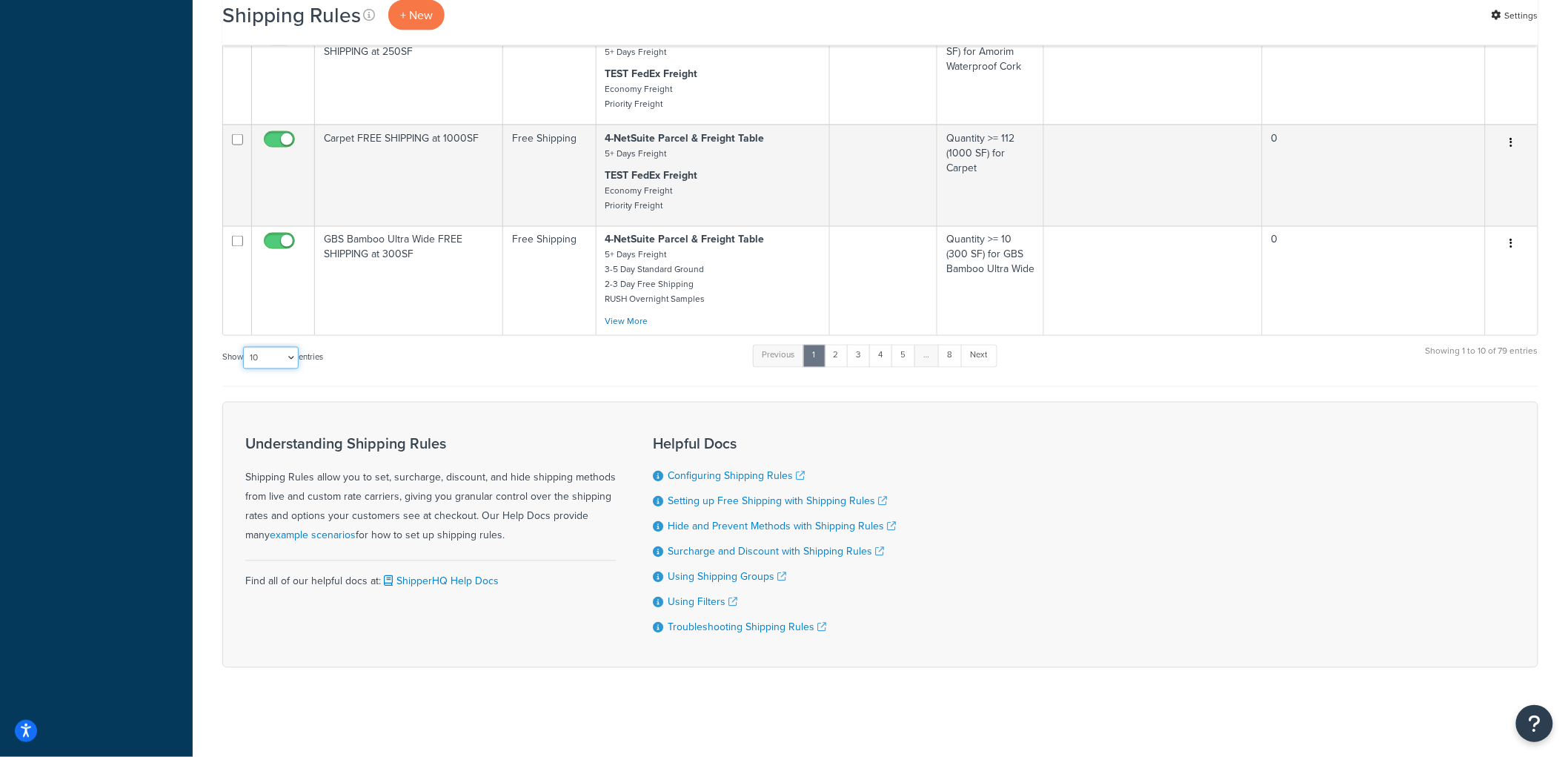
click at [258, 358] on select "10 15 25 50 100 1000" at bounding box center [271, 358] width 55 height 22
click at [307, 463] on div "Understanding Shipping Rules Shipping Rules allow you to set, surcharge, discou…" at bounding box center [431, 491] width 371 height 110
click at [260, 348] on select "10 15 25 50 100 1000" at bounding box center [271, 358] width 55 height 22
select select "100"
click at [244, 347] on select "10 15 25 50 100 1000" at bounding box center [271, 358] width 55 height 22
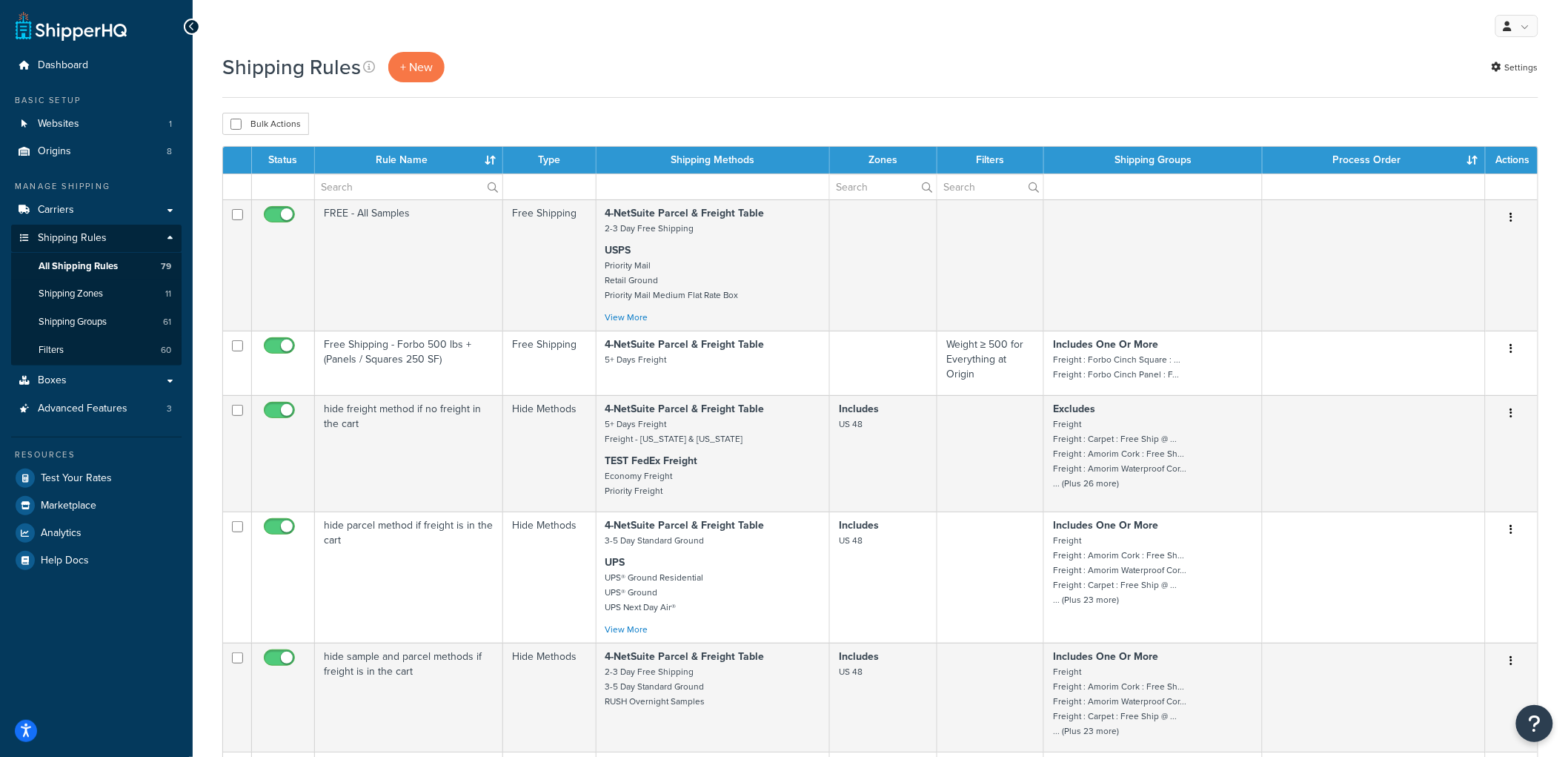
scroll to position [4479, 0]
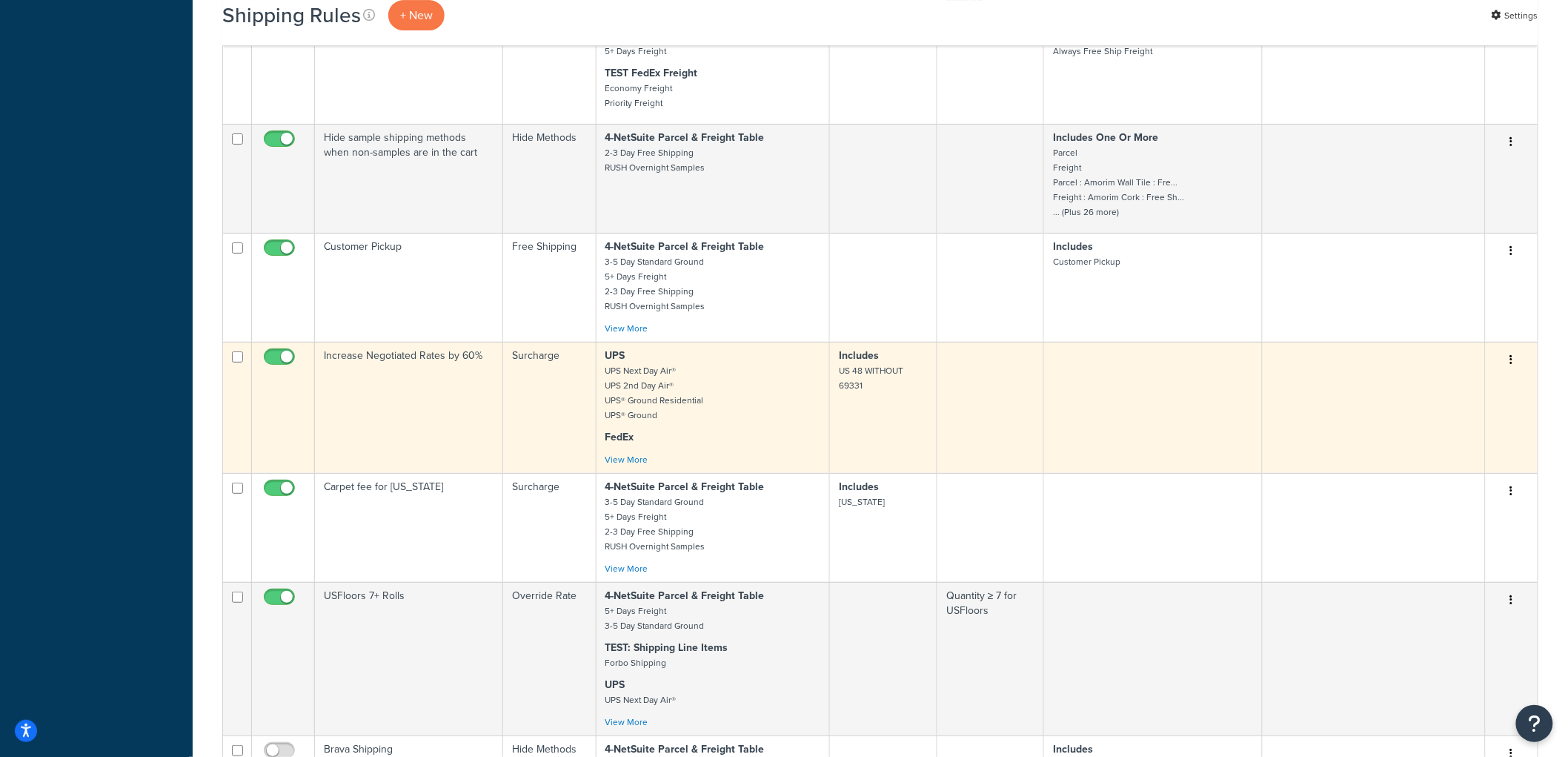
click at [402, 439] on td "Increase Negotiated Rates by 60%" at bounding box center [409, 407] width 188 height 131
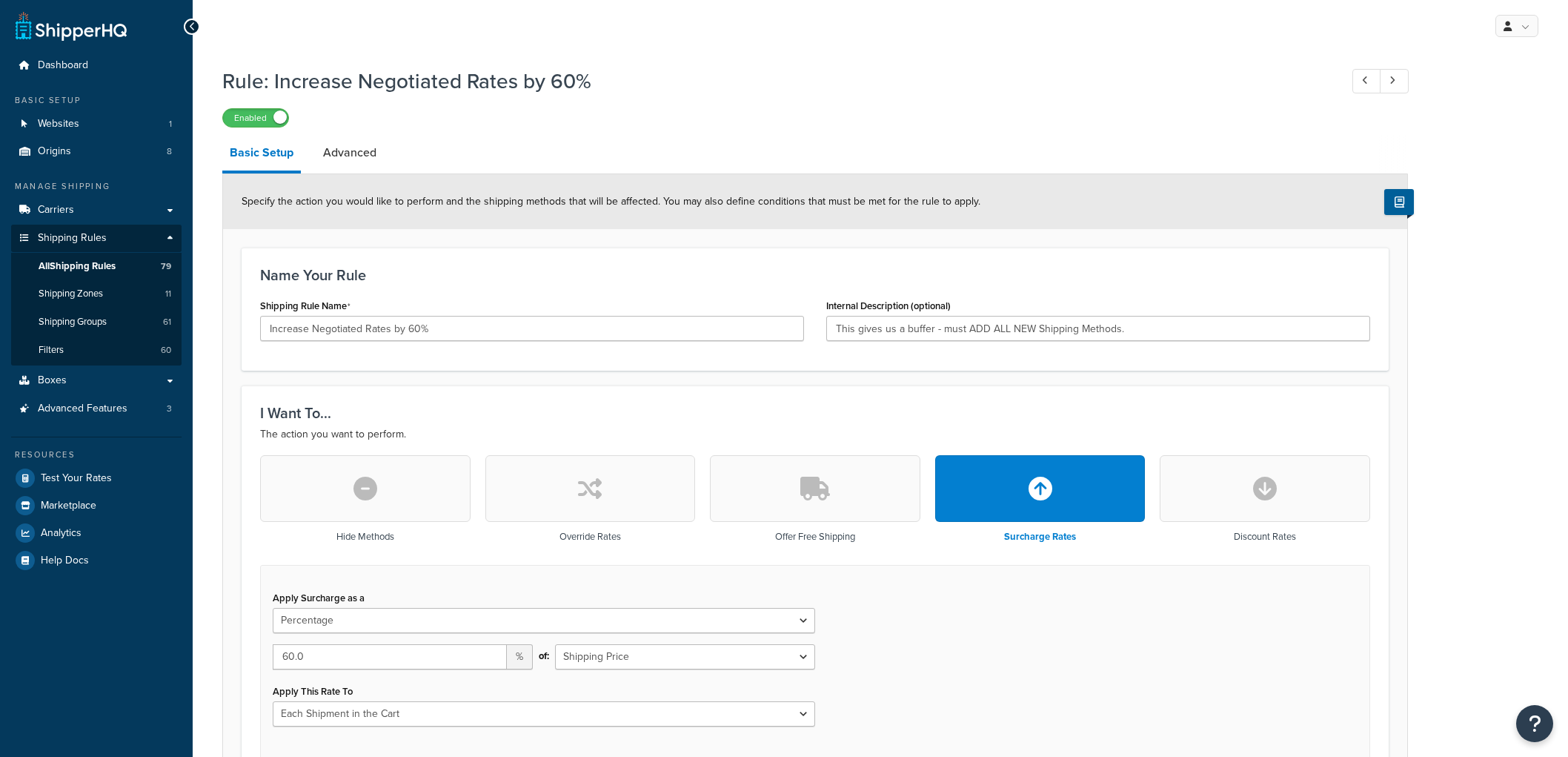
select select "PERCENTAGE"
select select "CART"
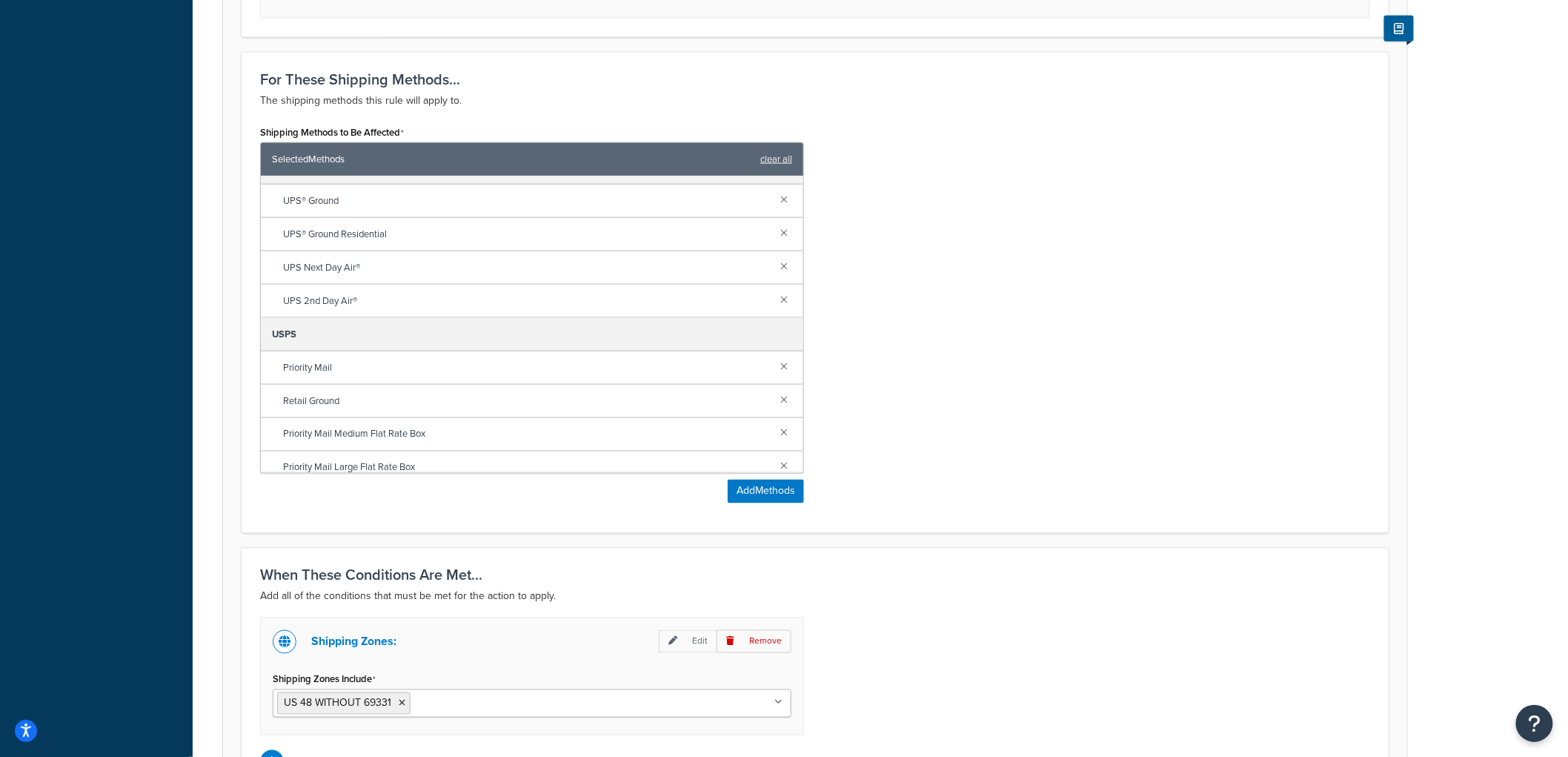
scroll to position [188, 0]
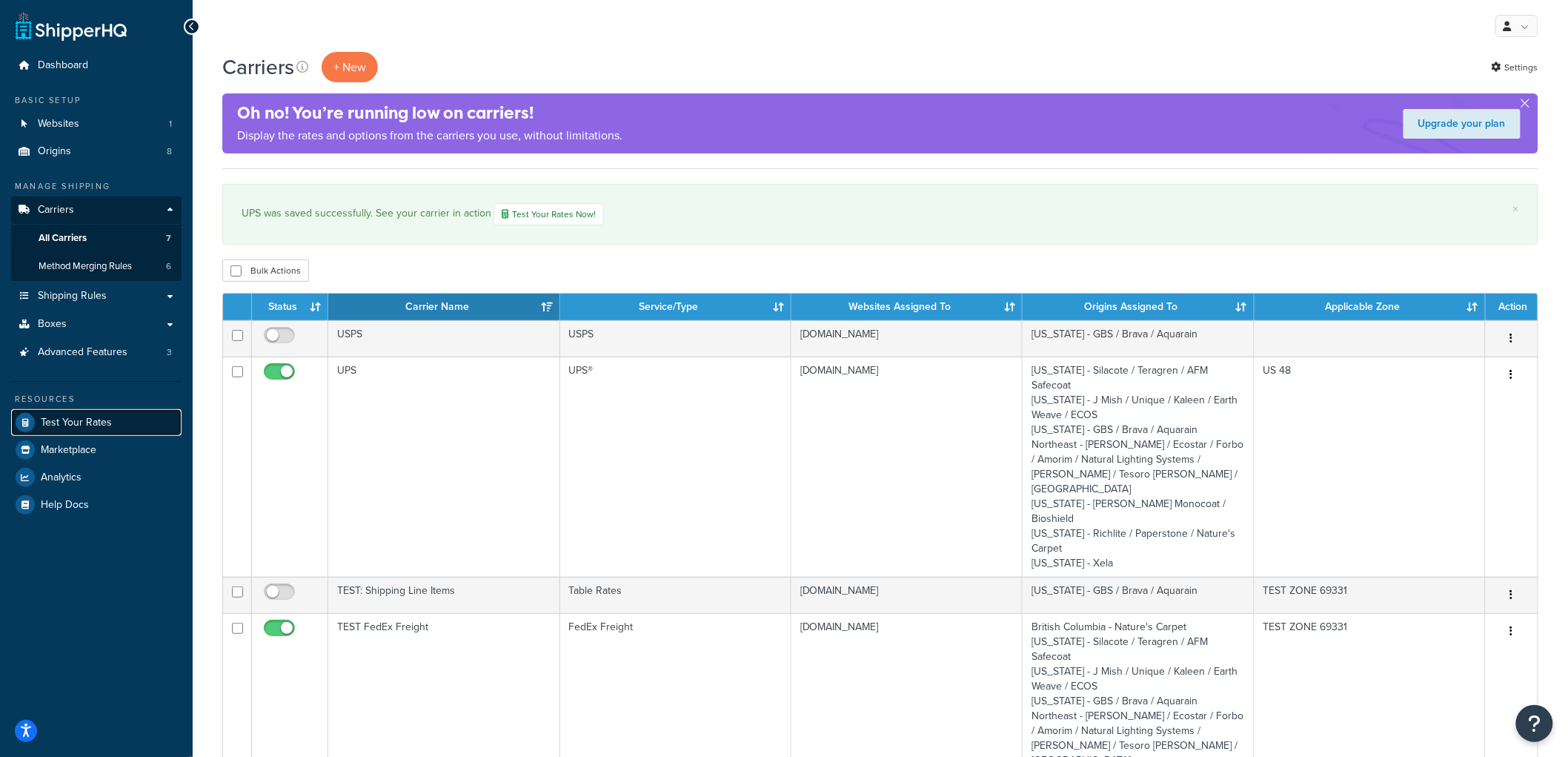
click at [83, 427] on link "Test Your Rates" at bounding box center [97, 422] width 171 height 26
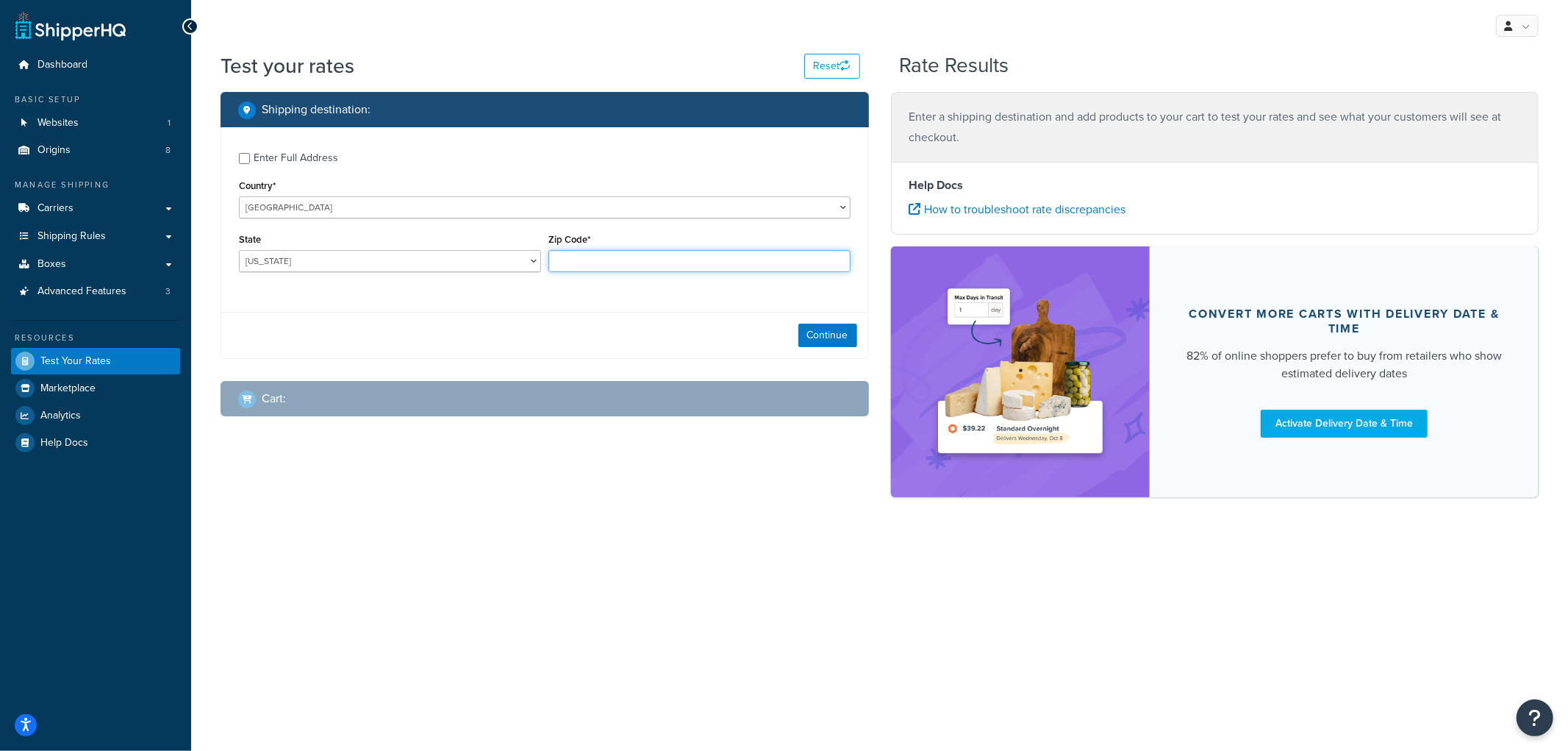
click at [628, 256] on input "Zip Code*" at bounding box center [699, 261] width 302 height 22
type input "90210"
click at [835, 326] on button "Continue" at bounding box center [828, 335] width 58 height 24
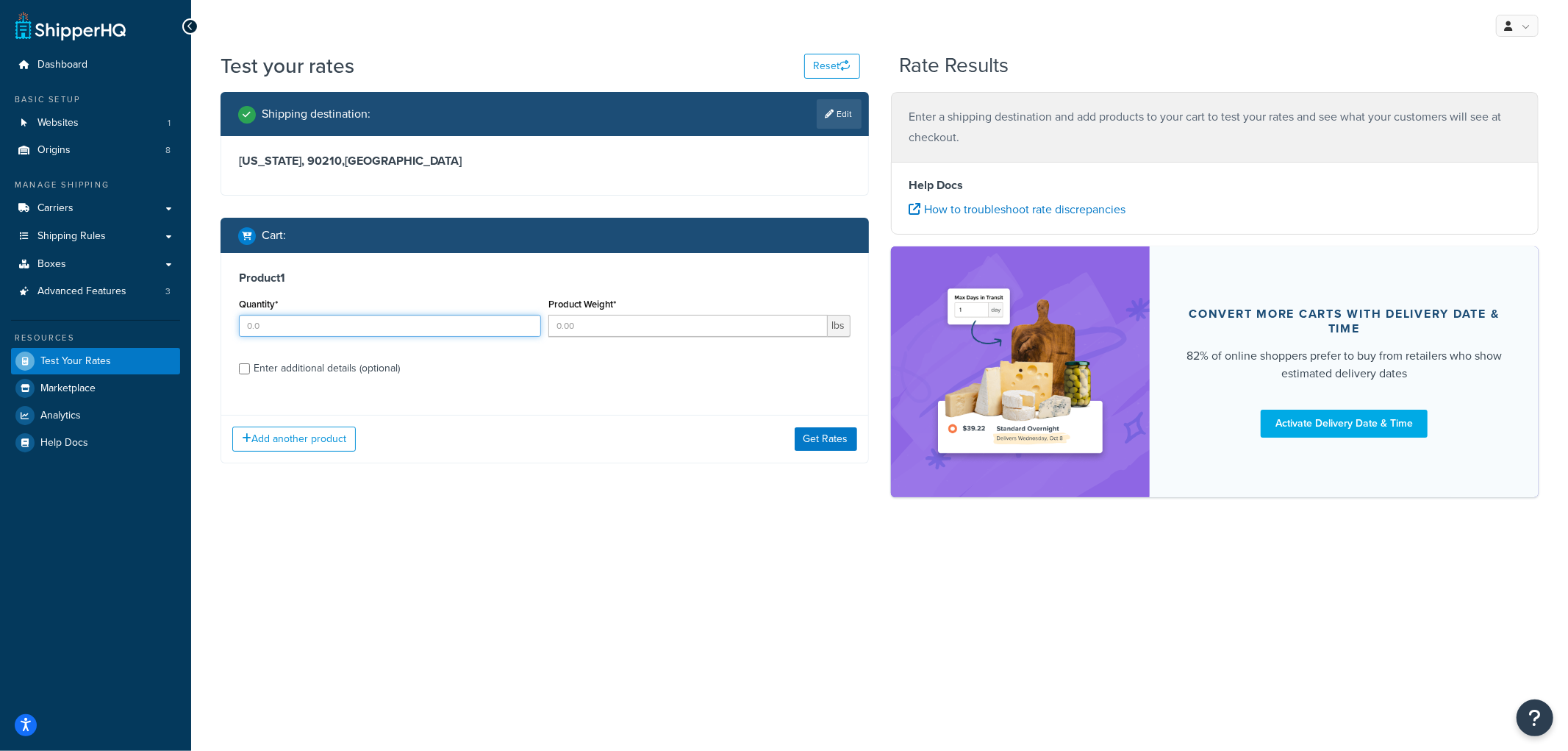
click at [299, 325] on input "Quantity*" at bounding box center [390, 325] width 302 height 22
type input "1"
type input "10"
click at [356, 363] on div "Enter additional details (optional)" at bounding box center [327, 369] width 147 height 21
click at [250, 363] on input "Enter additional details (optional)" at bounding box center [244, 368] width 11 height 11
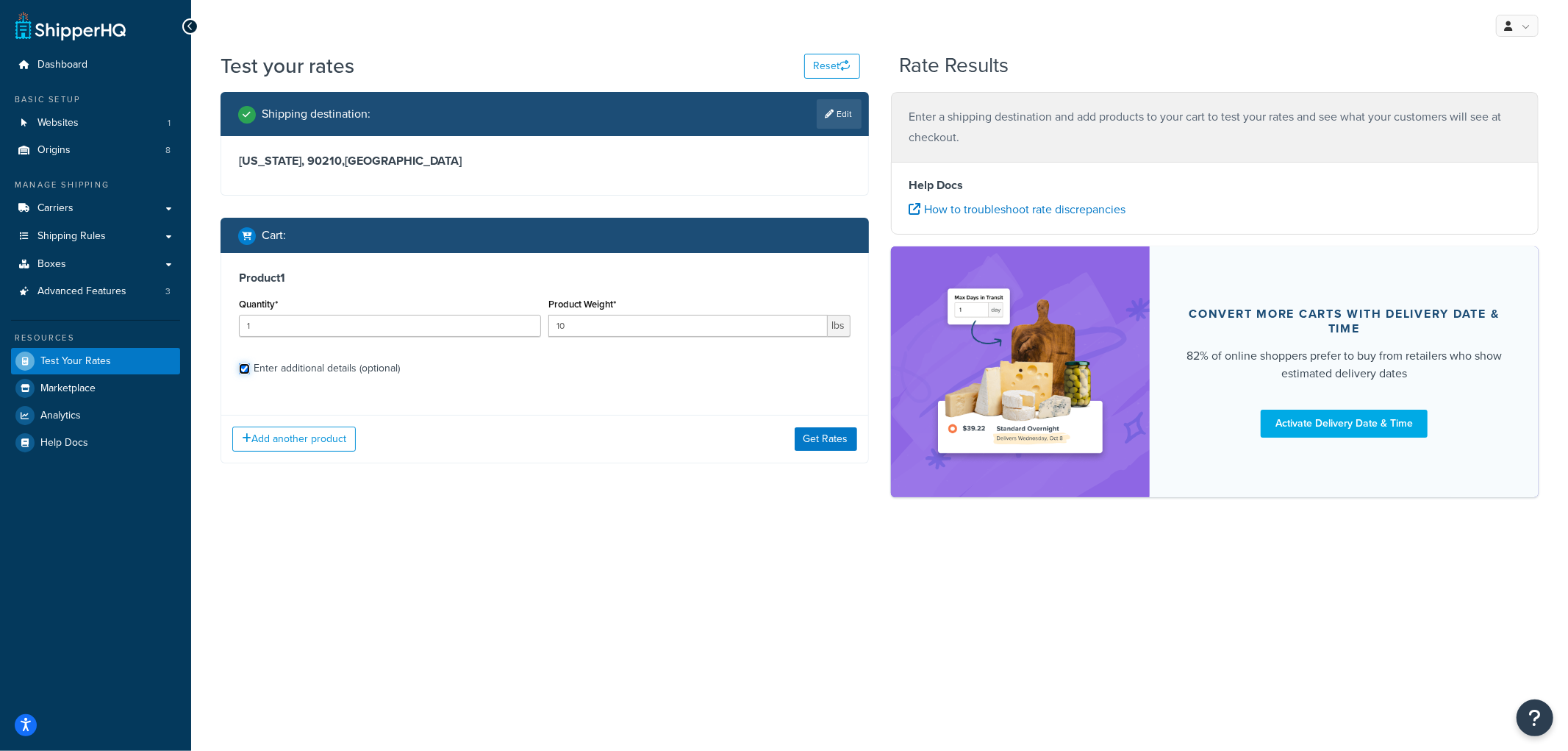
checkbox input "true"
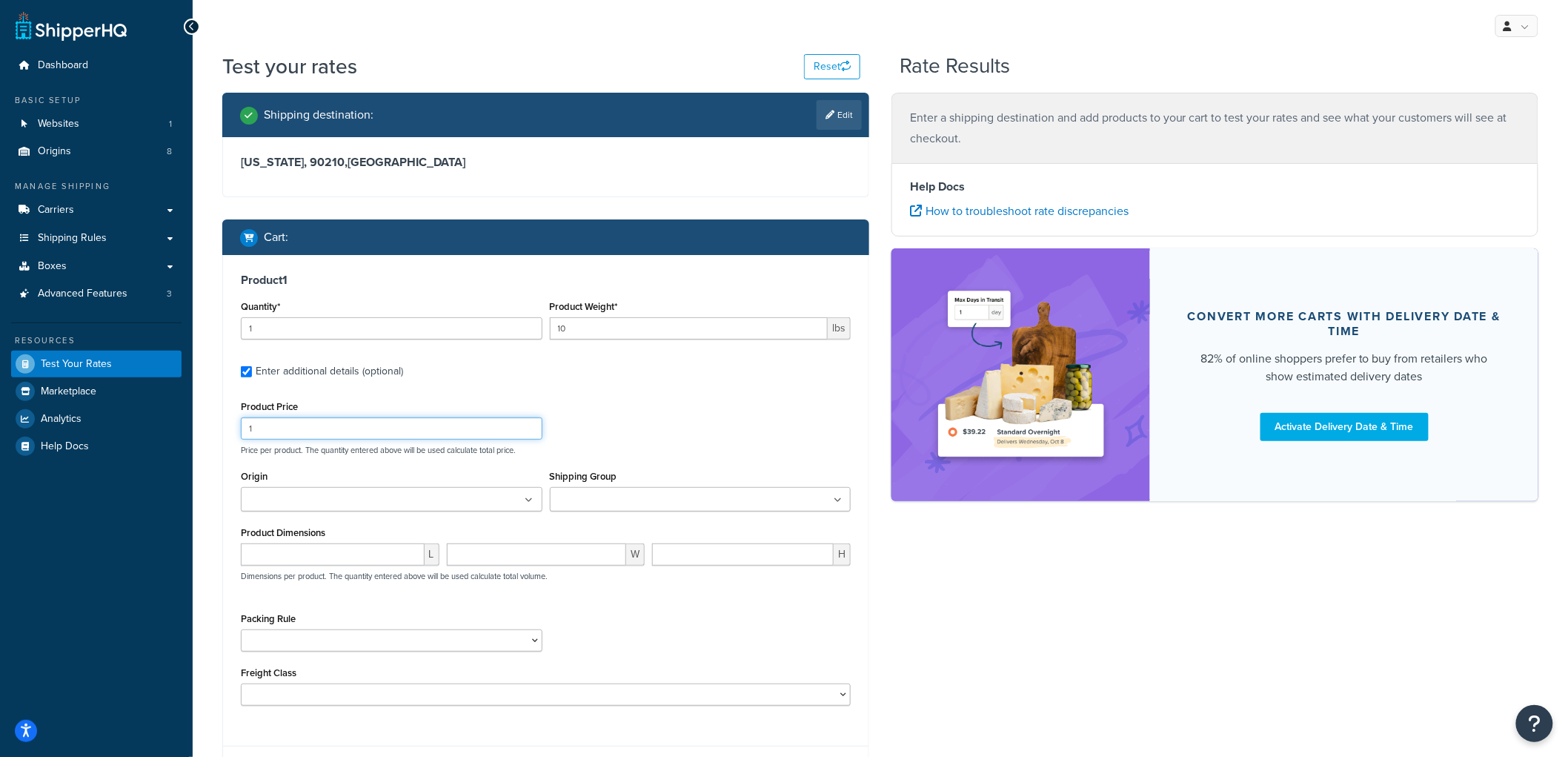
drag, startPoint x: 357, startPoint y: 433, endPoint x: 209, endPoint y: 425, distance: 148.2
click at [139, 419] on div "Dashboard Basic Setup Websites 1 Origins 8 Manage Shipping Carriers Carriers Al…" at bounding box center [784, 445] width 1568 height 891
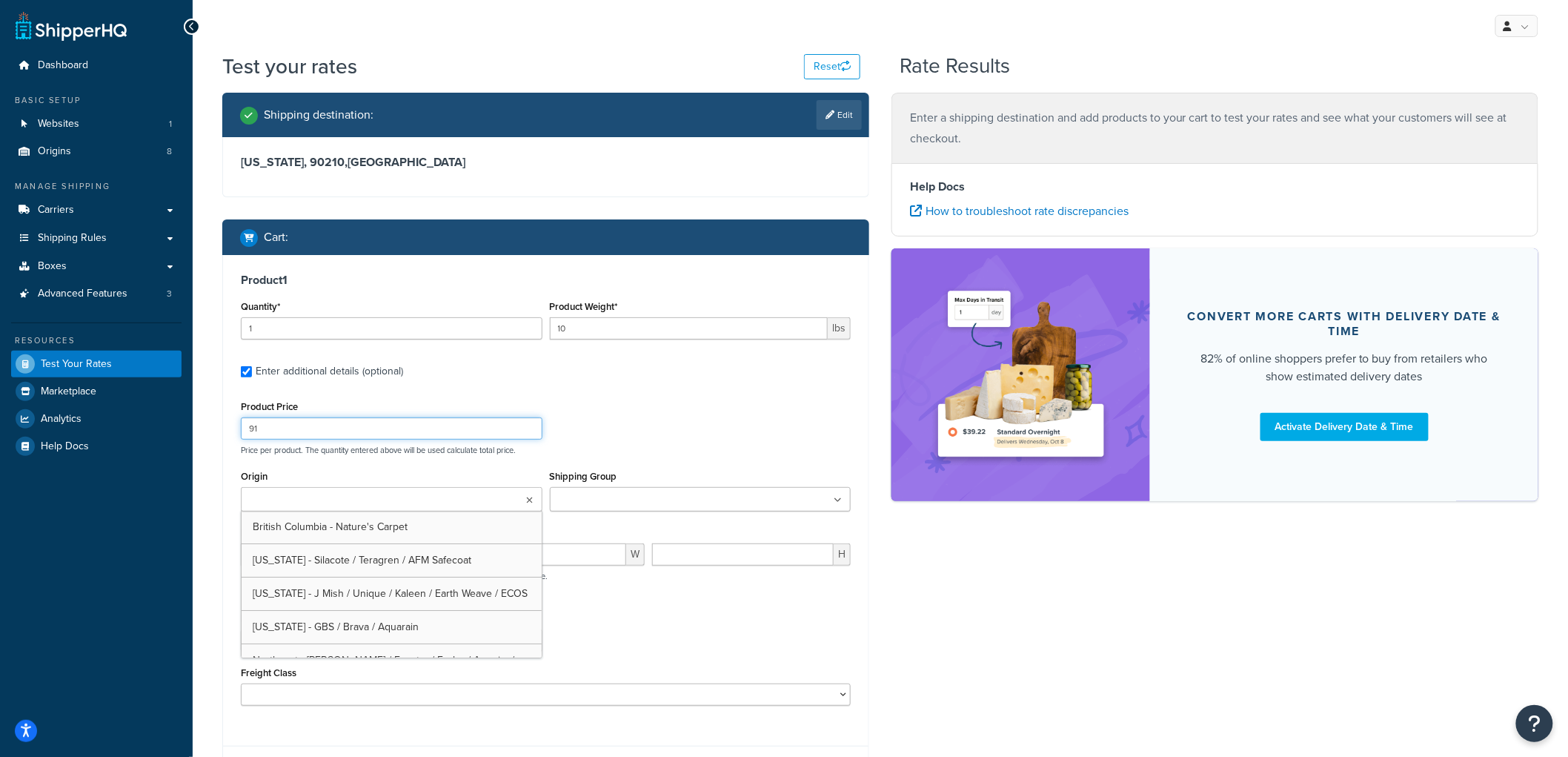
type input "91"
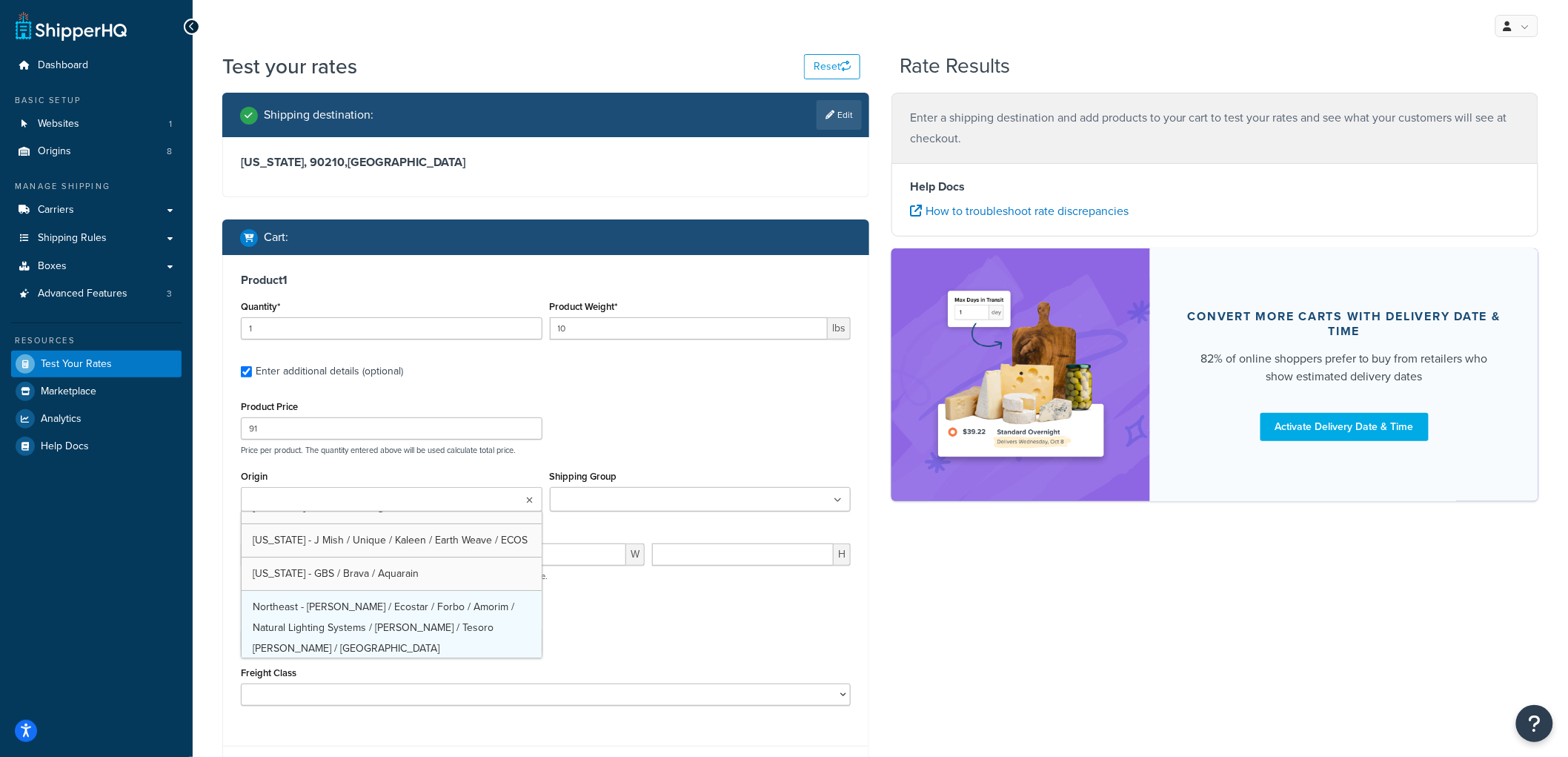
scroll to position [83, 0]
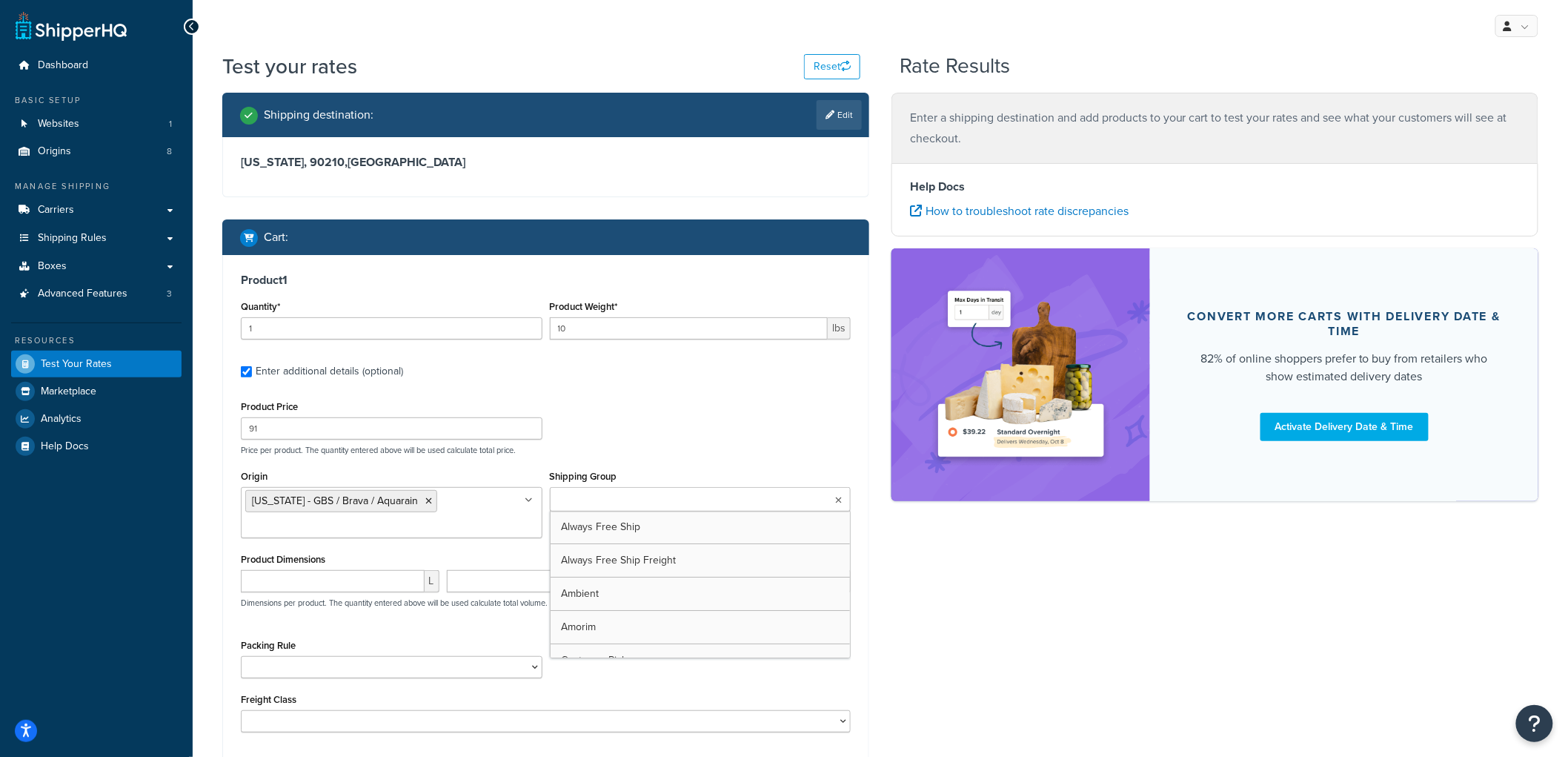
click at [669, 506] on ul at bounding box center [701, 499] width 301 height 25
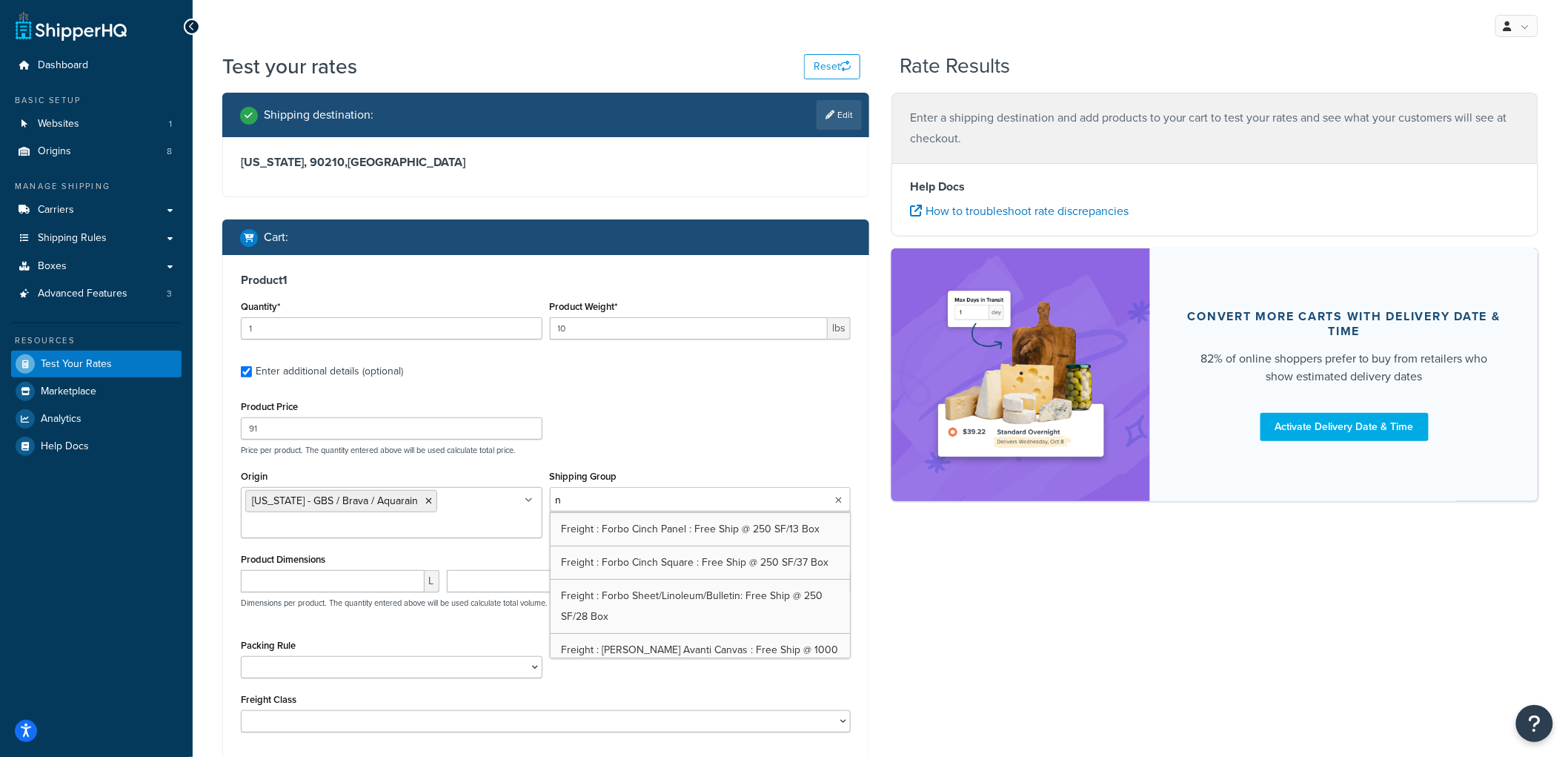
scroll to position [0, 0]
type input "parc"
click at [773, 440] on div "Product Price 91 Price per product. The quantity entered above will be used cal…" at bounding box center [546, 426] width 617 height 59
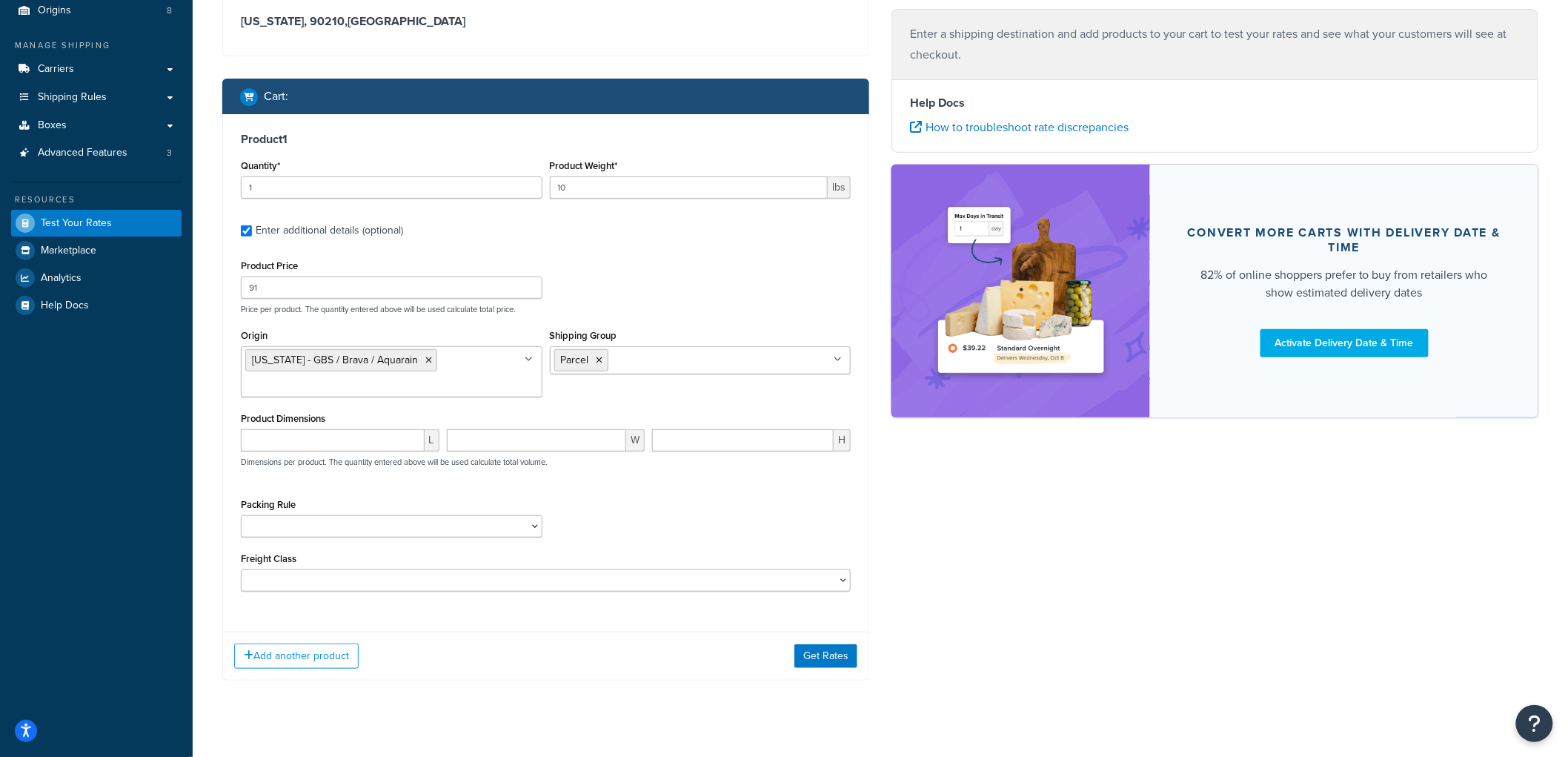
scroll to position [163, 0]
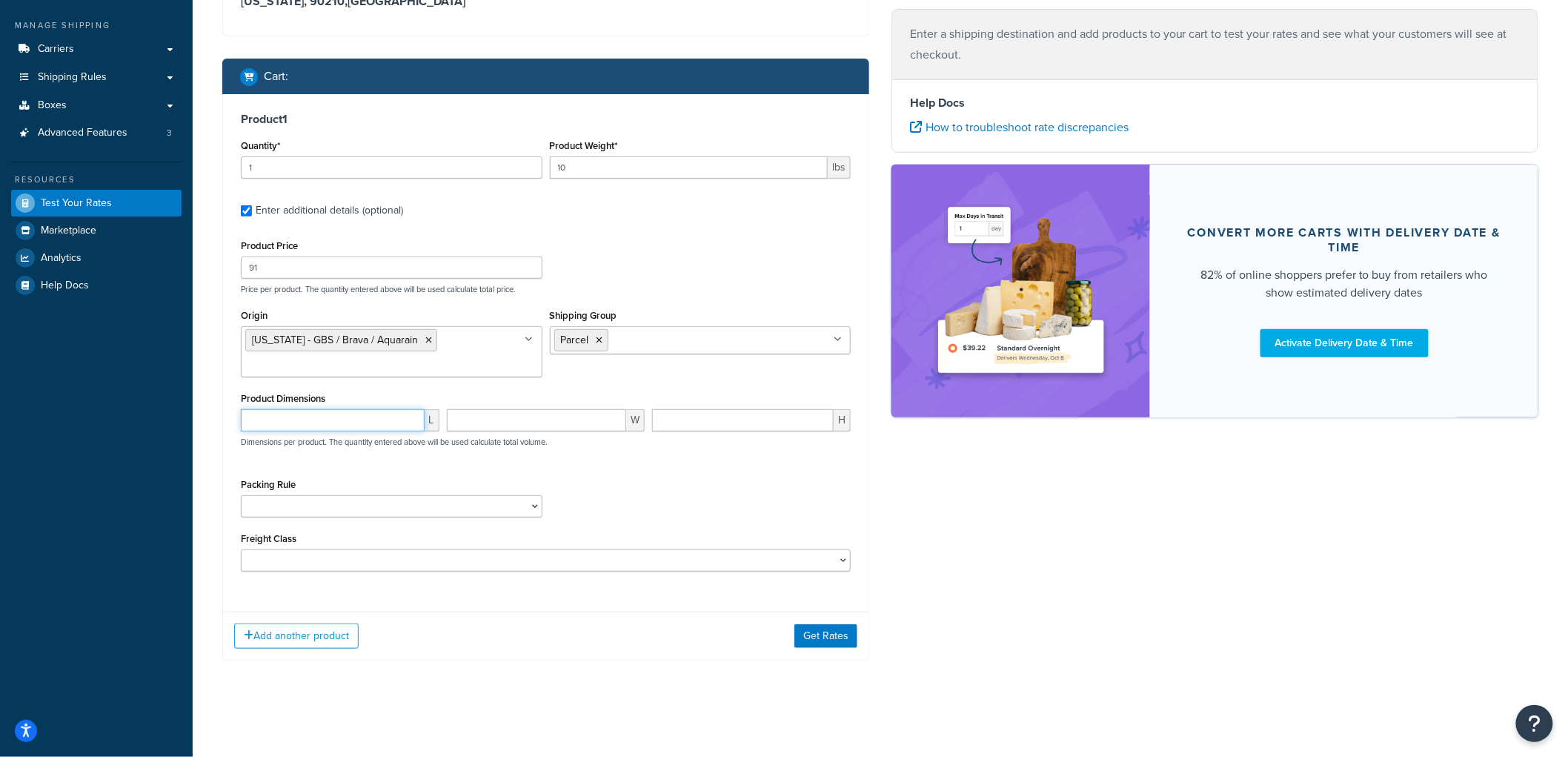
click at [323, 426] on input "number" at bounding box center [332, 419] width 184 height 22
type input "10"
